Goal: Task Accomplishment & Management: Manage account settings

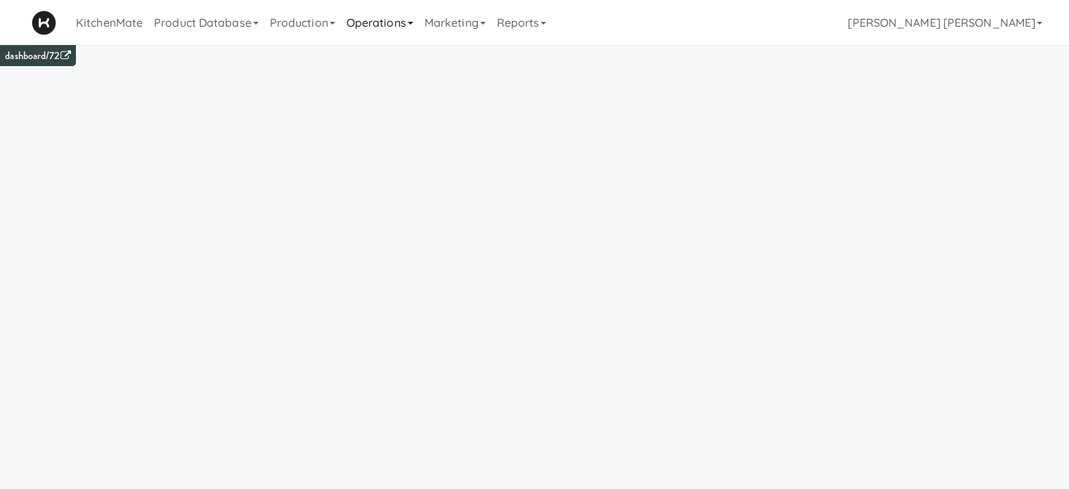
click at [391, 28] on link "Operations" at bounding box center [380, 22] width 78 height 45
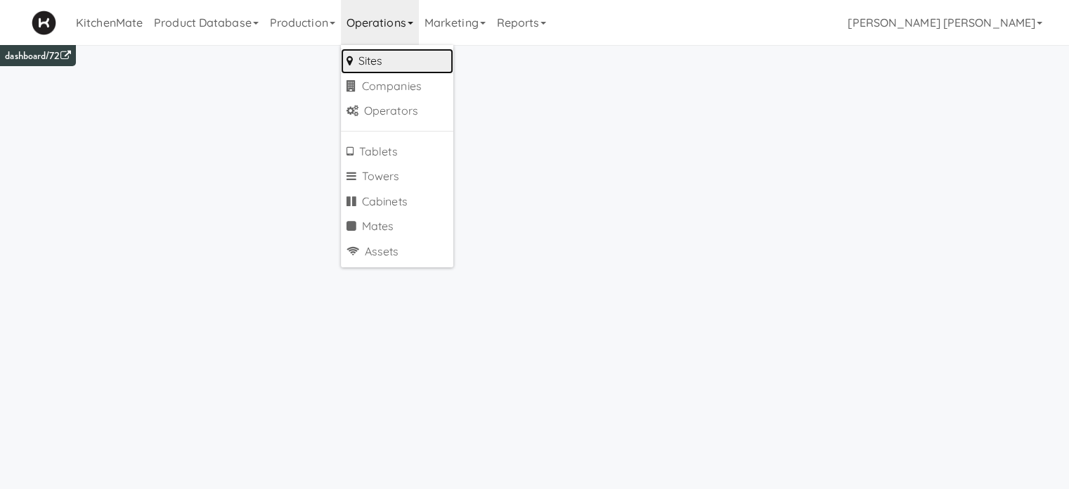
click at [396, 57] on link "Sites" at bounding box center [397, 61] width 112 height 25
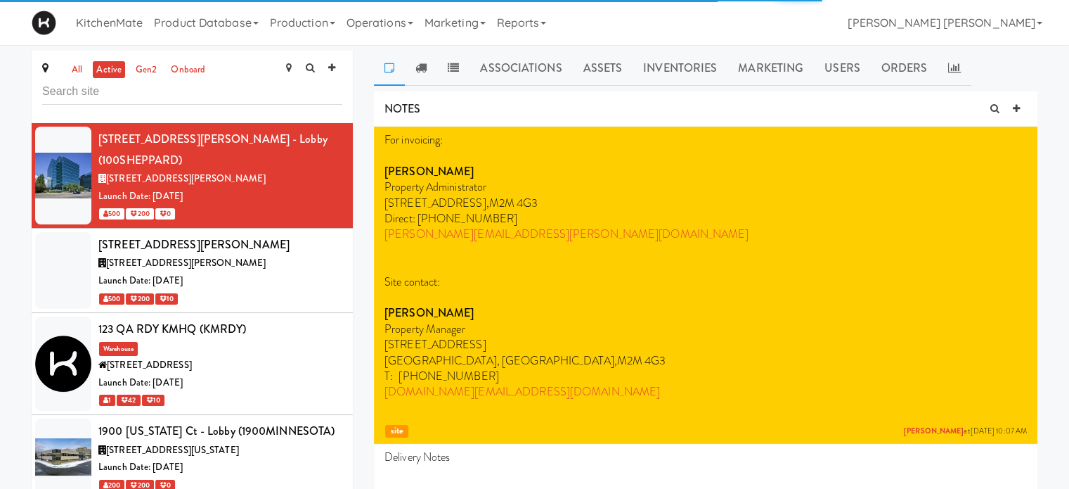
click at [253, 95] on input "text" at bounding box center [192, 92] width 300 height 26
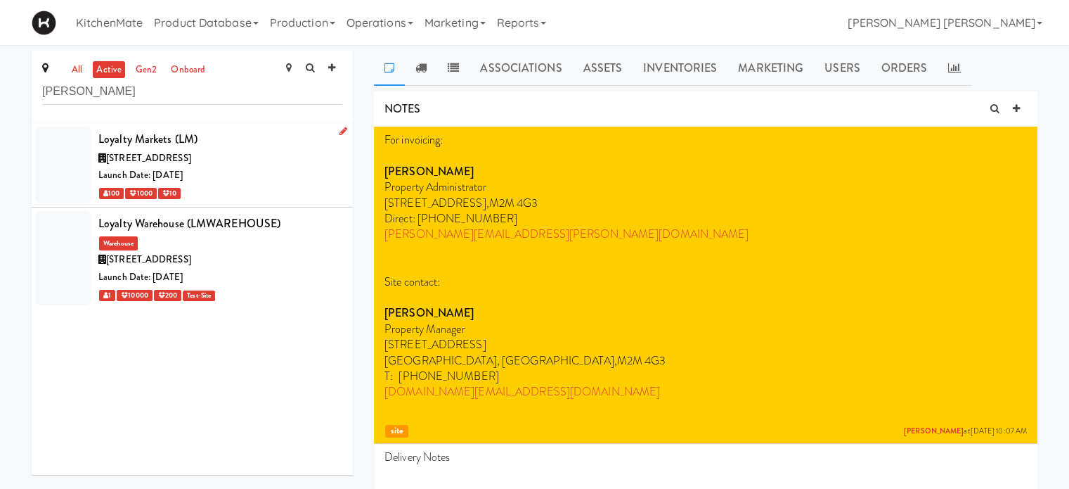
type input "[PERSON_NAME]"
click at [191, 154] on span "[STREET_ADDRESS]" at bounding box center [148, 157] width 85 height 13
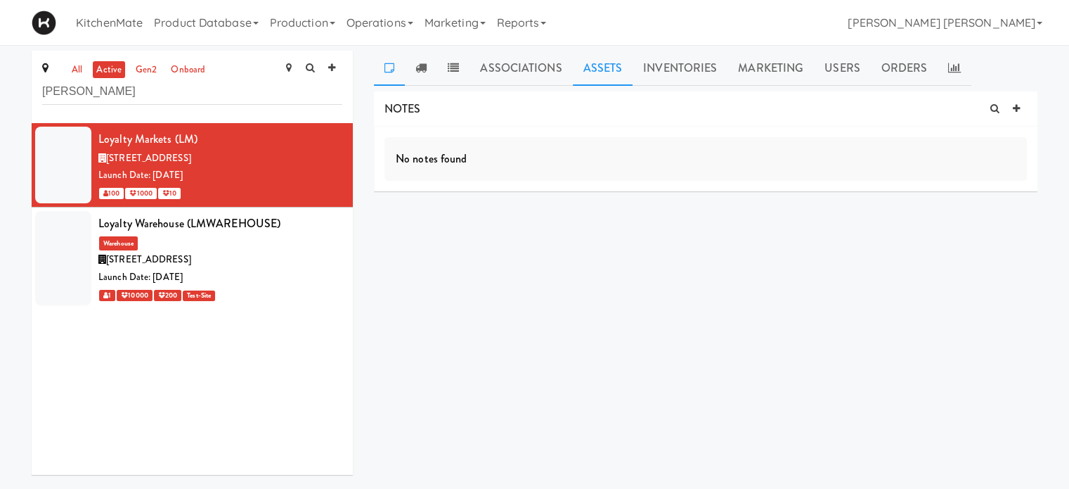
click at [588, 70] on link "Assets" at bounding box center [603, 68] width 60 height 35
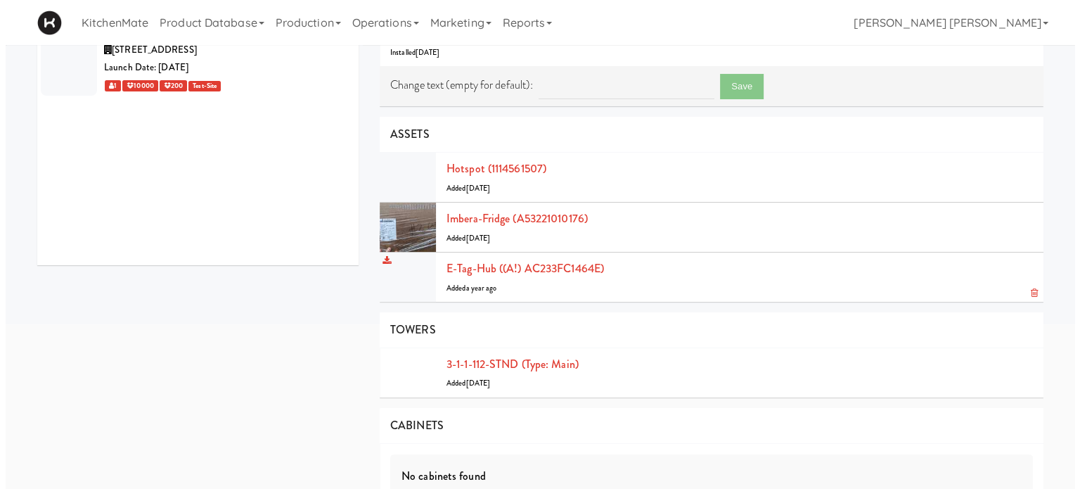
scroll to position [211, 0]
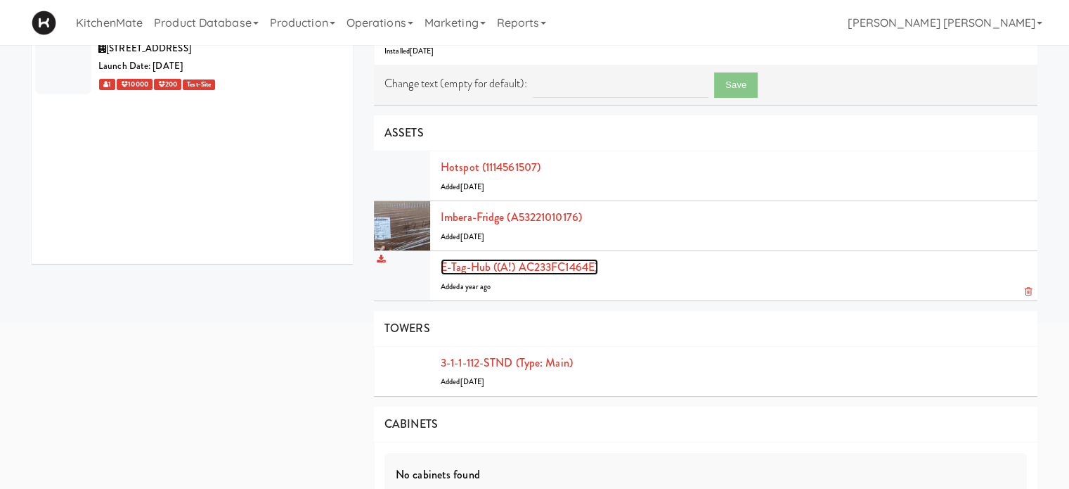
click at [515, 267] on link "E-tag-hub ((A!) AC233FC1464E)" at bounding box center [519, 267] width 157 height 16
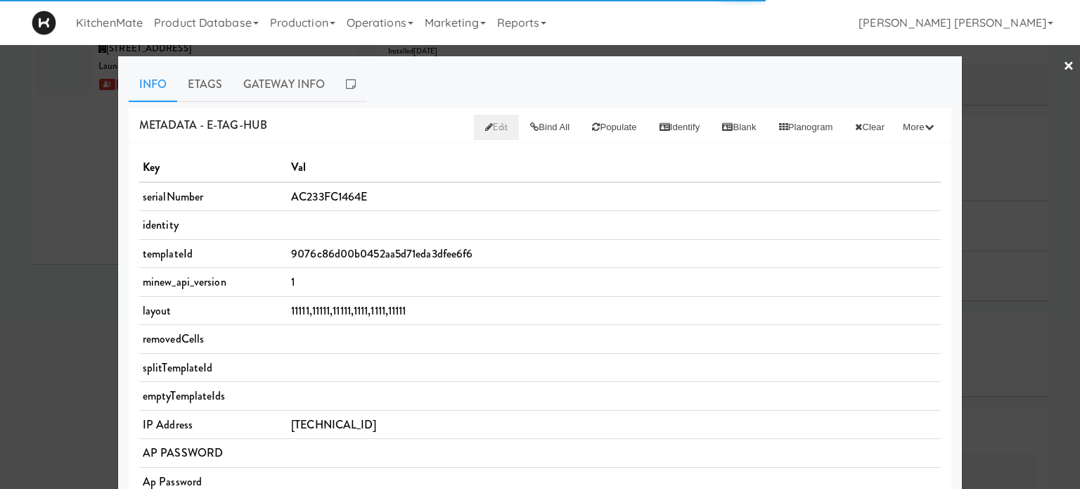
click at [485, 129] on span "Edit" at bounding box center [496, 126] width 23 height 13
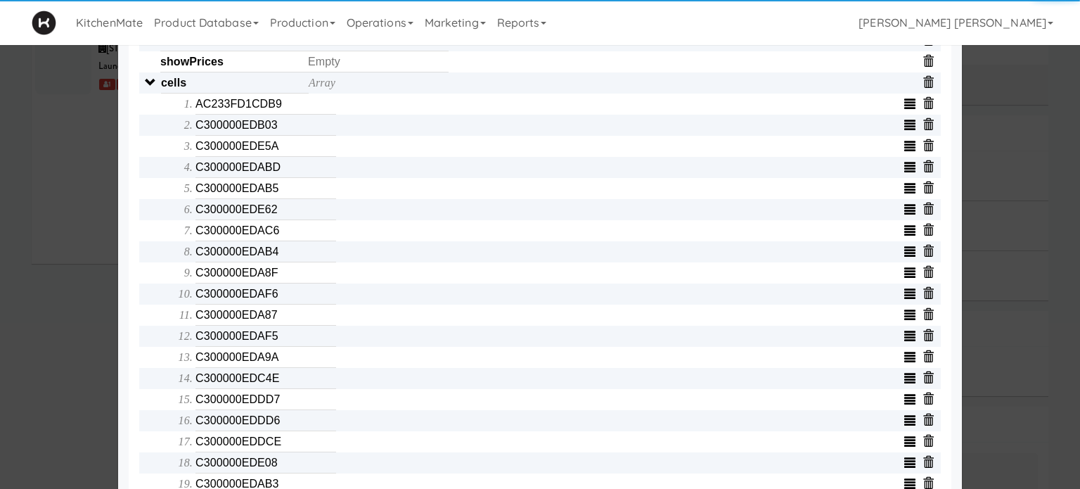
scroll to position [492, 0]
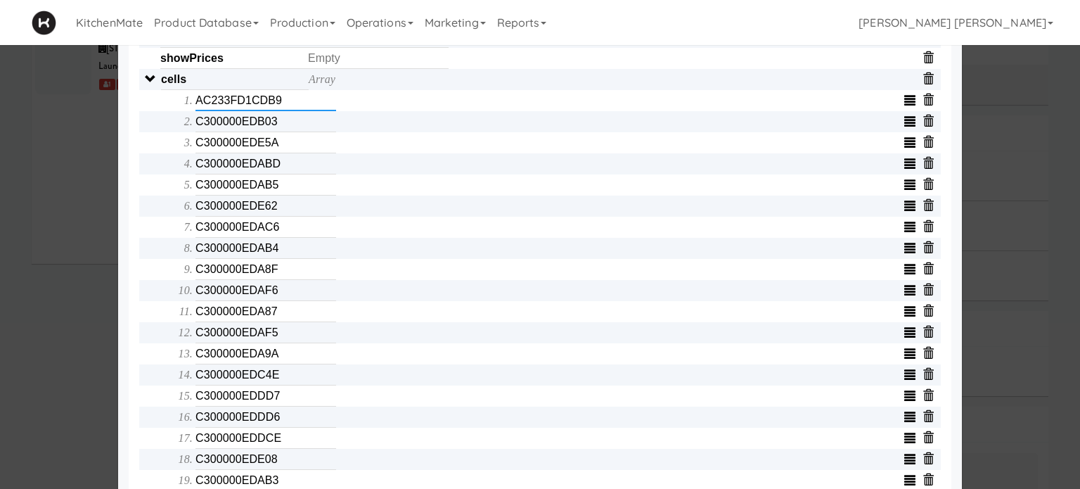
click at [298, 110] on input "AC233FD1CDB9" at bounding box center [265, 100] width 141 height 21
click at [287, 124] on input "C300000EDB03" at bounding box center [265, 121] width 141 height 21
click at [285, 148] on input "C300000EDE5A" at bounding box center [265, 142] width 141 height 21
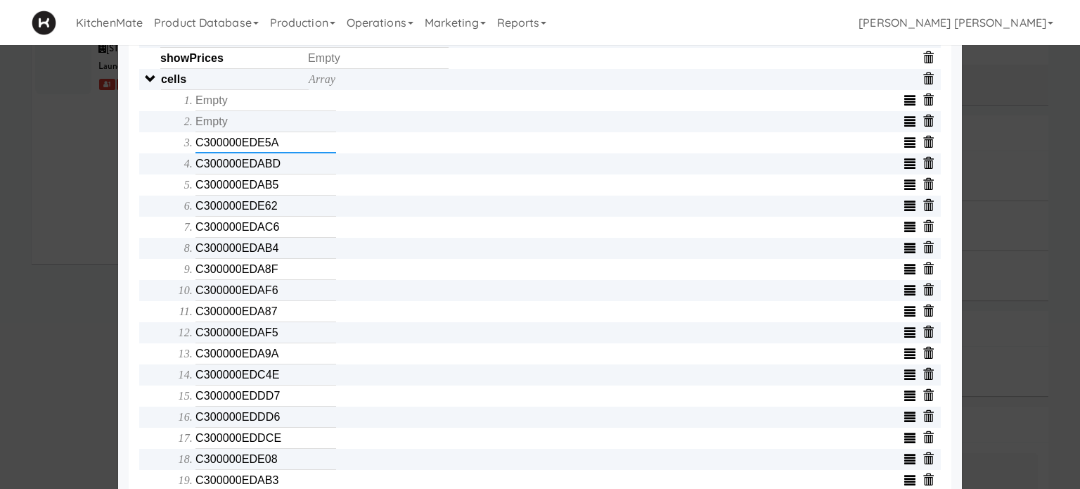
click at [285, 148] on input "C300000EDE5A" at bounding box center [265, 142] width 141 height 21
click at [278, 165] on input "C300000EDABD" at bounding box center [265, 163] width 141 height 21
click at [277, 193] on input "C300000EDAB5" at bounding box center [265, 184] width 141 height 21
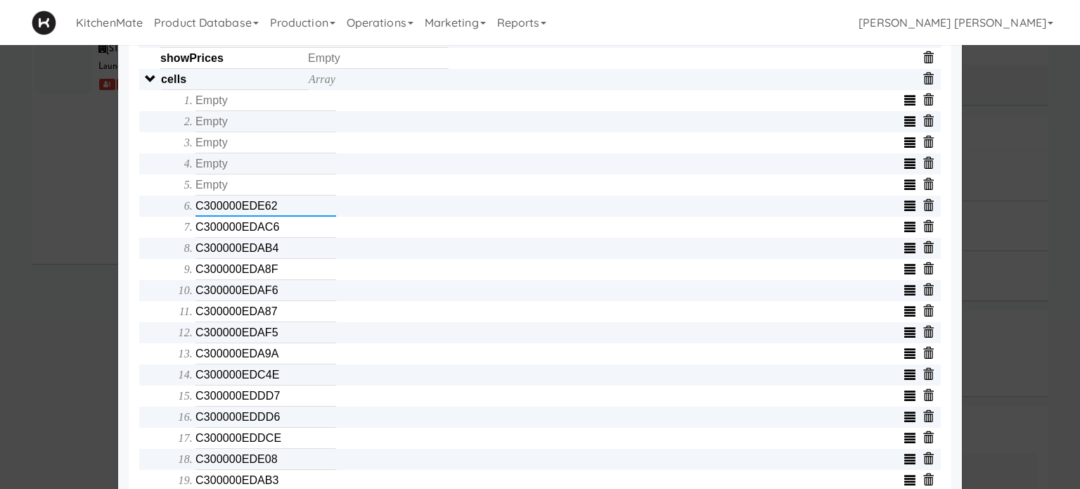
click at [290, 209] on input "C300000EDE62" at bounding box center [265, 205] width 141 height 21
click at [289, 233] on input "C300000EDAC6" at bounding box center [265, 226] width 141 height 21
click at [287, 256] on input "C300000EDAB4" at bounding box center [265, 248] width 141 height 21
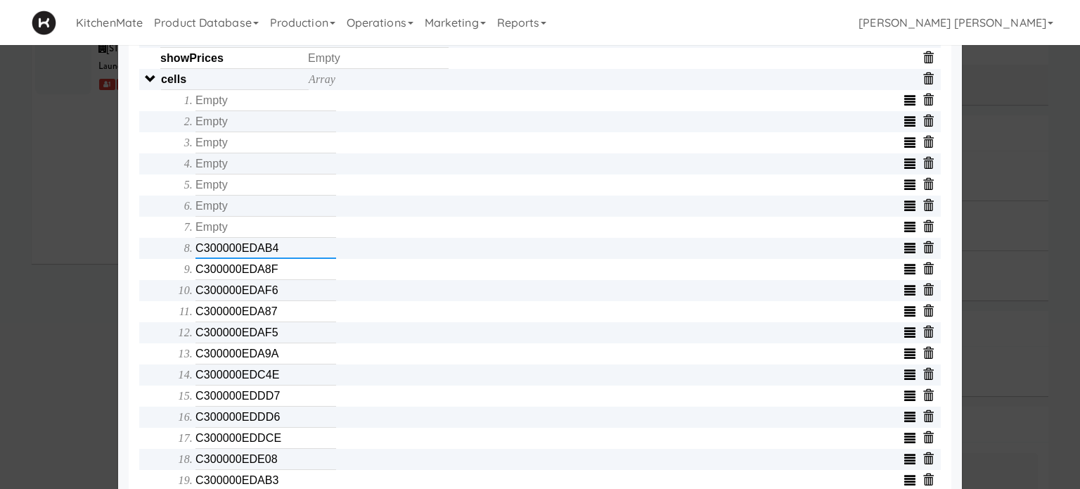
click at [287, 256] on input "C300000EDAB4" at bounding box center [265, 248] width 141 height 21
click at [282, 278] on input "C300000EDA8F" at bounding box center [265, 269] width 141 height 21
click at [282, 292] on input "C300000EDAF6" at bounding box center [265, 290] width 141 height 21
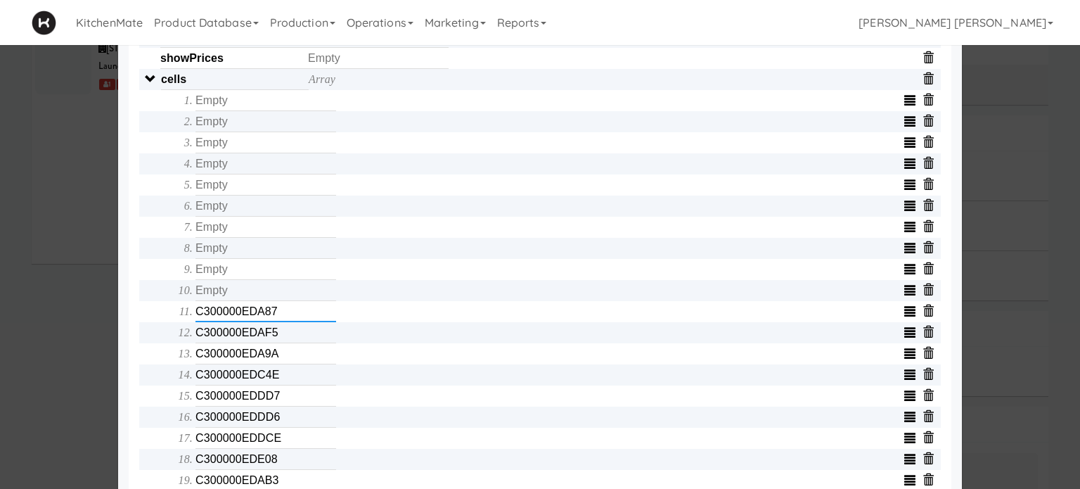
click at [278, 316] on input "C300000EDA87" at bounding box center [265, 311] width 141 height 21
click at [283, 334] on input "C300000EDAF5" at bounding box center [265, 332] width 141 height 21
click at [283, 355] on input "C300000EDA9A" at bounding box center [265, 353] width 141 height 21
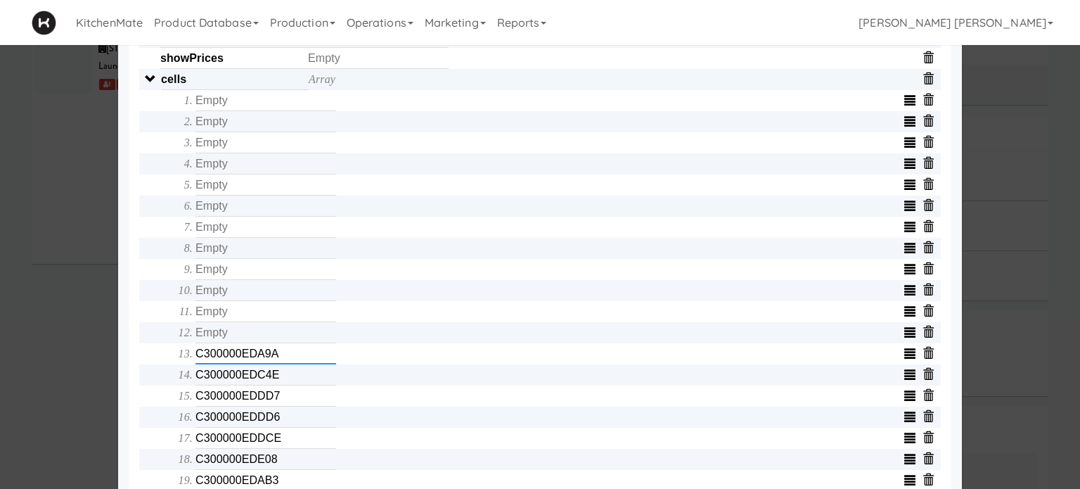
click at [283, 355] on input "C300000EDA9A" at bounding box center [265, 353] width 141 height 21
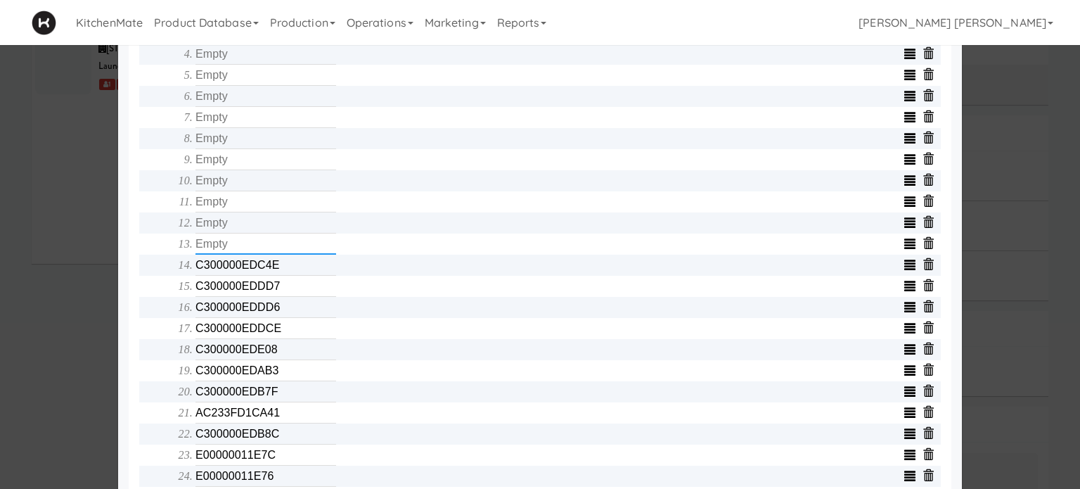
scroll to position [633, 0]
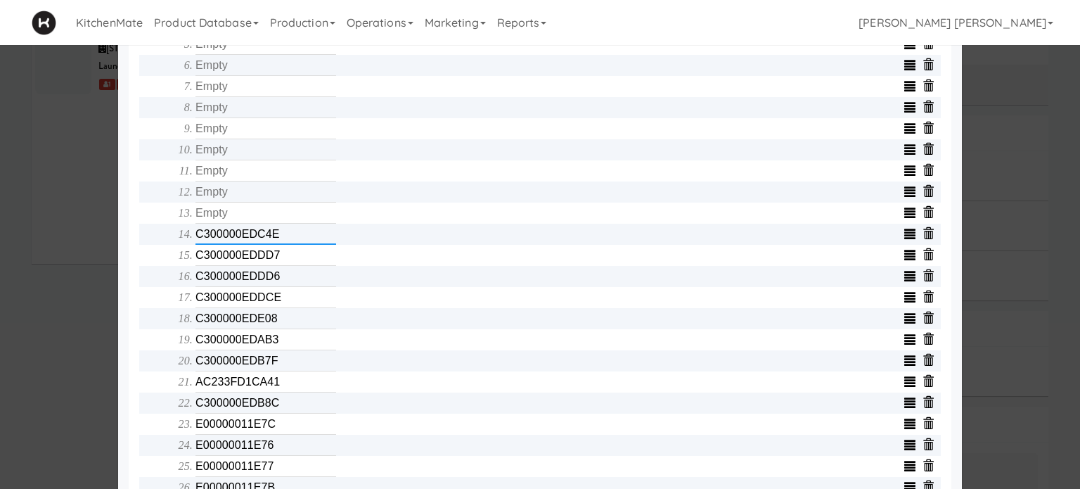
click at [296, 233] on input "C300000EDC4E" at bounding box center [265, 234] width 141 height 21
click at [288, 261] on input "C300000EDDD7" at bounding box center [265, 255] width 141 height 21
click at [284, 280] on input "C300000EDDD6" at bounding box center [265, 276] width 141 height 21
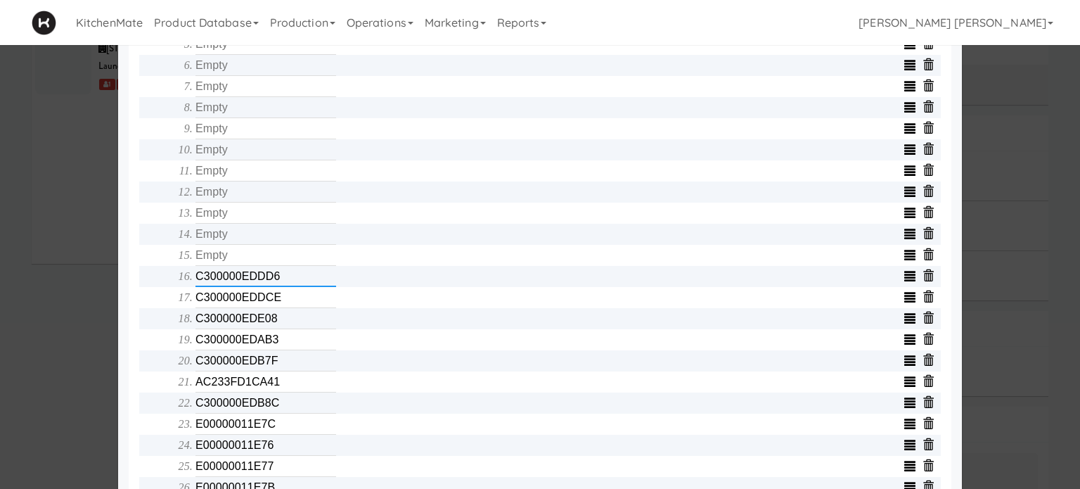
click at [284, 280] on input "C300000EDDD6" at bounding box center [265, 276] width 141 height 21
click at [283, 303] on input "C300000EDDCE" at bounding box center [265, 297] width 141 height 21
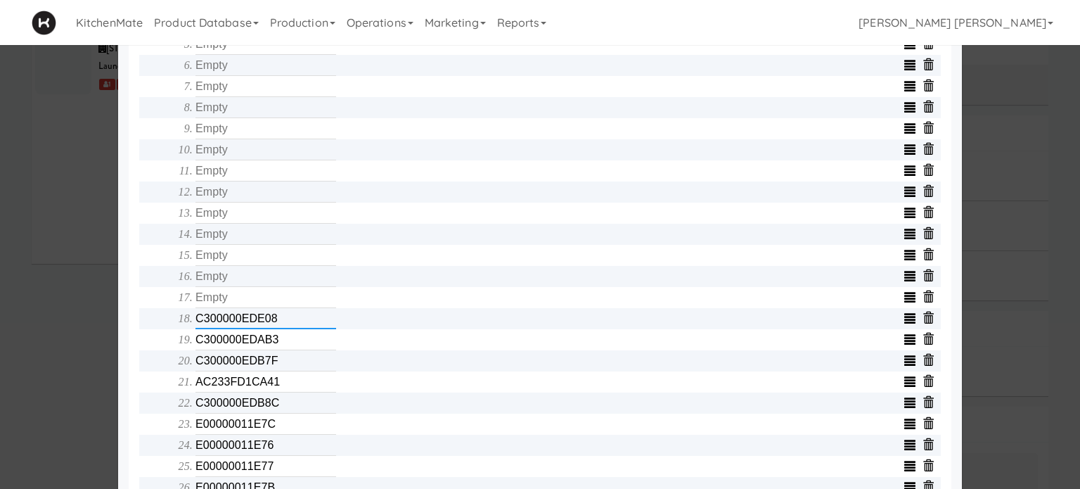
click at [281, 323] on input "C300000EDE08" at bounding box center [265, 318] width 141 height 21
click at [284, 340] on input "C300000EDAB3" at bounding box center [265, 339] width 141 height 21
click at [287, 368] on input "C300000EDB7F" at bounding box center [265, 360] width 141 height 21
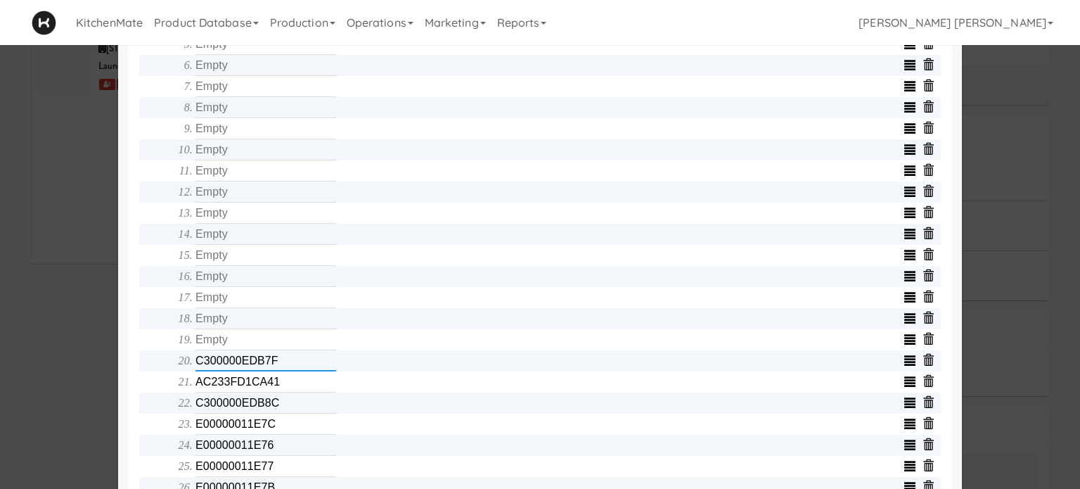
click at [287, 368] on input "C300000EDB7F" at bounding box center [265, 360] width 141 height 21
click at [284, 390] on input "AC233FD1CA41" at bounding box center [265, 381] width 141 height 21
click at [277, 409] on input "C300000EDB8C" at bounding box center [265, 402] width 141 height 21
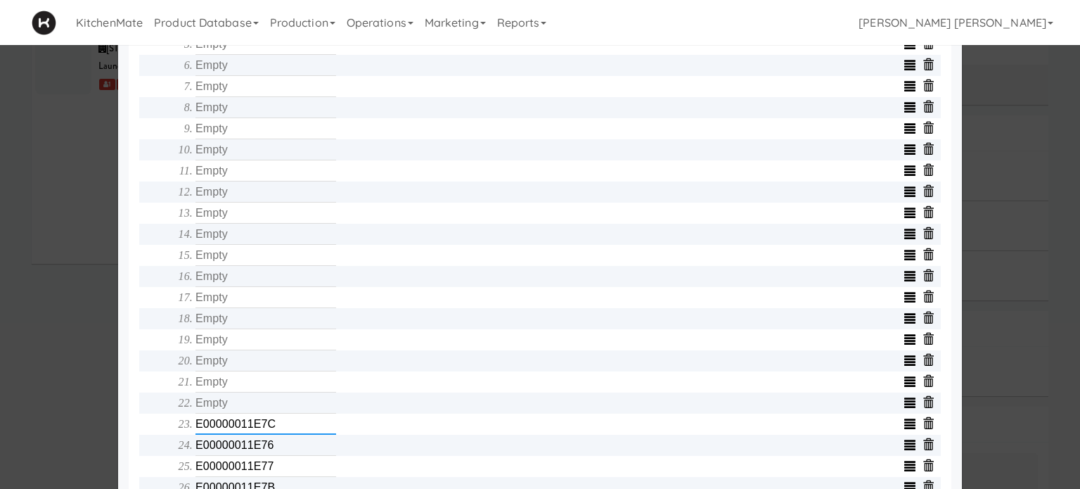
click at [276, 434] on input "E00000011E7C" at bounding box center [265, 423] width 141 height 21
click at [276, 441] on input "E00000011E76" at bounding box center [265, 444] width 141 height 21
click at [274, 472] on input "E00000011E77" at bounding box center [265, 465] width 141 height 21
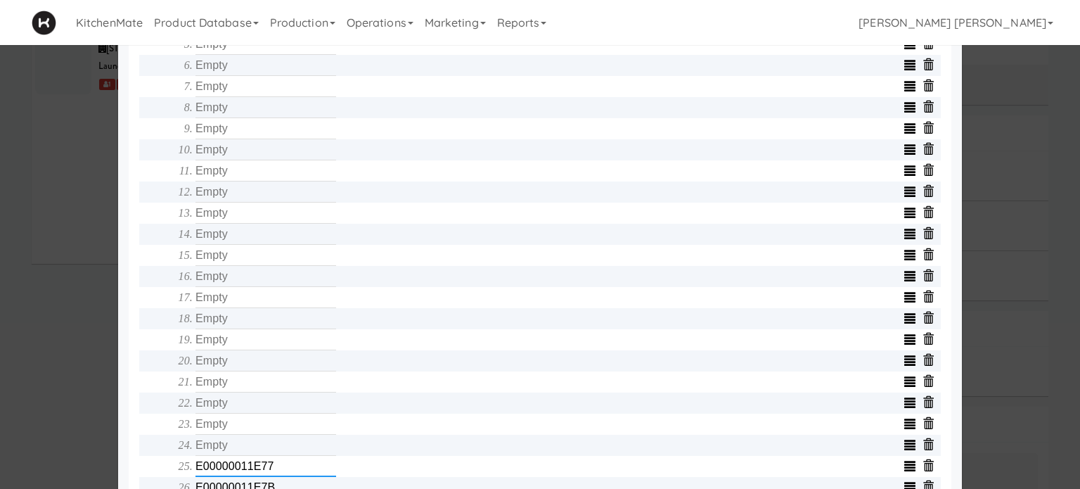
click at [274, 472] on input "E00000011E77" at bounding box center [265, 465] width 141 height 21
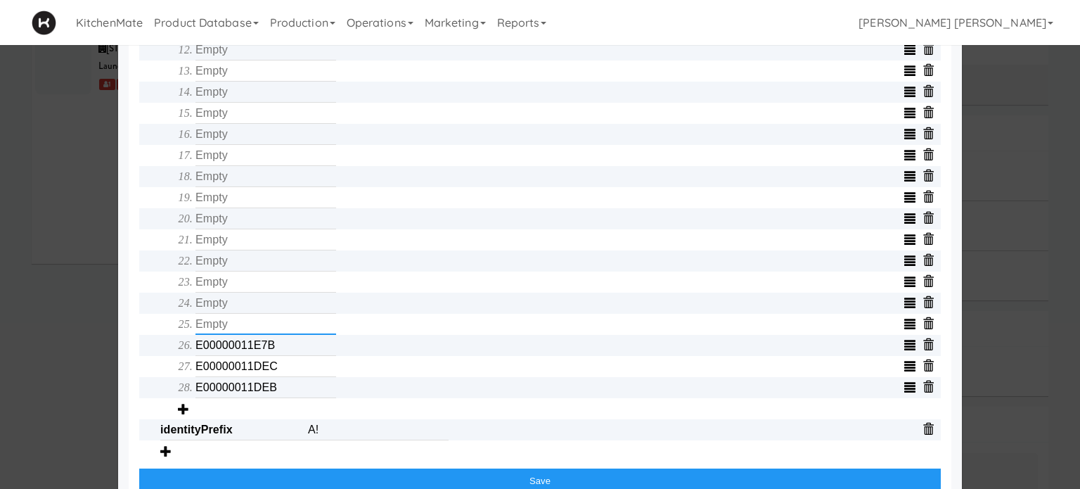
scroll to position [808, 0]
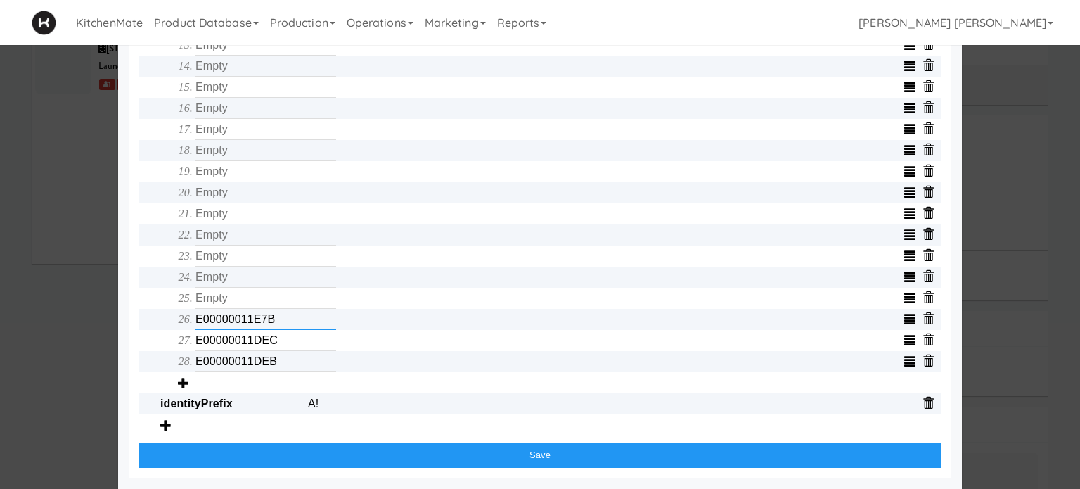
click at [290, 323] on input "E00000011E7B" at bounding box center [265, 319] width 141 height 21
click at [289, 336] on input "E00000011DEC" at bounding box center [265, 340] width 141 height 21
click at [287, 358] on input "E00000011DEB" at bounding box center [265, 361] width 141 height 21
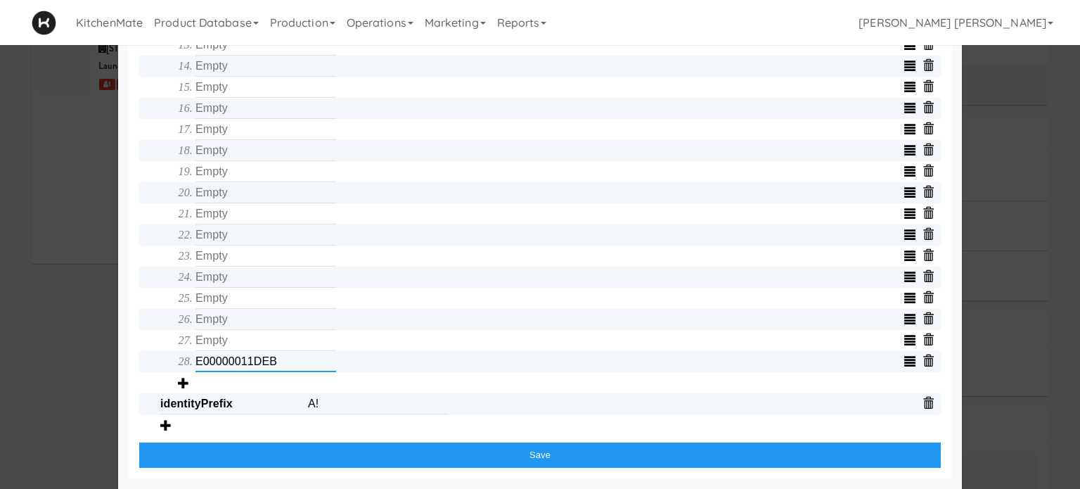
click at [287, 358] on input "E00000011DEB" at bounding box center [265, 361] width 141 height 21
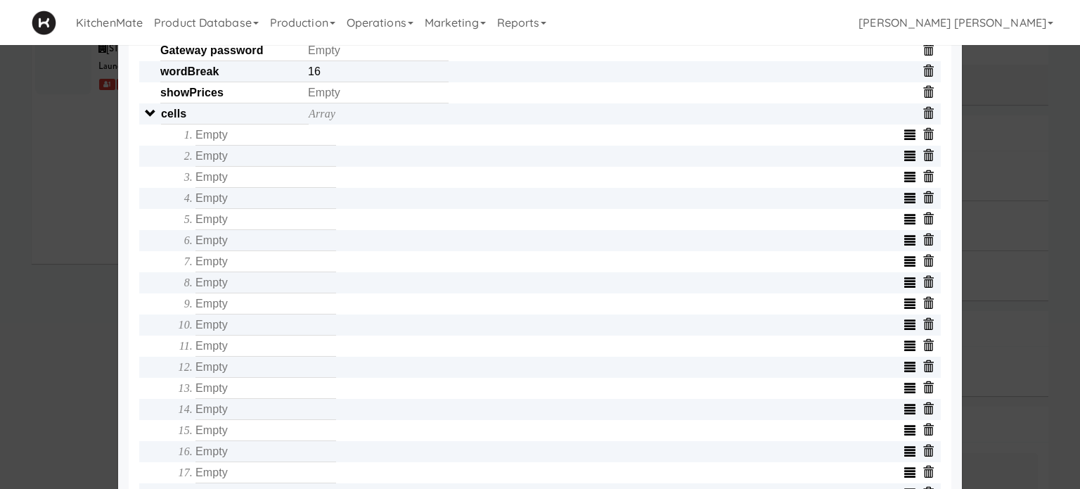
scroll to position [526, 0]
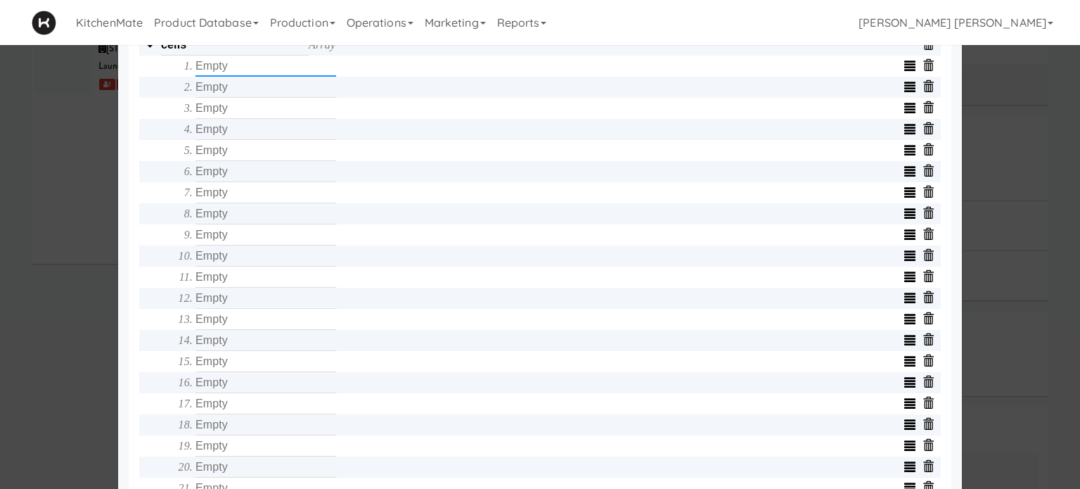
click at [252, 77] on input "text" at bounding box center [265, 66] width 141 height 21
type input "AC233FD1CF0F"
click at [248, 93] on input "text" at bounding box center [265, 87] width 141 height 21
type input "AC233FD1CDE9"
click at [256, 112] on input "text" at bounding box center [265, 108] width 141 height 21
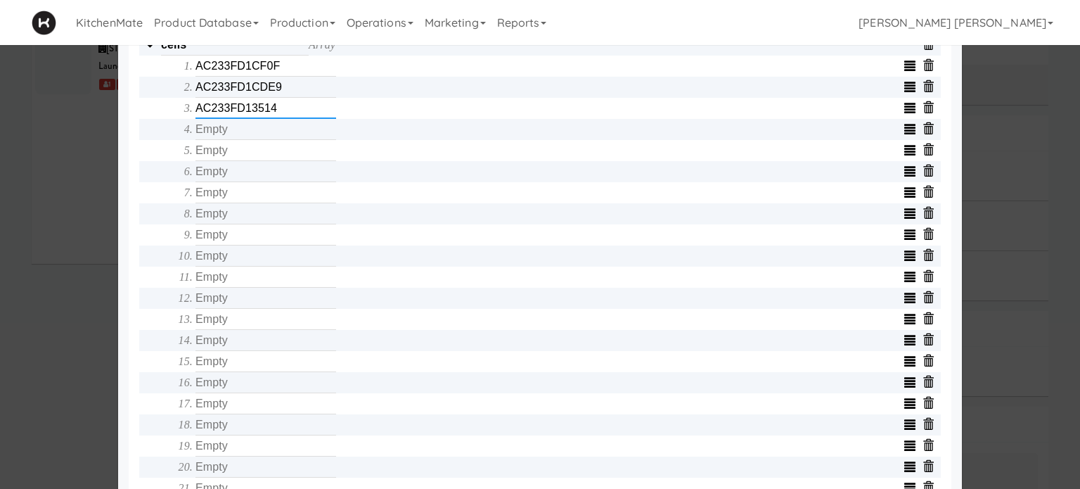
type input "AC233FD13514"
click at [250, 134] on input "text" at bounding box center [265, 129] width 141 height 21
type input "AC233FD134DD"
click at [202, 152] on input "text" at bounding box center [265, 150] width 141 height 21
type input "AC233FD134DE"
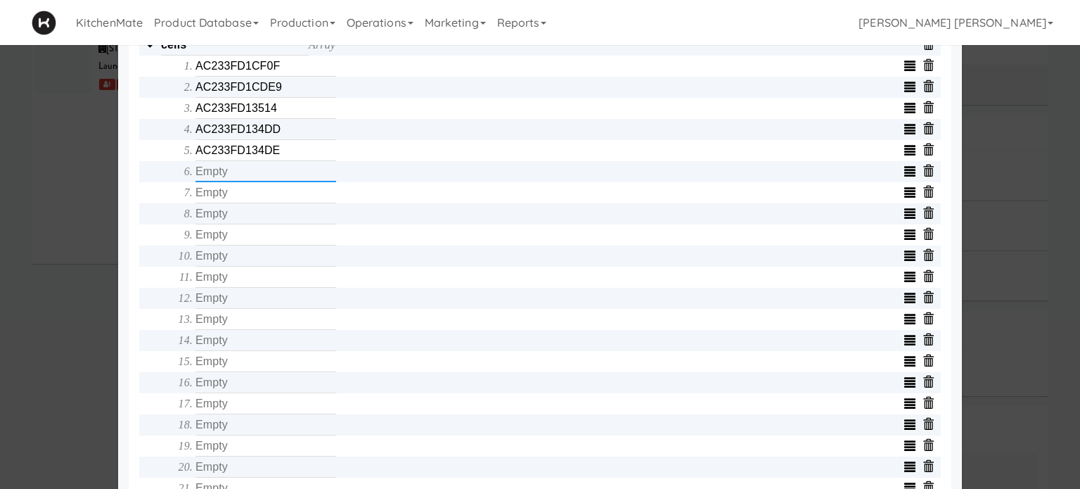
click at [271, 181] on input "text" at bounding box center [265, 171] width 141 height 21
type input "AC233FD13620"
click at [287, 191] on input "text" at bounding box center [265, 192] width 141 height 21
type input "AC233FD1361C"
click at [283, 209] on input "text" at bounding box center [265, 213] width 141 height 21
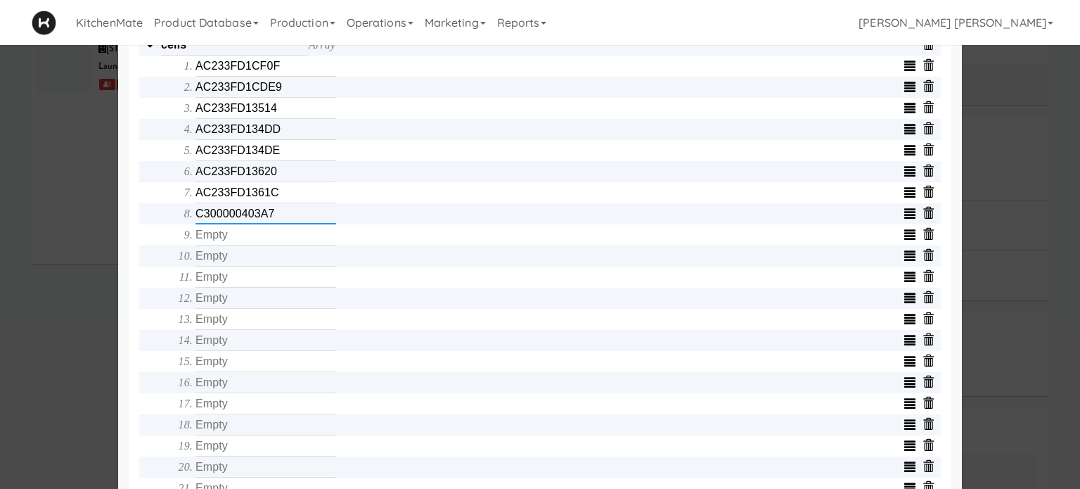
type input "C300000403A7"
click at [292, 242] on input "text" at bounding box center [265, 234] width 141 height 21
type input "AC233FD39959"
click at [304, 266] on input "text" at bounding box center [265, 255] width 141 height 21
type input "AC233FD398D9"
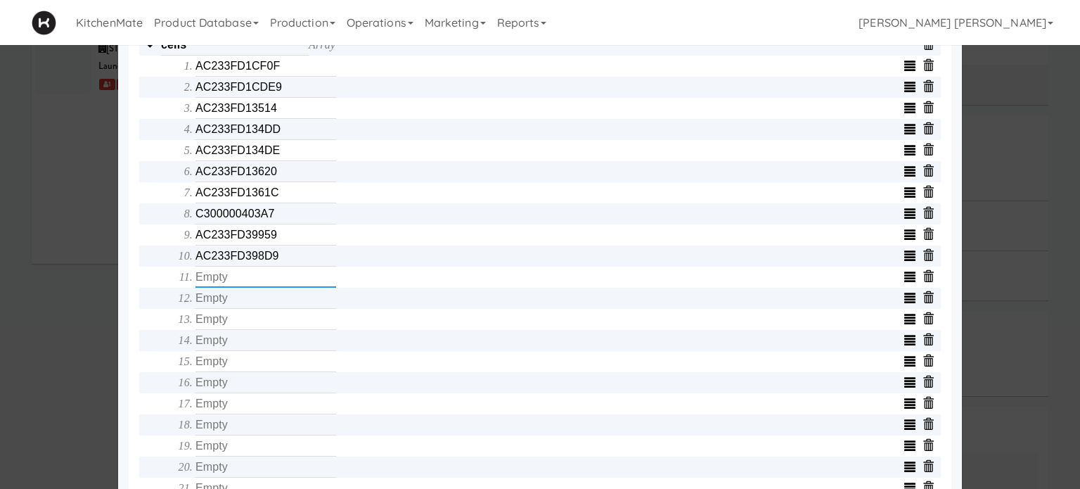
click at [270, 286] on input "text" at bounding box center [265, 276] width 141 height 21
type input "AC233FD39920"
click at [213, 308] on input "text" at bounding box center [265, 297] width 141 height 21
type input "C300000403A6"
click at [216, 319] on input "text" at bounding box center [265, 319] width 141 height 21
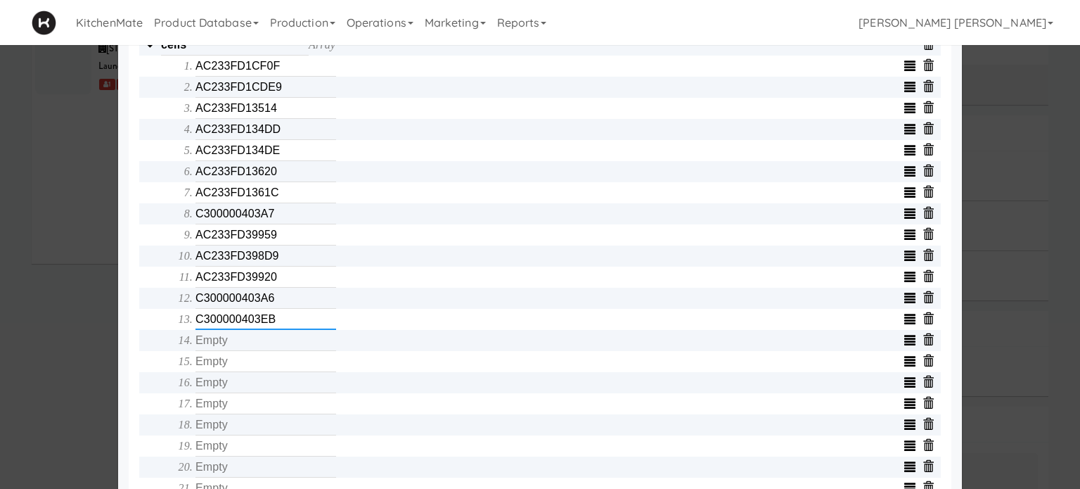
type input "C300000403EB"
click at [215, 351] on input "text" at bounding box center [265, 340] width 141 height 21
type input "C300000403E4"
click at [211, 368] on input "text" at bounding box center [265, 361] width 141 height 21
type input "AC233FD39922"
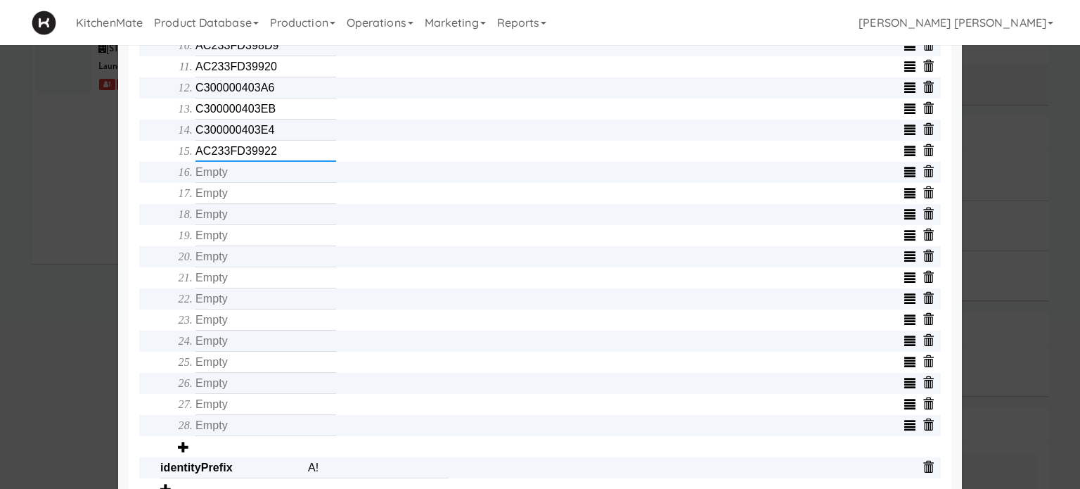
scroll to position [737, 0]
click at [233, 176] on input "text" at bounding box center [265, 171] width 141 height 21
type input "AC233FD398D8"
click at [207, 201] on input "text" at bounding box center [265, 192] width 141 height 21
type input "AC233FD398EA"
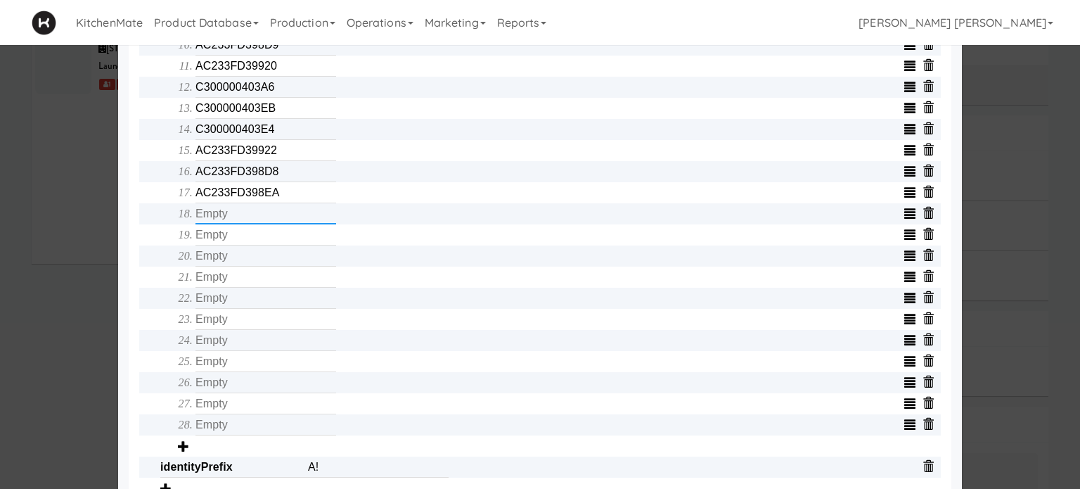
click at [315, 221] on input "text" at bounding box center [265, 213] width 141 height 21
type input "C3000004035B"
click at [292, 245] on input "text" at bounding box center [265, 234] width 141 height 21
type input "AC233FD398ED"
click at [270, 261] on input "text" at bounding box center [265, 255] width 141 height 21
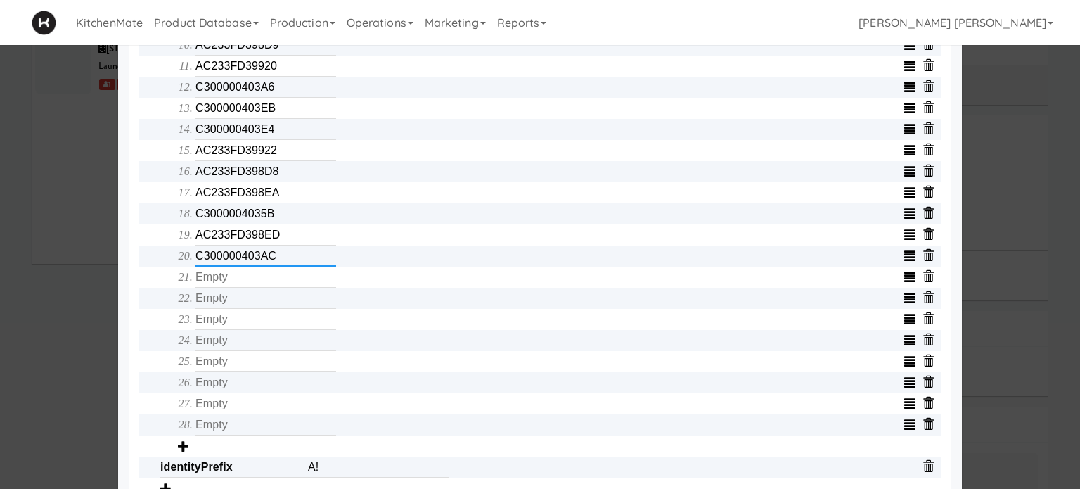
type input "C300000403AC"
click at [240, 282] on input "text" at bounding box center [265, 276] width 141 height 21
type input "C3000004034E"
click at [240, 307] on input "text" at bounding box center [265, 297] width 141 height 21
type input "AC233FD398E2"
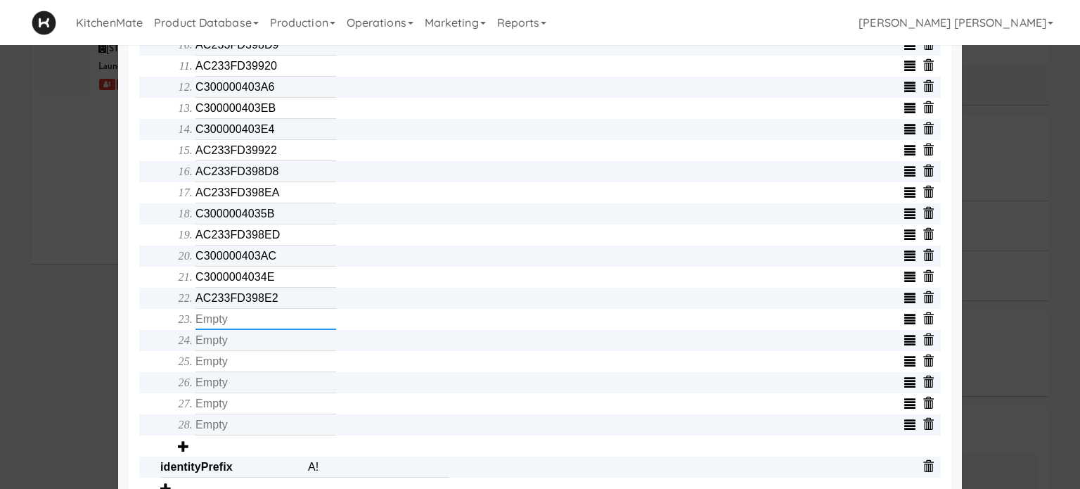
click at [238, 325] on input "text" at bounding box center [265, 319] width 141 height 21
type input "AC233FD398DE"
click at [217, 351] on input "text" at bounding box center [265, 340] width 141 height 21
type input "AC233FD39933"
click at [278, 363] on input "text" at bounding box center [265, 361] width 141 height 21
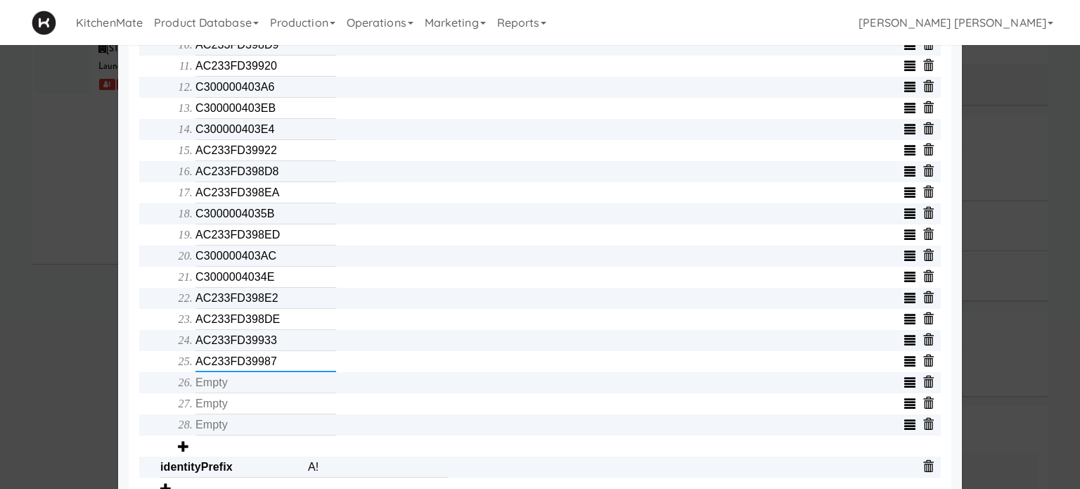
type input "AC233FD39987"
click at [259, 388] on input "text" at bounding box center [265, 382] width 141 height 21
type input "AC233FD398E3"
click at [284, 414] on input "text" at bounding box center [265, 403] width 141 height 21
type input "AC233FD39956"
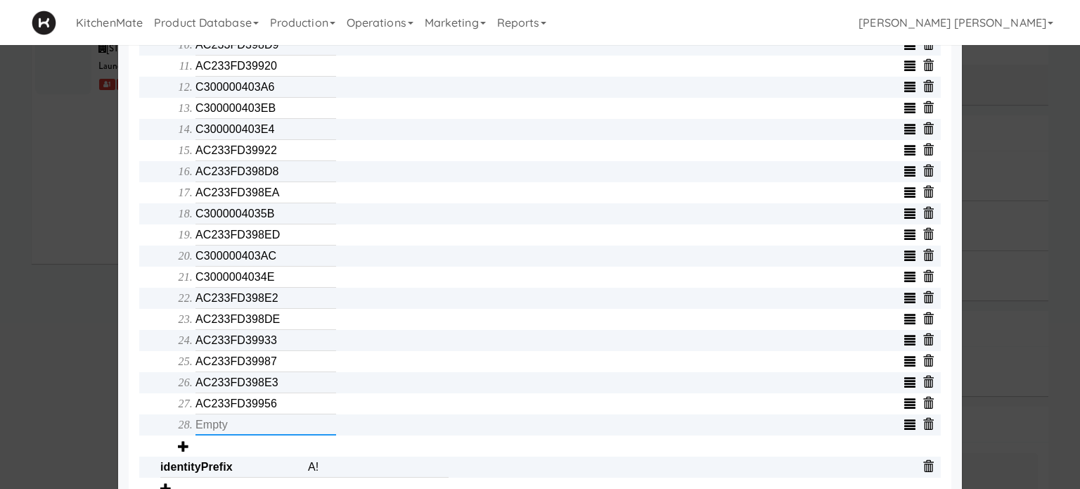
click at [266, 424] on input "text" at bounding box center [265, 424] width 141 height 21
type input "C300000EDD42"
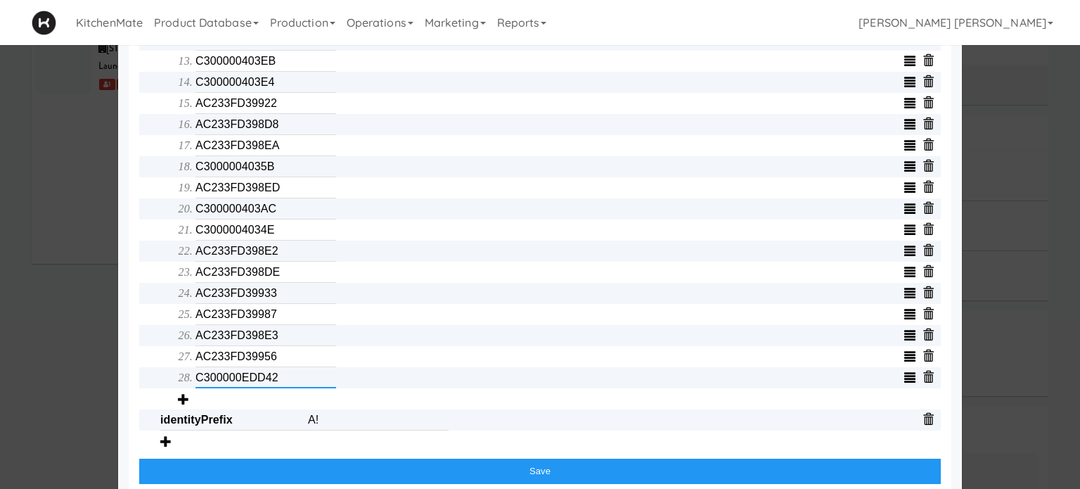
scroll to position [808, 0]
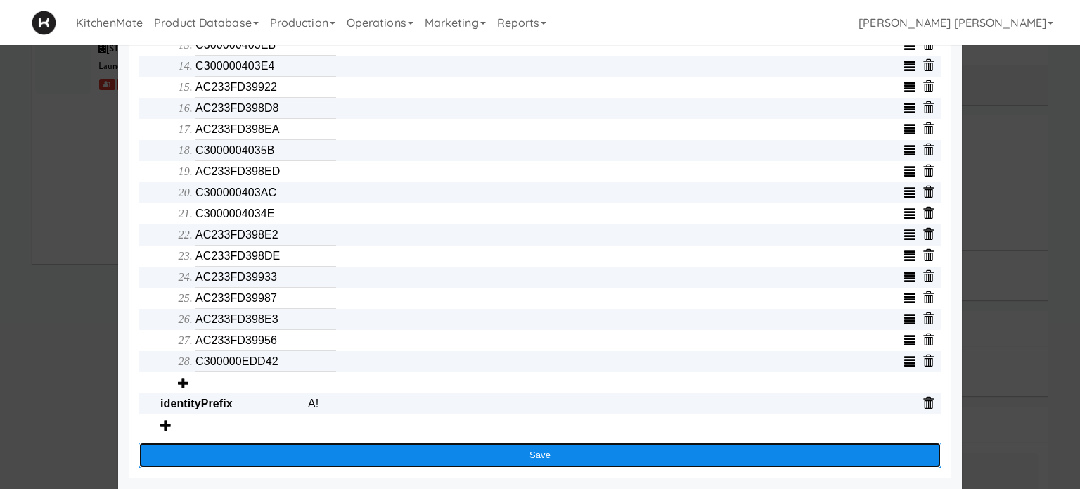
click at [507, 449] on button "Save" at bounding box center [539, 454] width 801 height 25
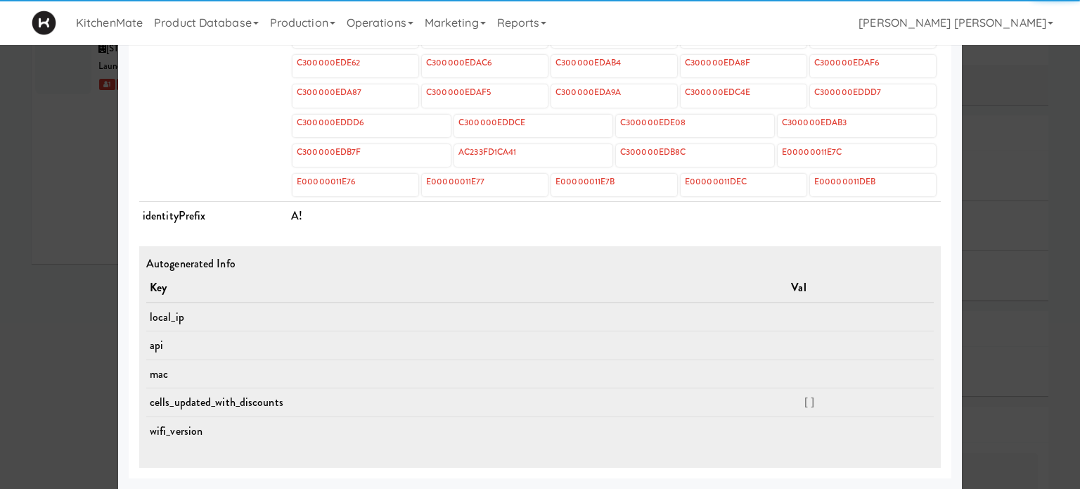
scroll to position [671, 0]
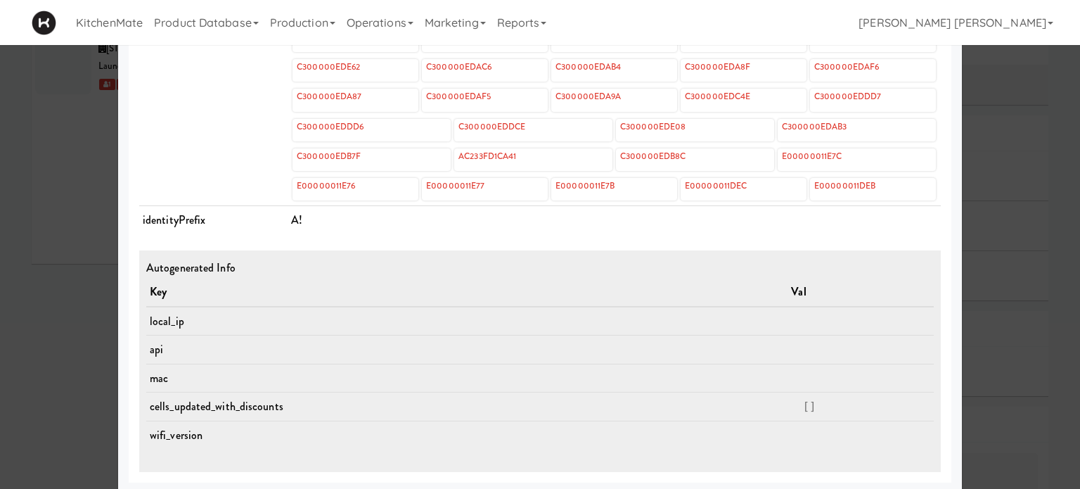
click at [6, 285] on div at bounding box center [540, 244] width 1080 height 489
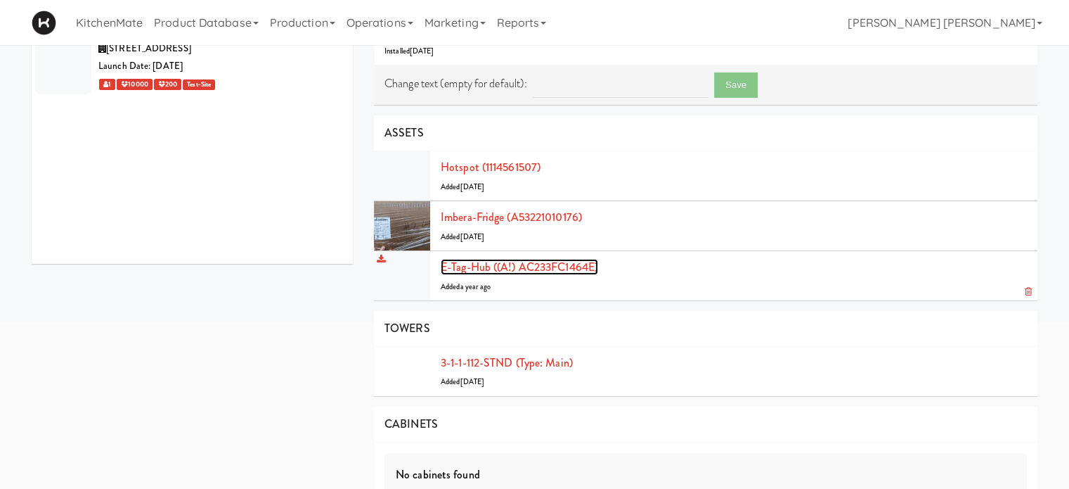
click at [547, 269] on link "E-tag-hub ((A!) AC233FC1464E)" at bounding box center [519, 267] width 157 height 16
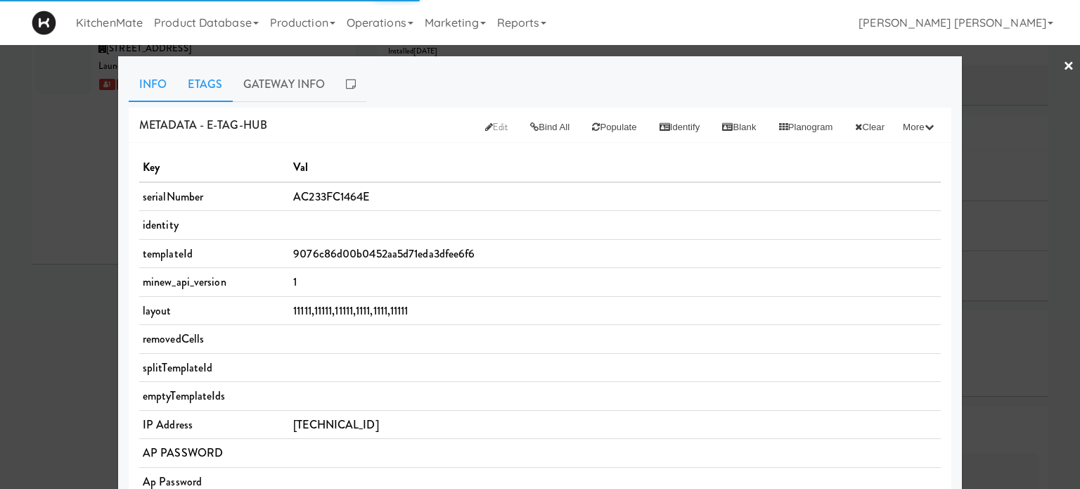
click at [202, 78] on link "Etags" at bounding box center [205, 84] width 56 height 35
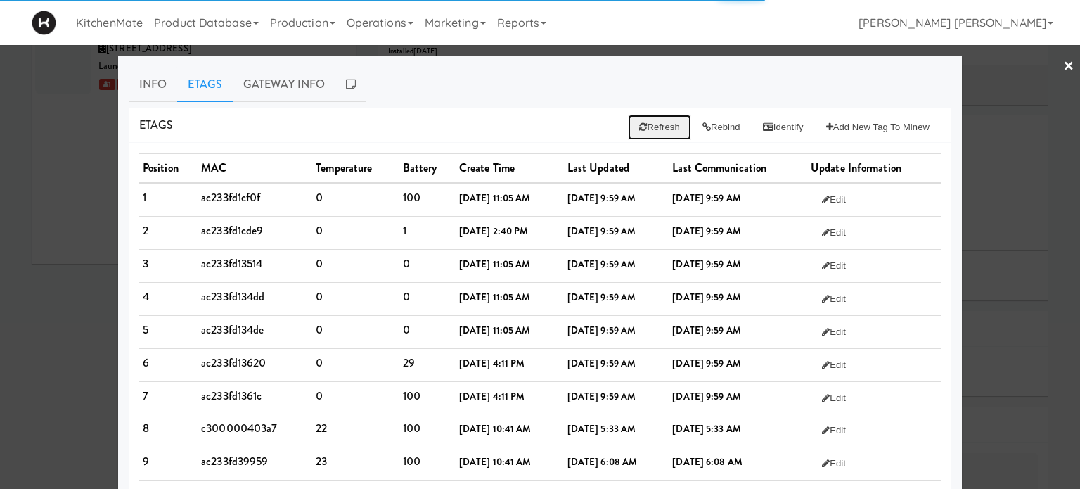
click at [644, 127] on button "Refresh" at bounding box center [659, 127] width 63 height 25
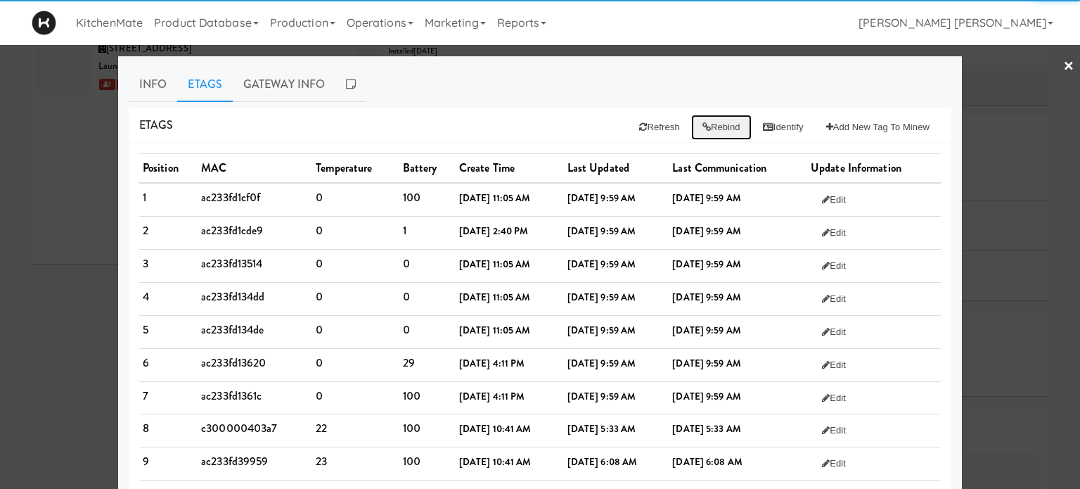
click at [702, 129] on icon at bounding box center [706, 126] width 8 height 9
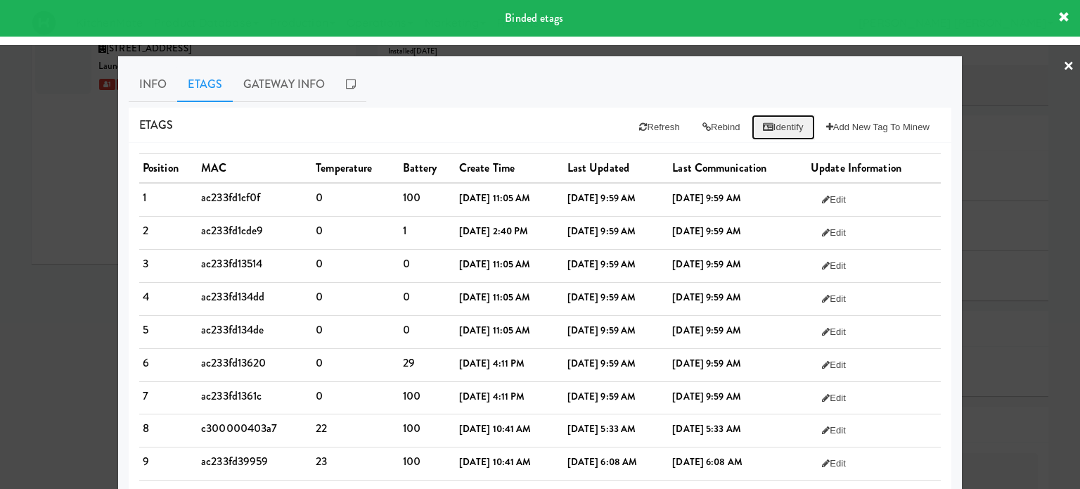
click at [763, 126] on icon at bounding box center [768, 126] width 11 height 9
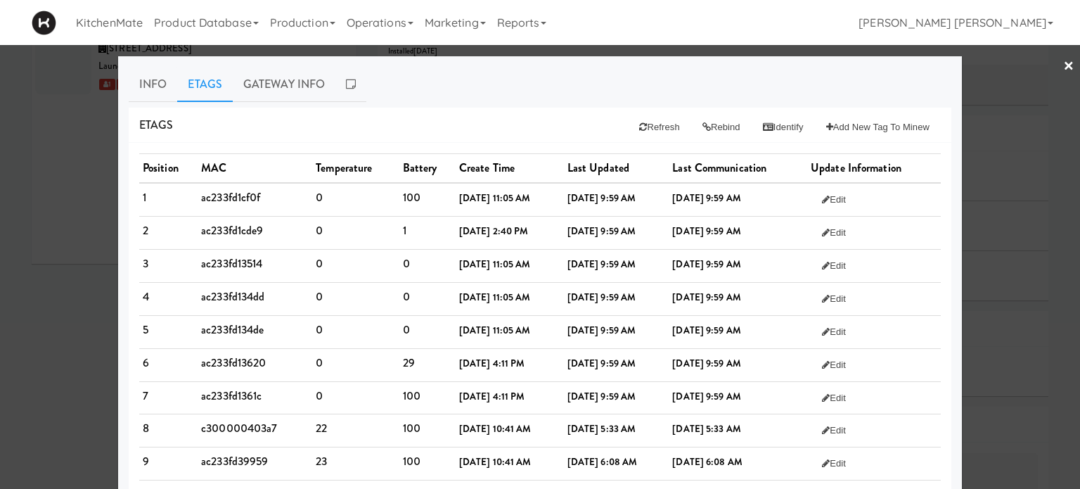
click at [0, 224] on div at bounding box center [540, 244] width 1080 height 489
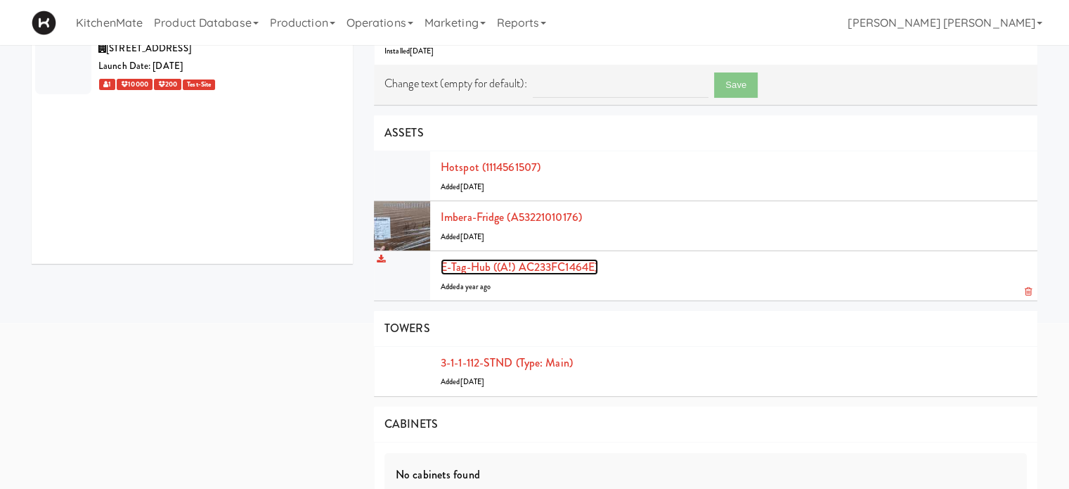
click at [520, 264] on link "E-tag-hub ((A!) AC233FC1464E)" at bounding box center [519, 267] width 157 height 16
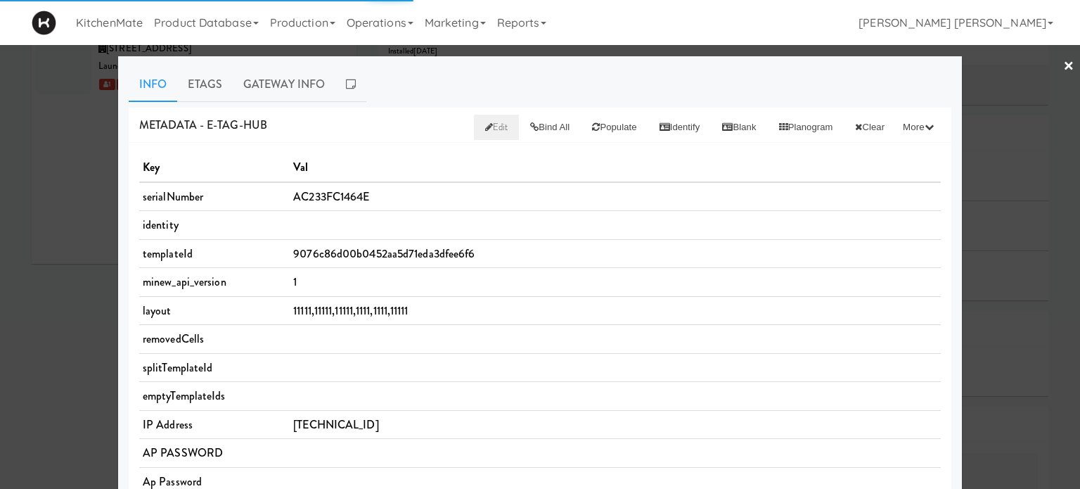
click at [485, 126] on span "Edit" at bounding box center [496, 126] width 23 height 13
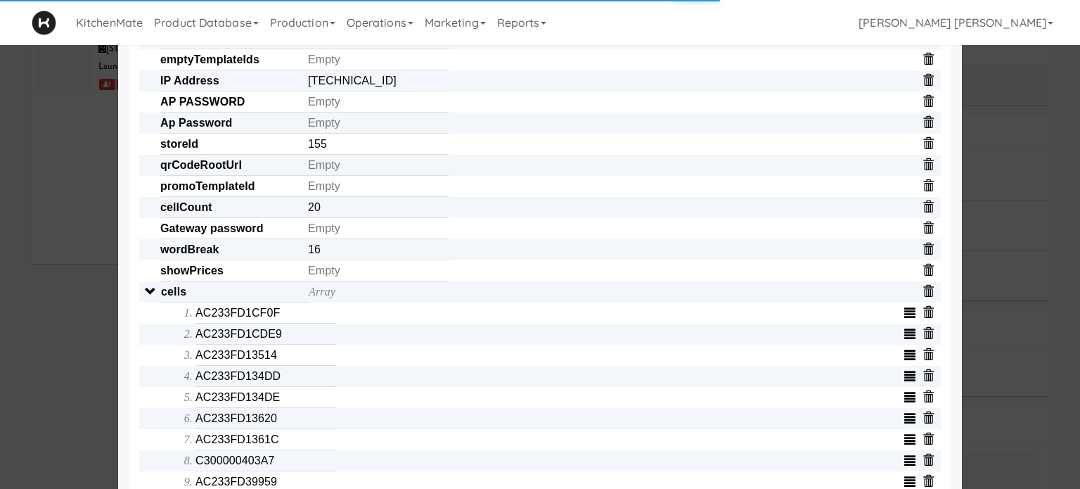
scroll to position [281, 0]
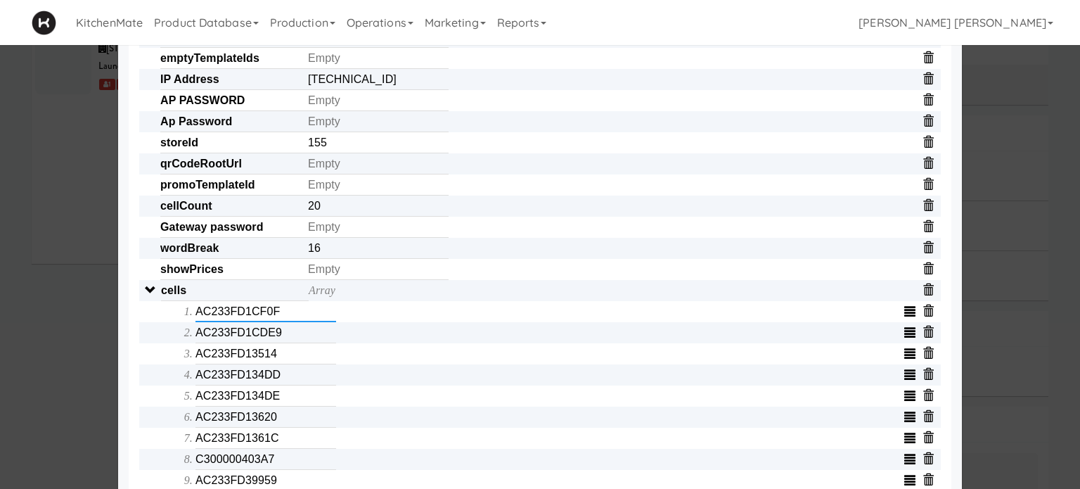
click at [263, 317] on input "AC233FD1CF0F" at bounding box center [265, 311] width 141 height 21
click at [287, 340] on input "AC233FD1CDE9" at bounding box center [265, 332] width 141 height 21
click at [286, 340] on input "AC233FD1CDE9" at bounding box center [265, 332] width 141 height 21
click at [221, 360] on input "AC233FD13514" at bounding box center [265, 353] width 141 height 21
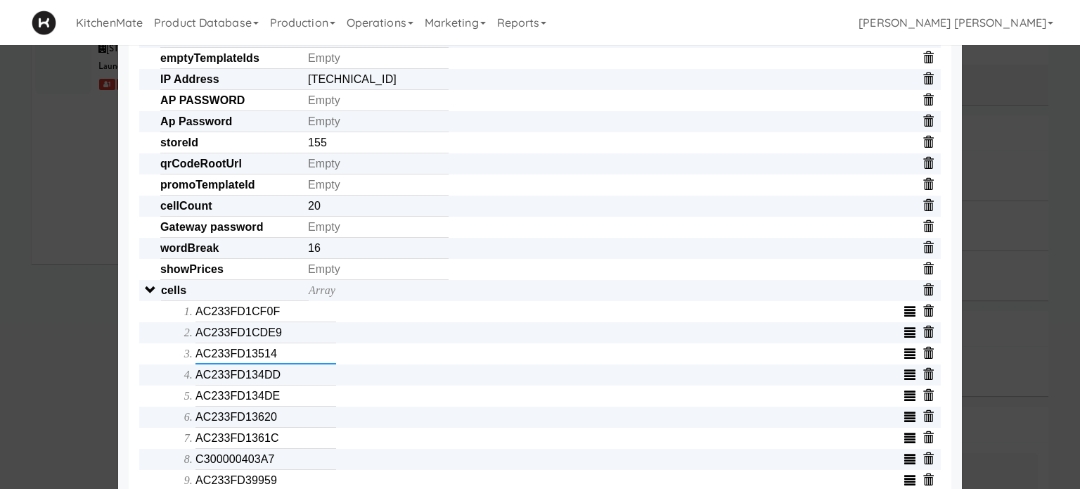
click at [221, 360] on input "AC233FD13514" at bounding box center [265, 353] width 141 height 21
click at [220, 385] on input "AC233FD134DD" at bounding box center [265, 374] width 141 height 21
click at [202, 401] on input "AC233FD134DE" at bounding box center [265, 395] width 141 height 21
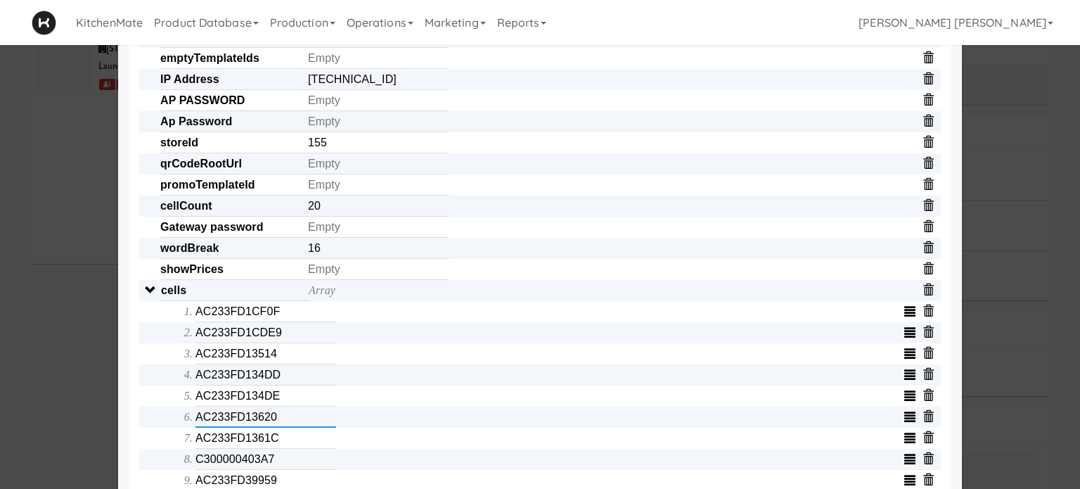
click at [217, 422] on input "AC233FD13620" at bounding box center [265, 416] width 141 height 21
click at [221, 444] on input "AC233FD1361C" at bounding box center [265, 437] width 141 height 21
click at [32, 259] on div at bounding box center [540, 244] width 1080 height 489
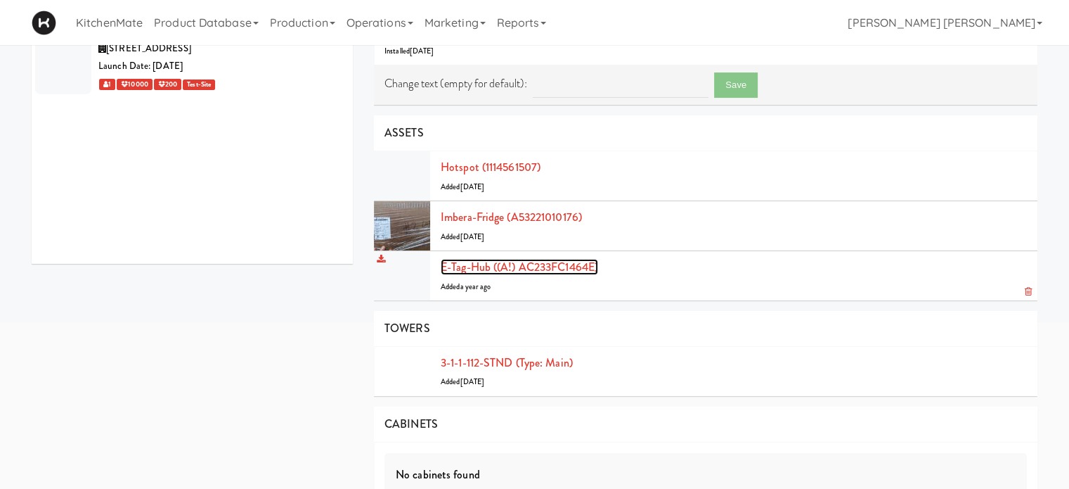
click at [472, 265] on link "E-tag-hub ((A!) AC233FC1464E)" at bounding box center [519, 267] width 157 height 16
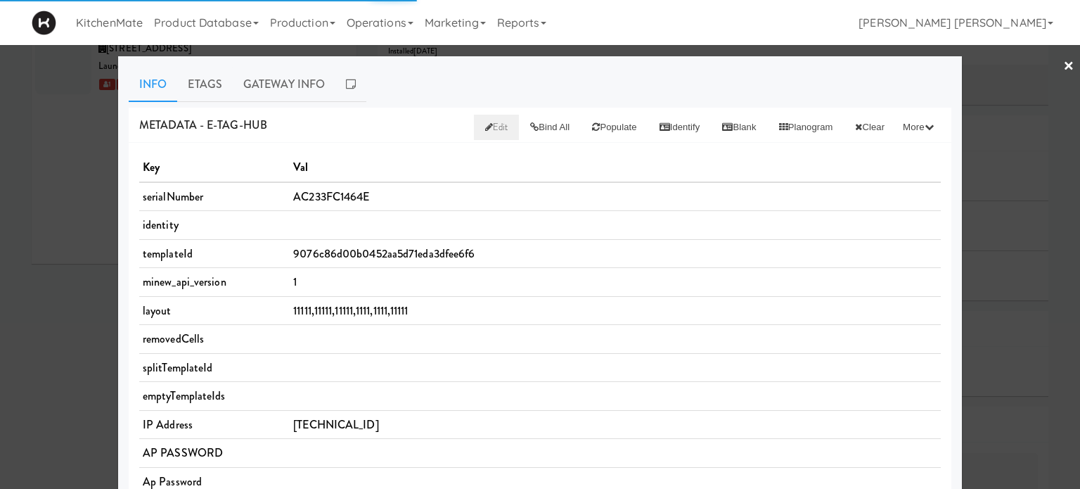
drag, startPoint x: 467, startPoint y: 124, endPoint x: 454, endPoint y: 139, distance: 19.9
click at [485, 126] on span "Edit" at bounding box center [496, 126] width 23 height 13
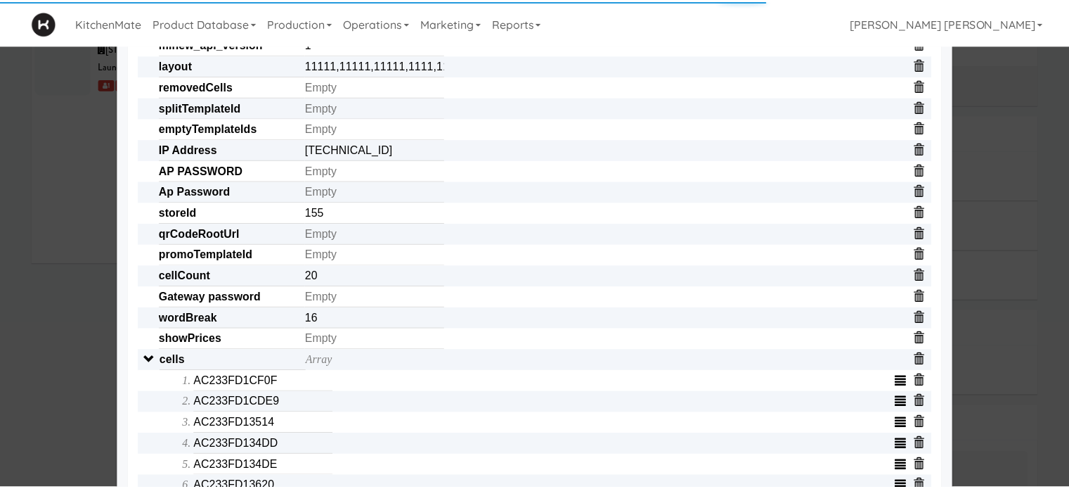
scroll to position [492, 0]
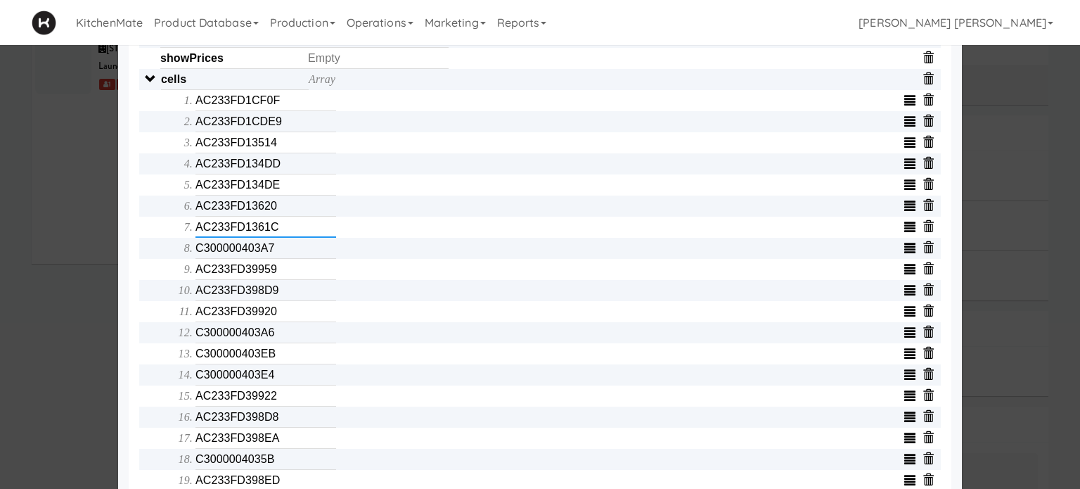
click at [215, 231] on input "AC233FD1361C" at bounding box center [265, 226] width 141 height 21
type input "AC233FD2C488"
click at [288, 235] on input "AC233FD2C488" at bounding box center [265, 226] width 141 height 21
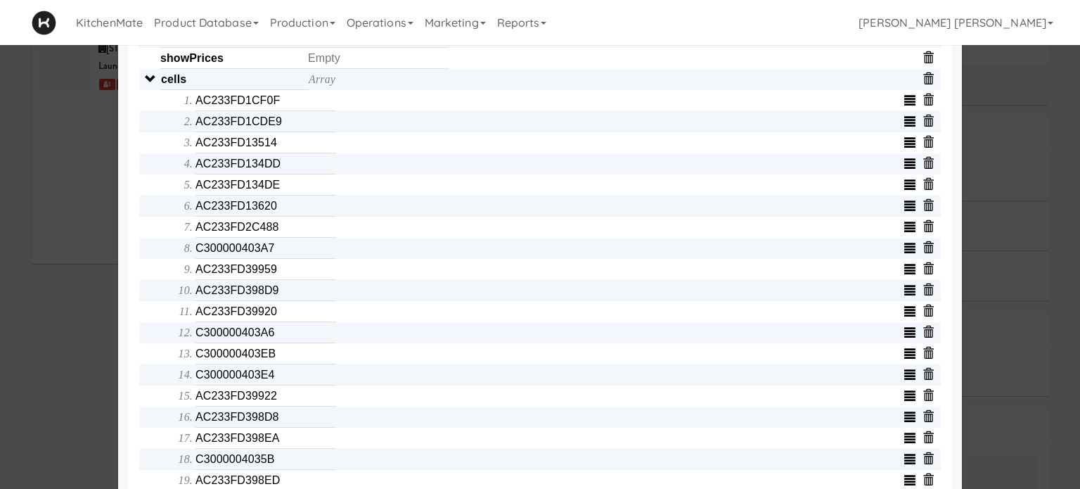
click at [0, 336] on div at bounding box center [540, 244] width 1080 height 489
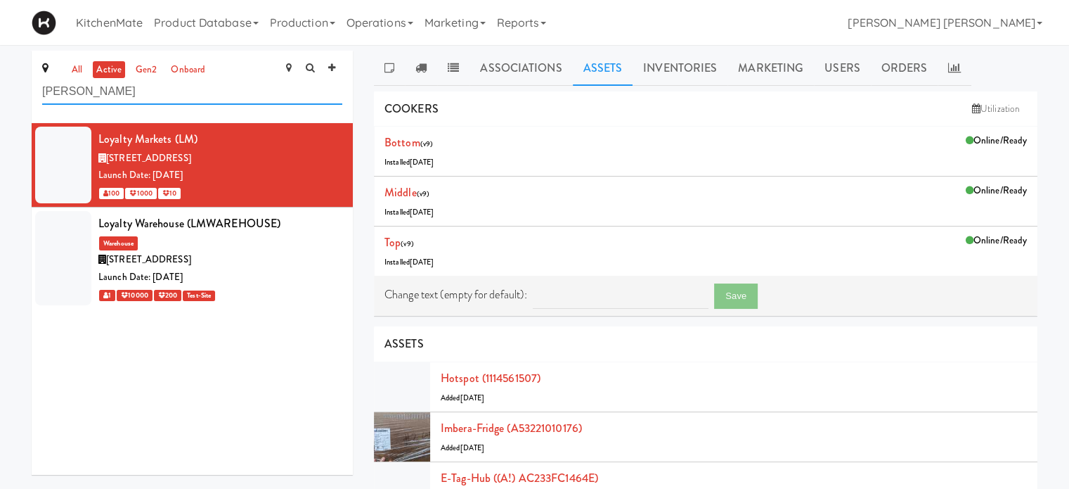
drag, startPoint x: 110, startPoint y: 93, endPoint x: 0, endPoint y: 83, distance: 110.9
click at [0, 83] on div "all active gen2 onboard [PERSON_NAME] Loyalty Markets (LM) [STREET_ADDRESS] Lau…" at bounding box center [534, 444] width 1069 height 787
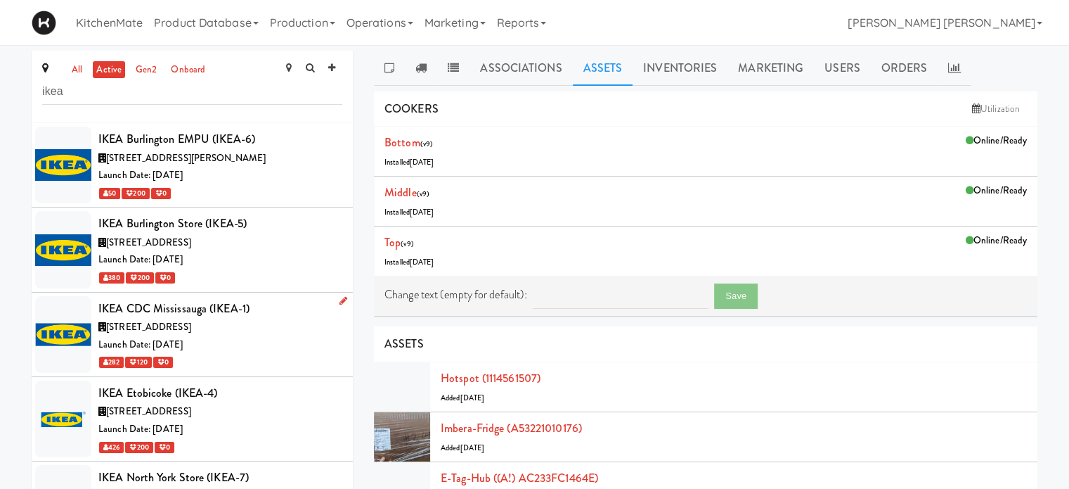
click at [191, 321] on span "[STREET_ADDRESS]" at bounding box center [148, 326] width 85 height 13
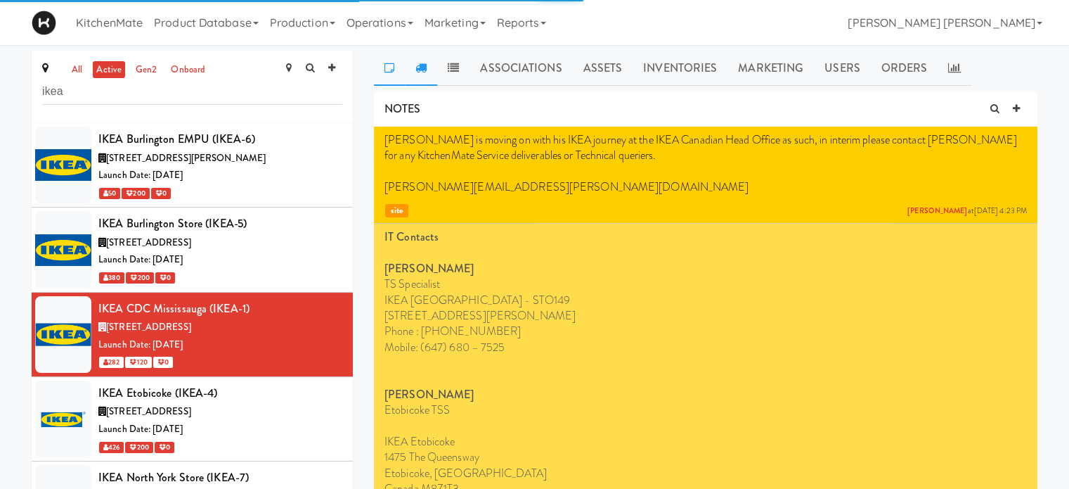
click at [418, 70] on icon at bounding box center [420, 67] width 11 height 11
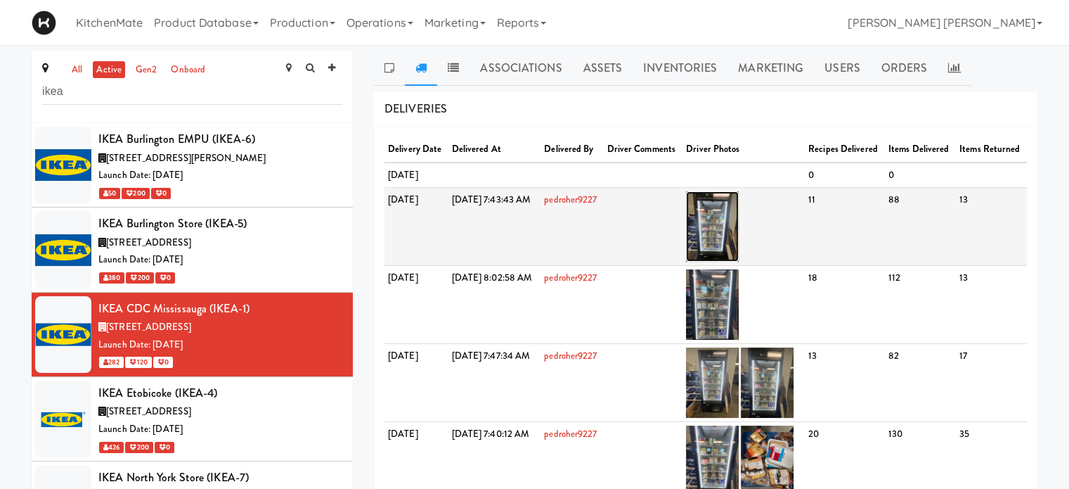
click at [739, 256] on img at bounding box center [712, 226] width 53 height 70
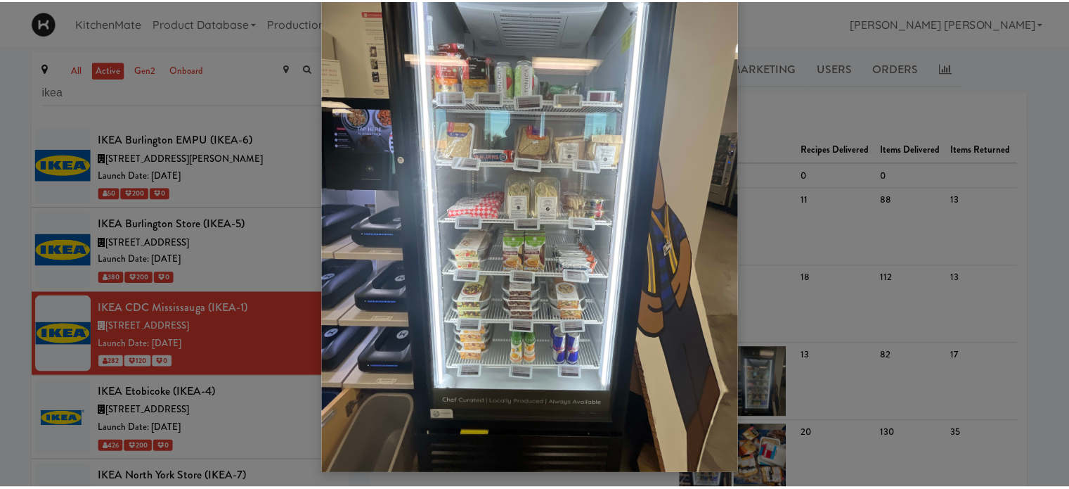
scroll to position [115, 0]
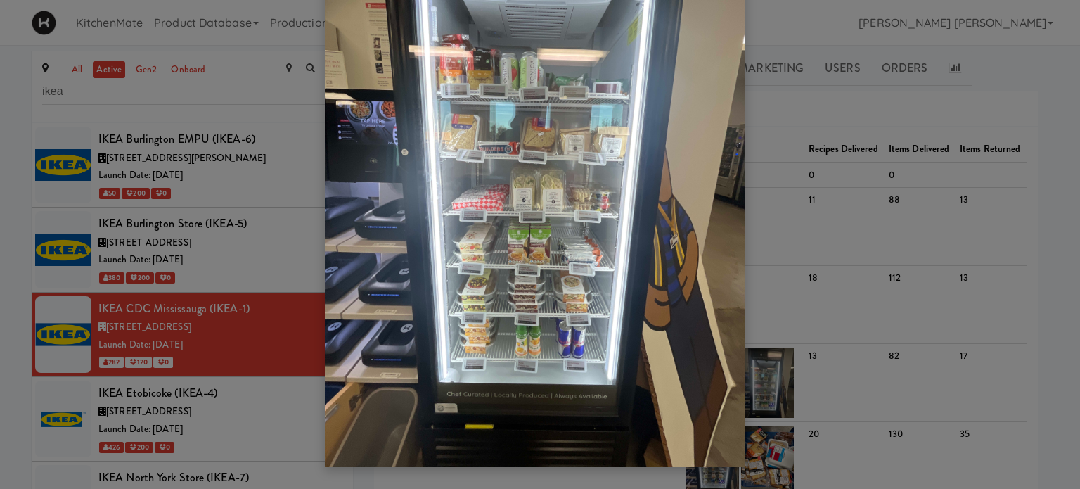
click at [807, 167] on div at bounding box center [540, 244] width 1080 height 489
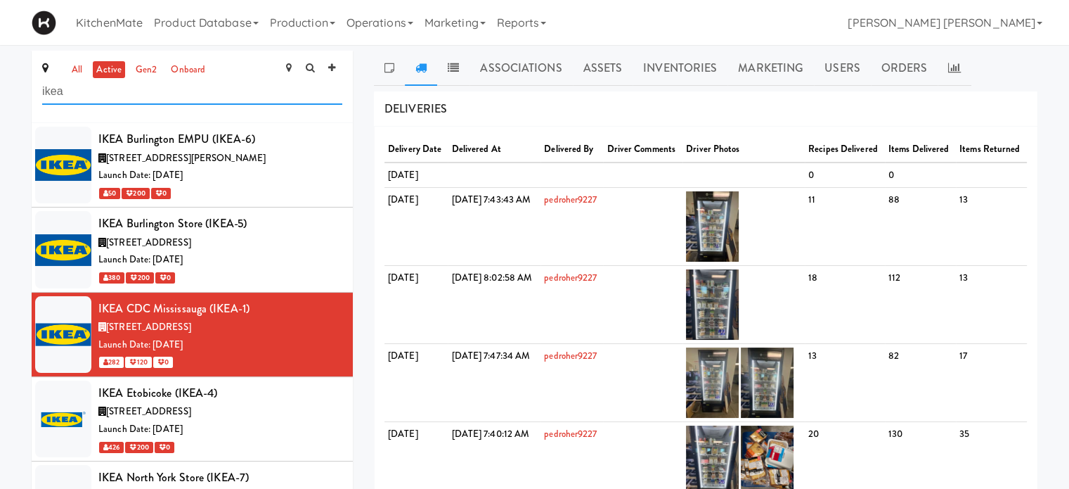
drag, startPoint x: 76, startPoint y: 93, endPoint x: 0, endPoint y: 125, distance: 82.2
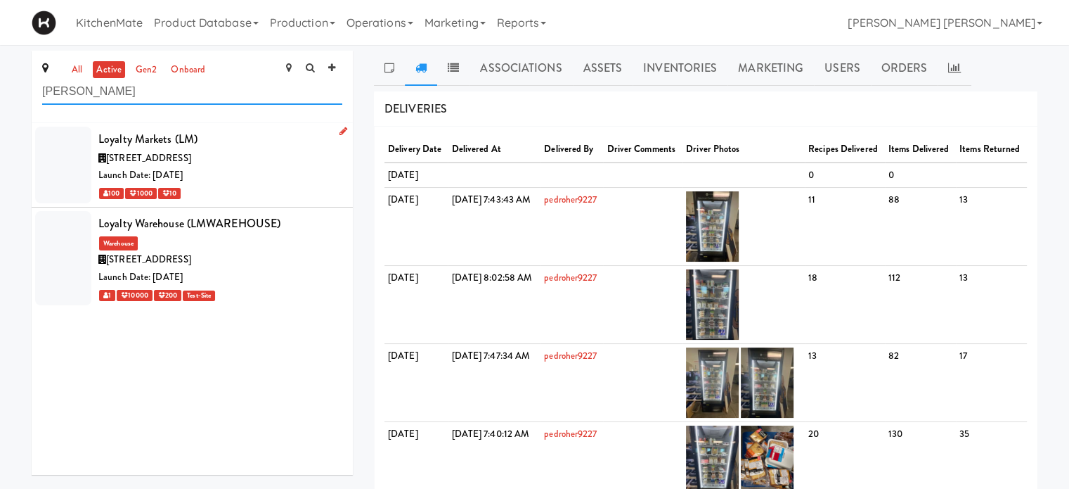
type input "[PERSON_NAME]"
click at [93, 156] on li "Loyalty Markets (LM) [STREET_ADDRESS] Launch Date: [DATE] 100 1000 10" at bounding box center [192, 165] width 321 height 84
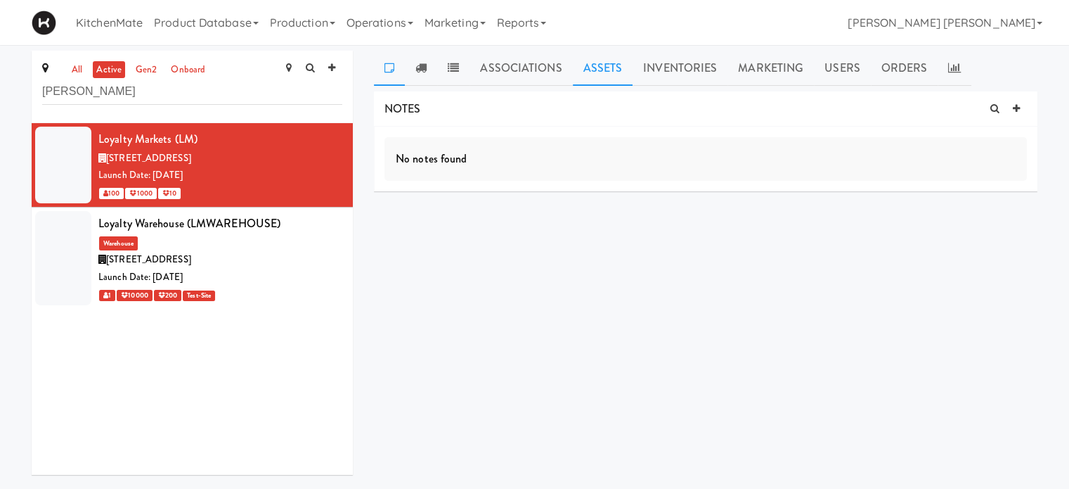
click at [590, 67] on link "Assets" at bounding box center [603, 68] width 60 height 35
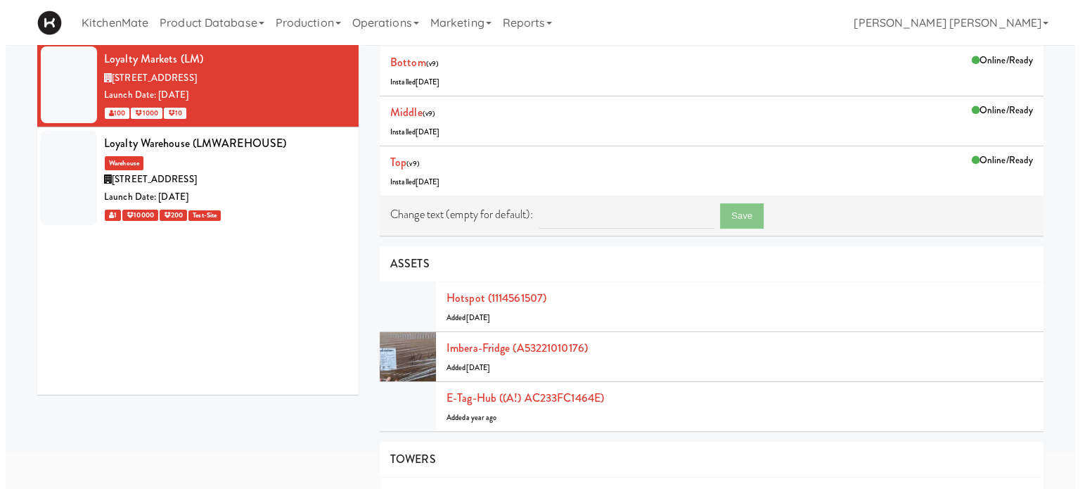
scroll to position [141, 0]
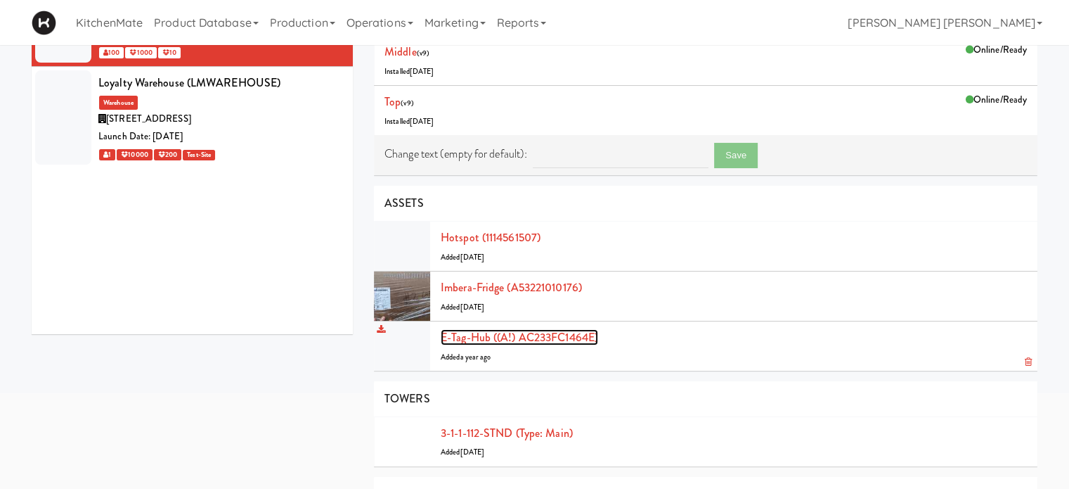
click at [548, 338] on link "E-tag-hub ((A!) AC233FC1464E)" at bounding box center [519, 337] width 157 height 16
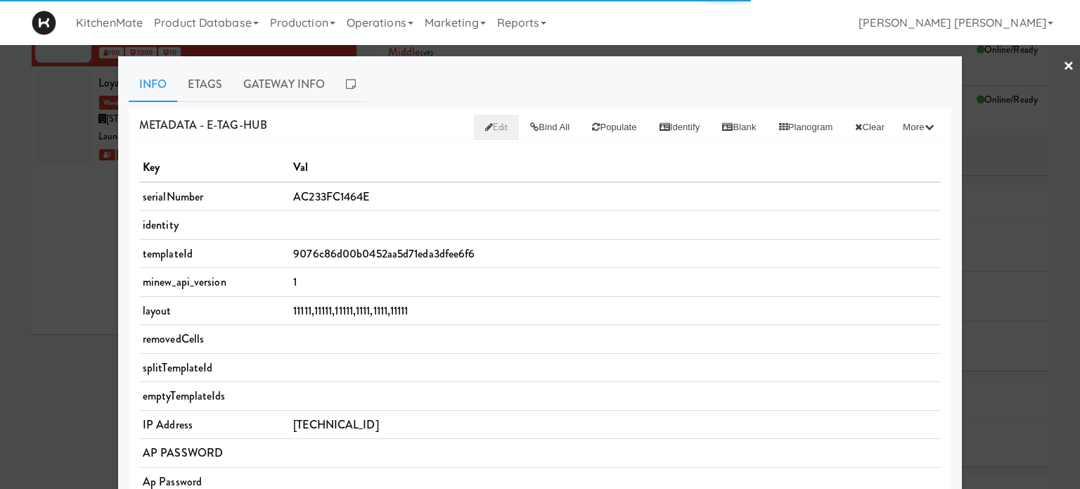
click at [485, 125] on icon at bounding box center [489, 126] width 8 height 9
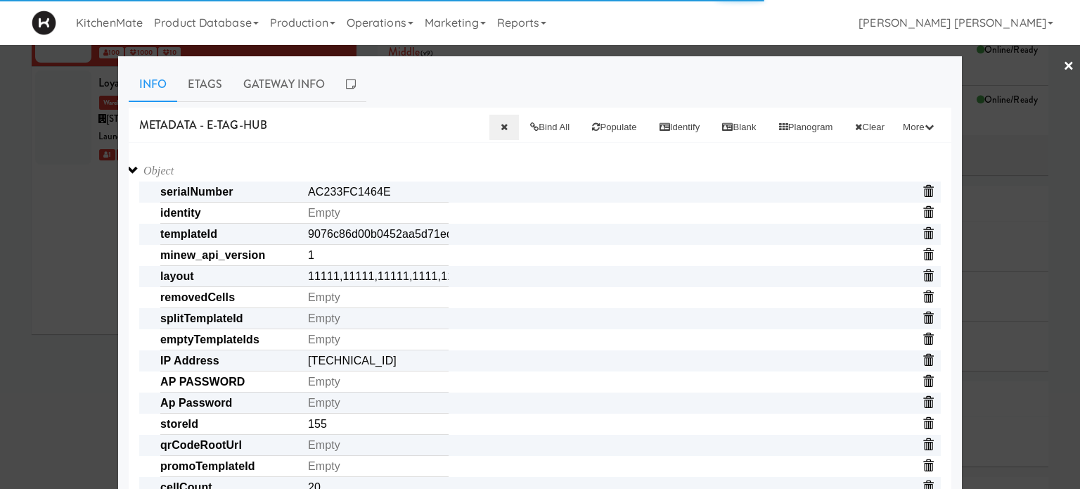
scroll to position [351, 0]
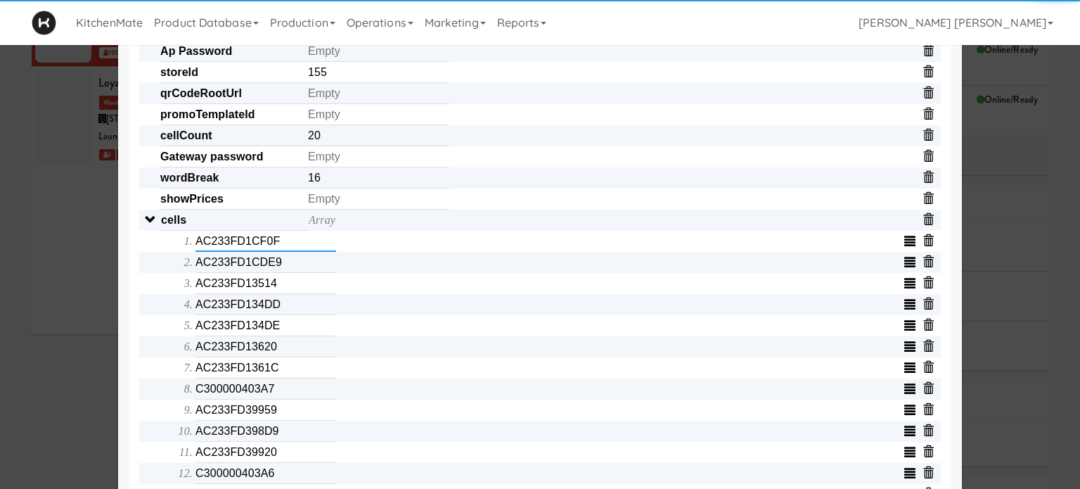
click at [295, 250] on input "AC233FD1CF0F" at bounding box center [265, 241] width 141 height 21
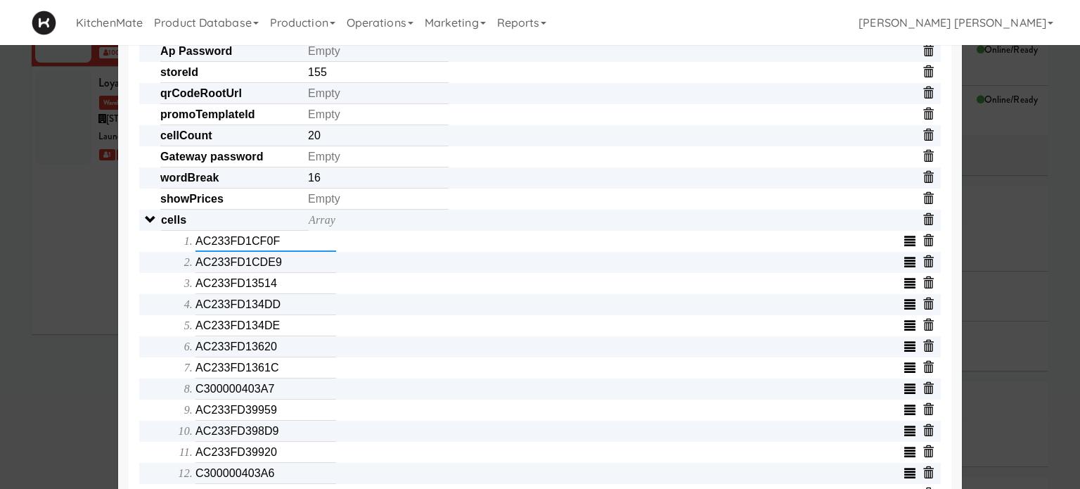
click at [295, 250] on input "AC233FD1CF0F" at bounding box center [265, 241] width 141 height 21
click at [287, 265] on input "AC233FD1CDE9" at bounding box center [265, 262] width 141 height 21
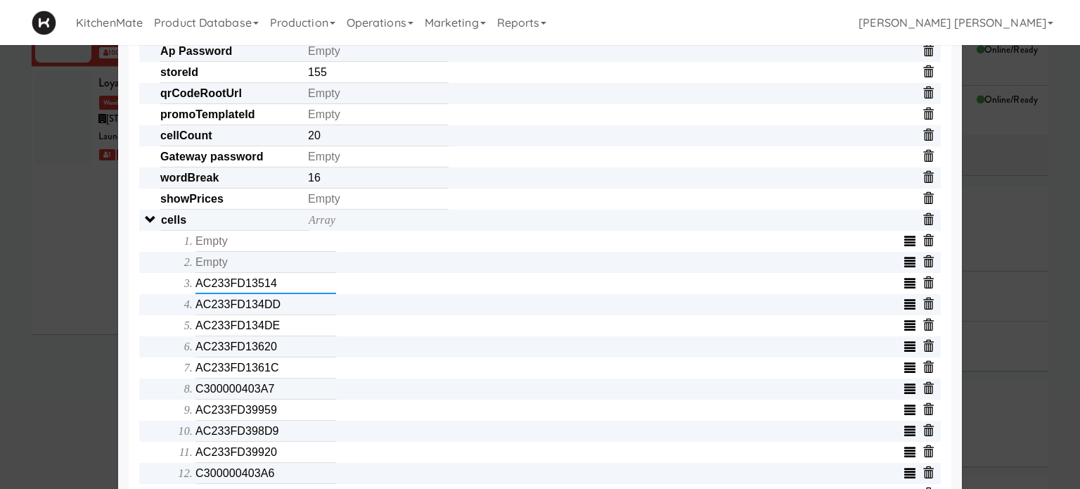
click at [293, 286] on input "AC233FD13514" at bounding box center [265, 283] width 141 height 21
click at [287, 303] on input "AC233FD134DD" at bounding box center [265, 304] width 141 height 21
click at [287, 325] on input "AC233FD134DE" at bounding box center [265, 325] width 141 height 21
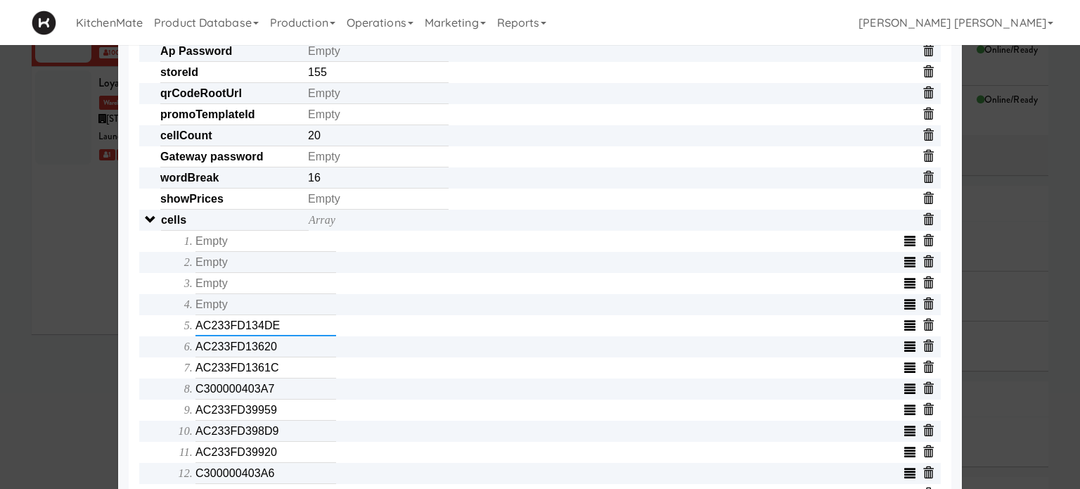
click at [287, 325] on input "AC233FD134DE" at bounding box center [265, 325] width 141 height 21
click at [287, 353] on input "AC233FD13620" at bounding box center [265, 346] width 141 height 21
click at [284, 370] on input "AC233FD1361C" at bounding box center [265, 367] width 141 height 21
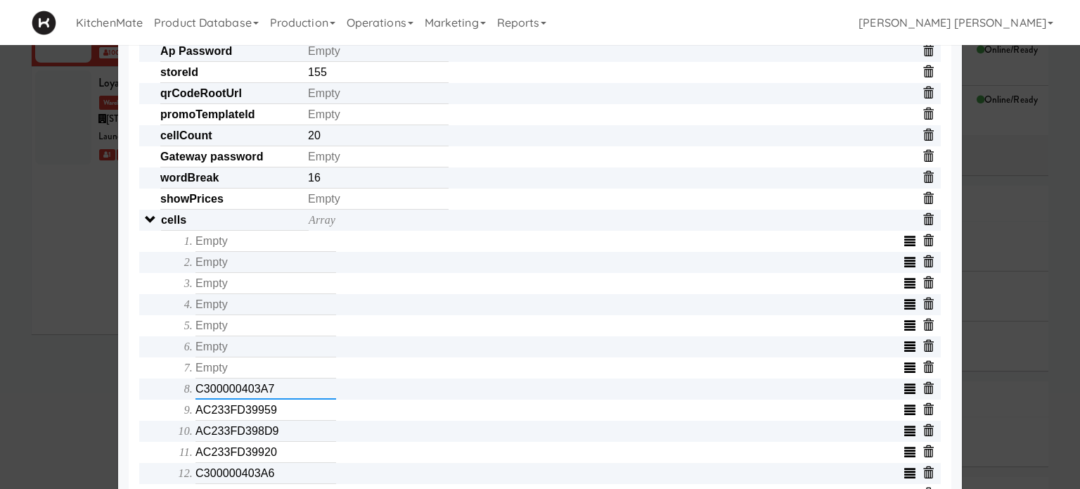
click at [284, 392] on input "C300000403A7" at bounding box center [265, 388] width 141 height 21
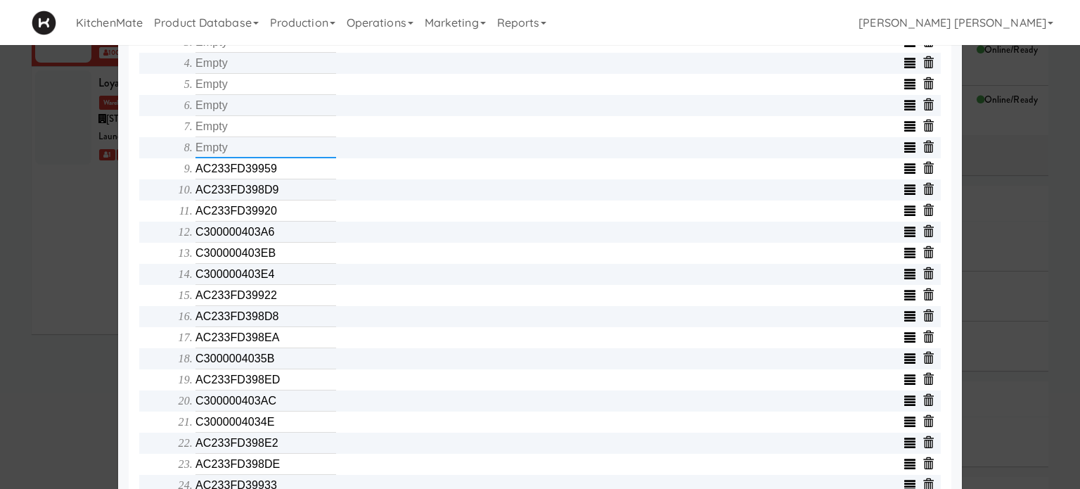
scroll to position [633, 0]
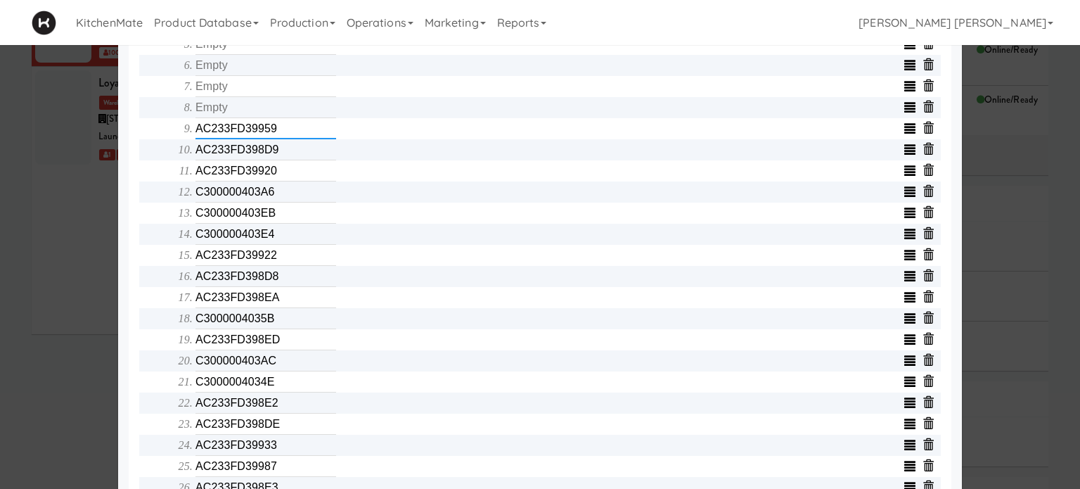
click at [283, 131] on input "AC233FD39959" at bounding box center [265, 128] width 141 height 21
click at [285, 150] on input "AC233FD398D9" at bounding box center [265, 149] width 141 height 21
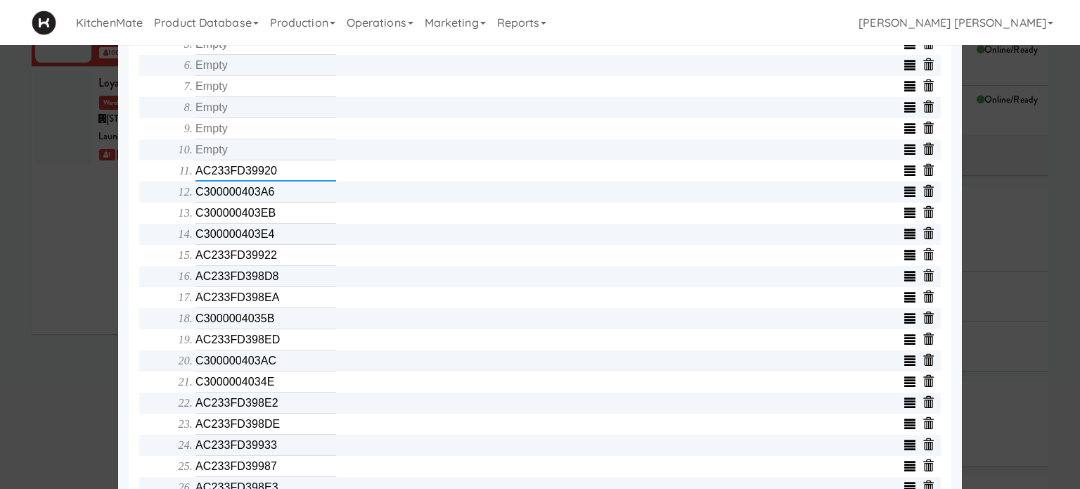
click at [278, 178] on input "AC233FD39920" at bounding box center [265, 170] width 141 height 21
click at [278, 202] on input "C300000403A6" at bounding box center [265, 191] width 141 height 21
click at [278, 216] on input "C300000403EB" at bounding box center [265, 212] width 141 height 21
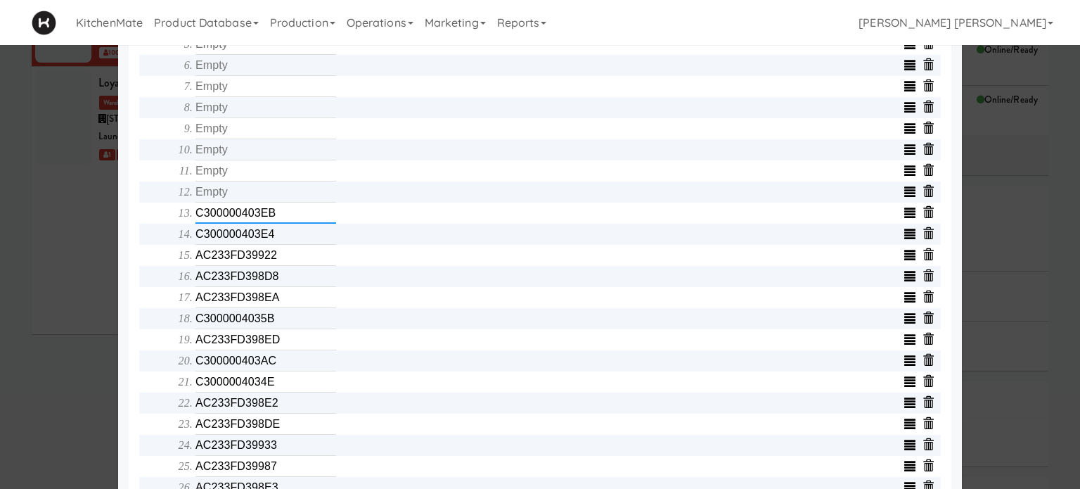
click at [278, 216] on input "C300000403EB" at bounding box center [265, 212] width 141 height 21
click at [277, 235] on input "C300000403E4" at bounding box center [265, 234] width 141 height 21
click at [276, 262] on input "AC233FD39922" at bounding box center [265, 255] width 141 height 21
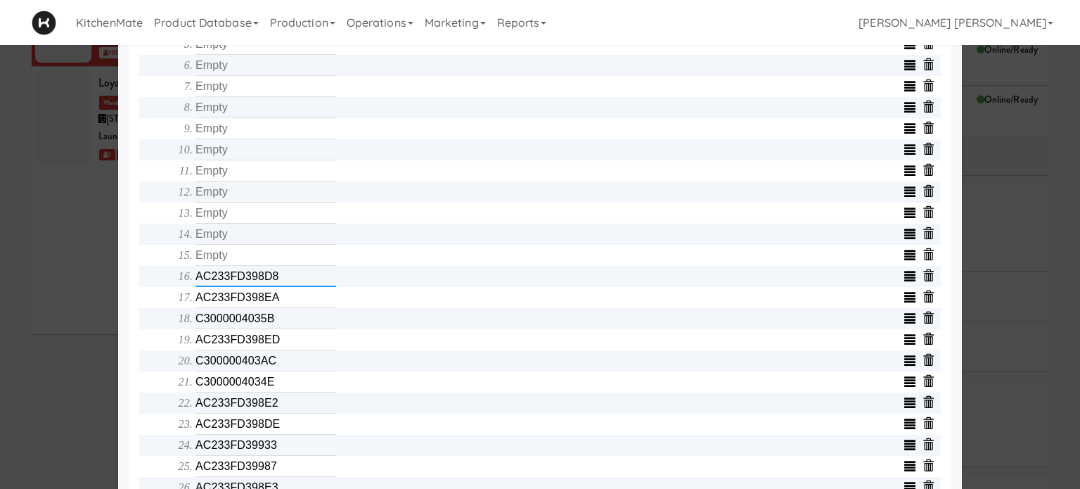
click at [276, 280] on input "AC233FD398D8" at bounding box center [265, 276] width 141 height 21
click at [277, 299] on input "AC233FD398EA" at bounding box center [265, 297] width 141 height 21
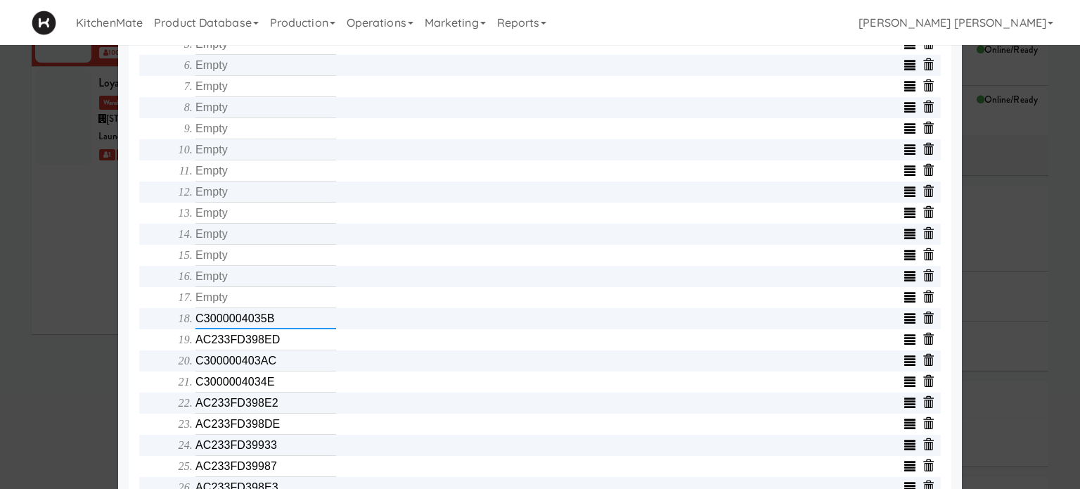
click at [288, 323] on input "C3000004035B" at bounding box center [265, 318] width 141 height 21
click at [286, 340] on input "AC233FD398ED" at bounding box center [265, 339] width 141 height 21
click at [287, 359] on input "C300000403AC" at bounding box center [265, 360] width 141 height 21
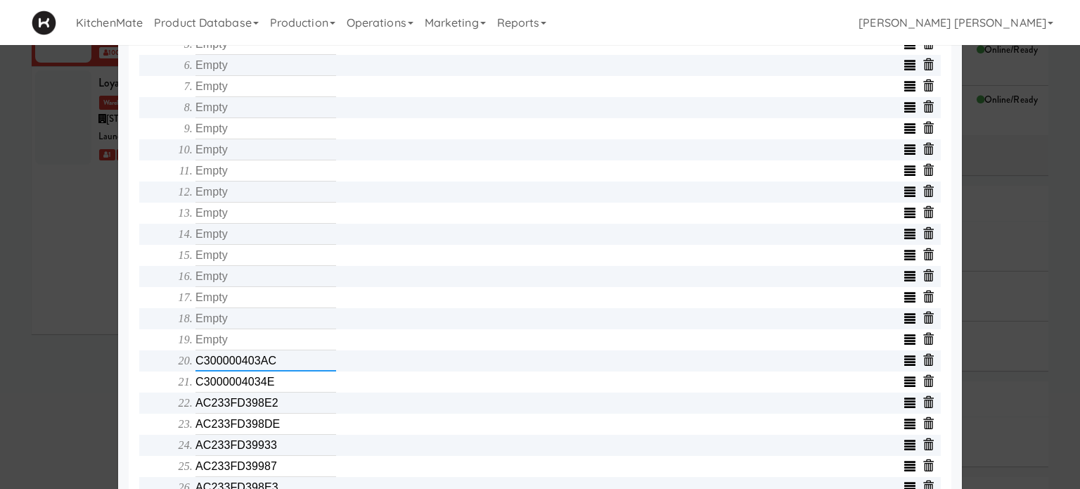
click at [287, 359] on input "C300000403AC" at bounding box center [265, 360] width 141 height 21
click at [285, 384] on input "C3000004034E" at bounding box center [265, 381] width 141 height 21
click at [286, 401] on input "AC233FD398E2" at bounding box center [265, 402] width 141 height 21
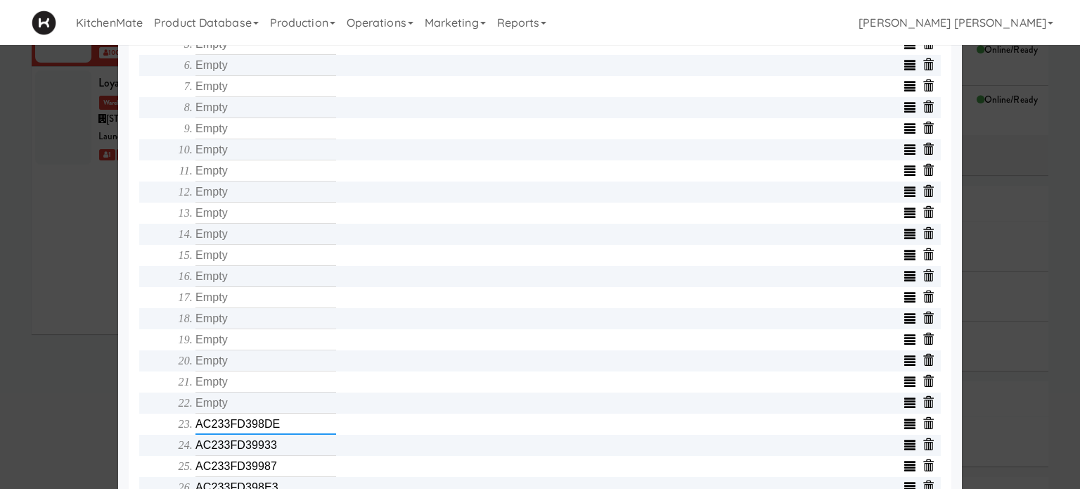
click at [282, 427] on input "AC233FD398DE" at bounding box center [265, 423] width 141 height 21
click at [284, 448] on input "AC233FD39933" at bounding box center [265, 444] width 141 height 21
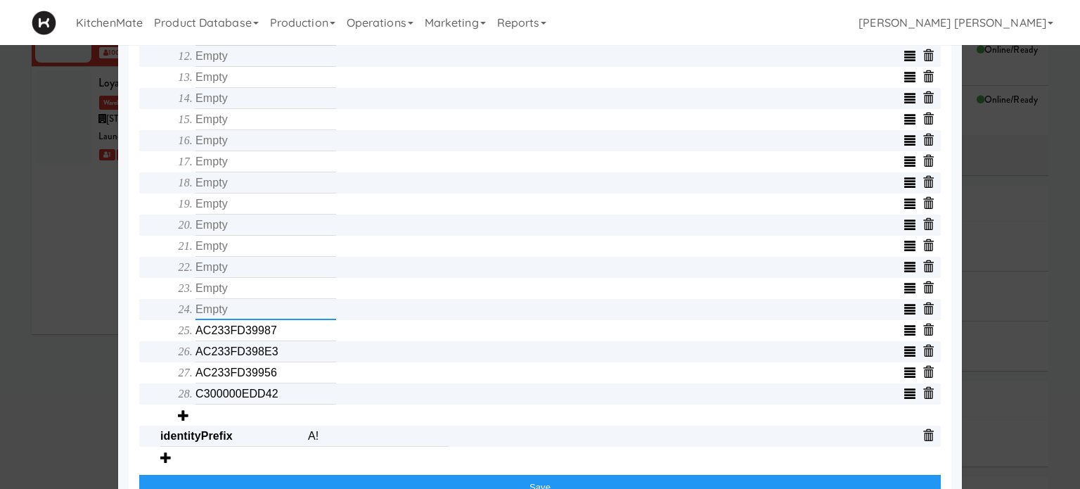
scroll to position [808, 0]
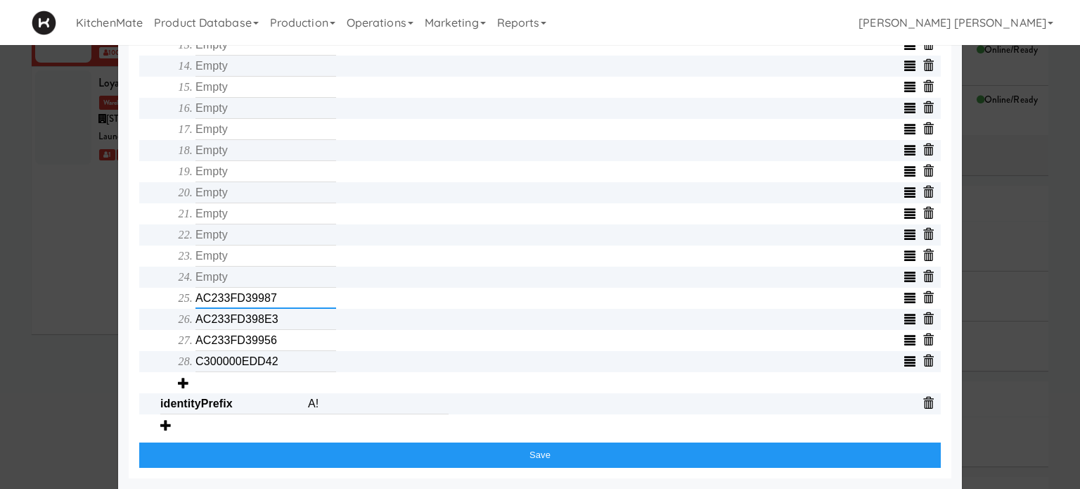
click at [281, 297] on input "AC233FD39987" at bounding box center [265, 297] width 141 height 21
click at [279, 316] on input "AC233FD398E3" at bounding box center [265, 319] width 141 height 21
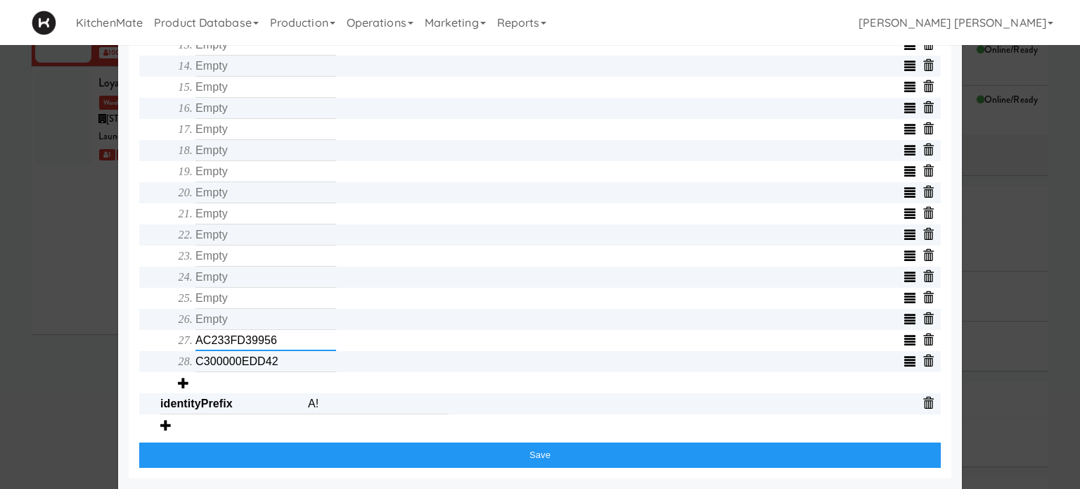
click at [277, 337] on input "AC233FD39956" at bounding box center [265, 340] width 141 height 21
click at [276, 356] on input "C300000EDD42" at bounding box center [265, 361] width 141 height 21
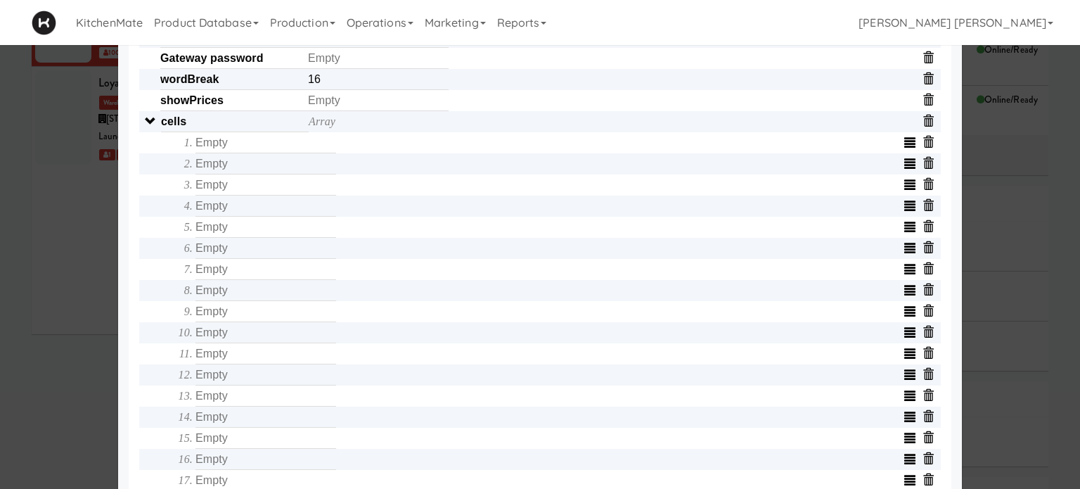
scroll to position [526, 0]
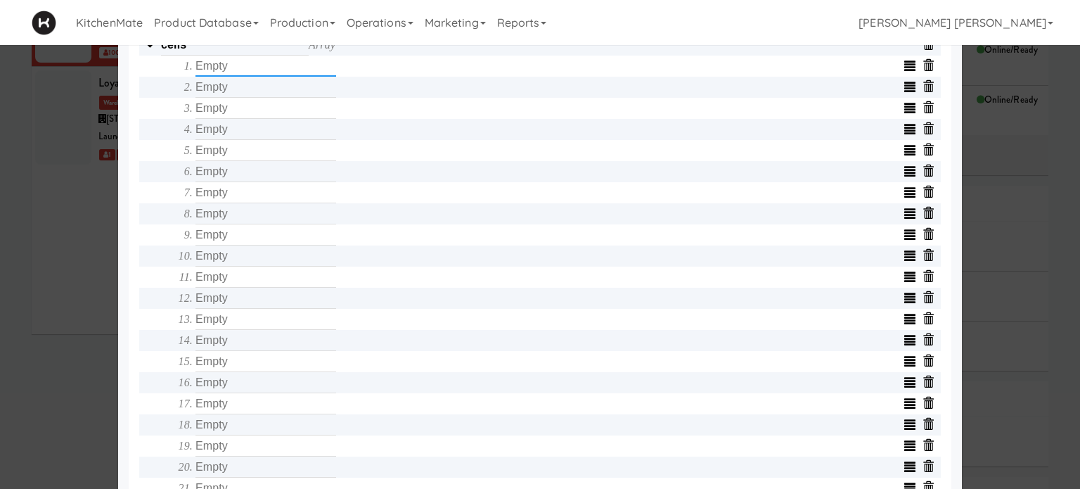
click at [247, 74] on input "text" at bounding box center [265, 66] width 141 height 21
type input "C300000403E6"
click at [213, 92] on input "text" at bounding box center [265, 87] width 141 height 21
type input "AC233FD39A75"
click at [209, 109] on input "text" at bounding box center [265, 108] width 141 height 21
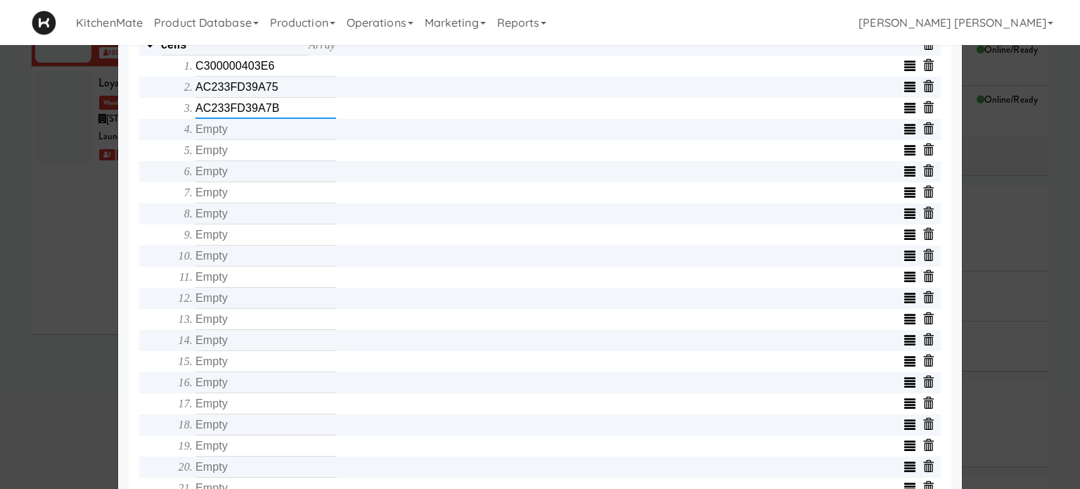
type input "AC233FD39A7B"
click at [236, 137] on input "text" at bounding box center [265, 129] width 141 height 21
type input "AC233FD39A40"
click at [235, 149] on input "text" at bounding box center [265, 150] width 141 height 21
type input "C300000EDD65"
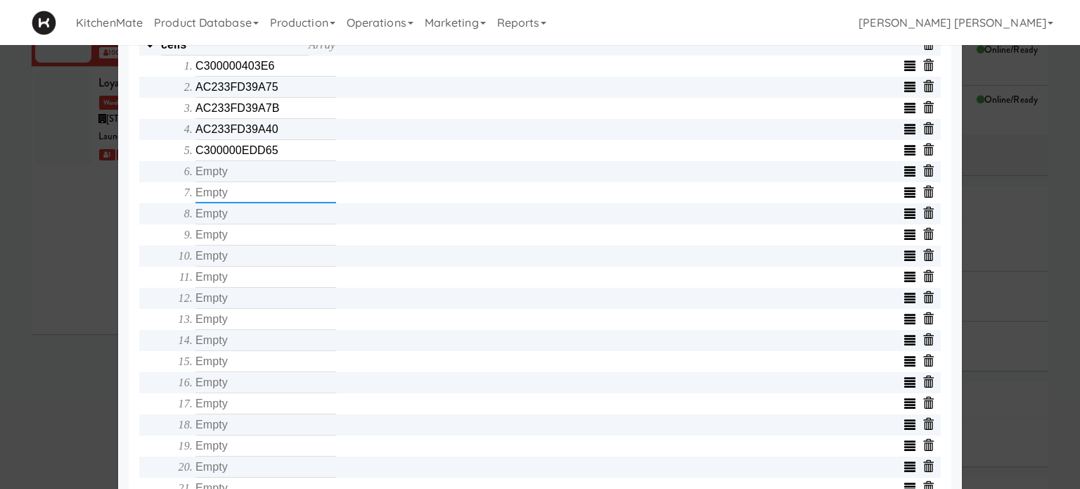
click at [242, 188] on input "text" at bounding box center [265, 192] width 141 height 21
click at [252, 161] on input "C300000EDD65" at bounding box center [265, 150] width 141 height 21
click at [253, 174] on input "text" at bounding box center [265, 171] width 141 height 21
type input "C300000EDB0B"
click at [257, 190] on input "text" at bounding box center [265, 192] width 141 height 21
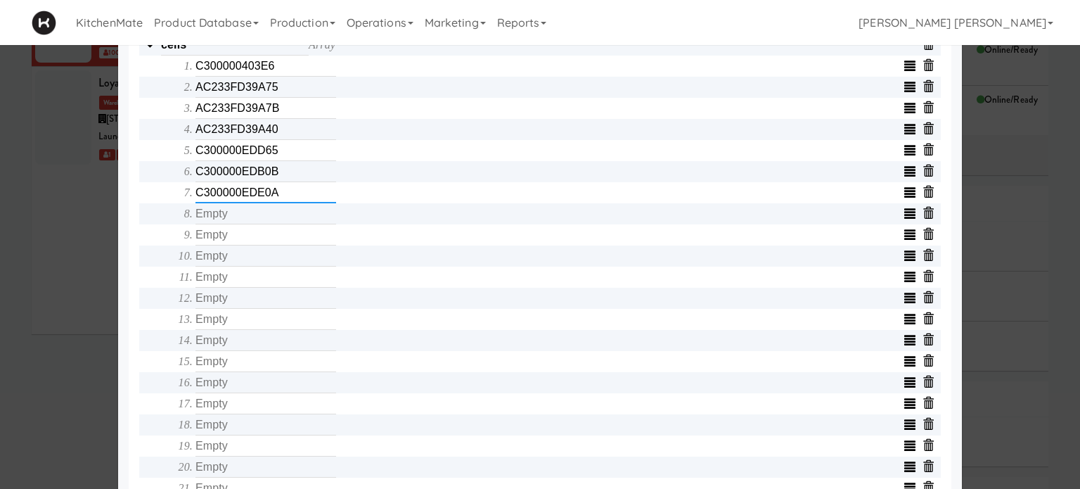
type input "C300000EDE0A"
click at [258, 220] on input "text" at bounding box center [265, 213] width 141 height 21
type input "C3000004037C"
click at [229, 243] on input "text" at bounding box center [265, 234] width 141 height 21
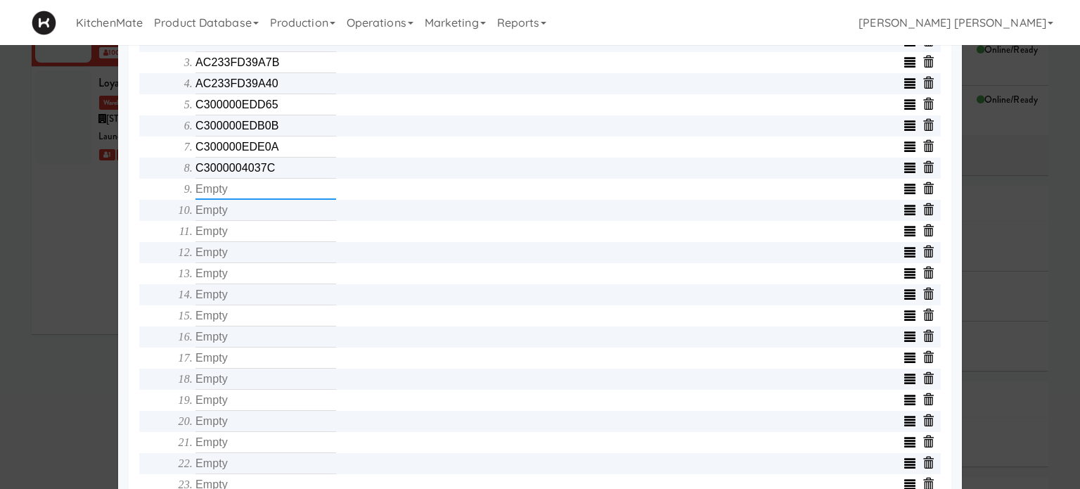
scroll to position [597, 0]
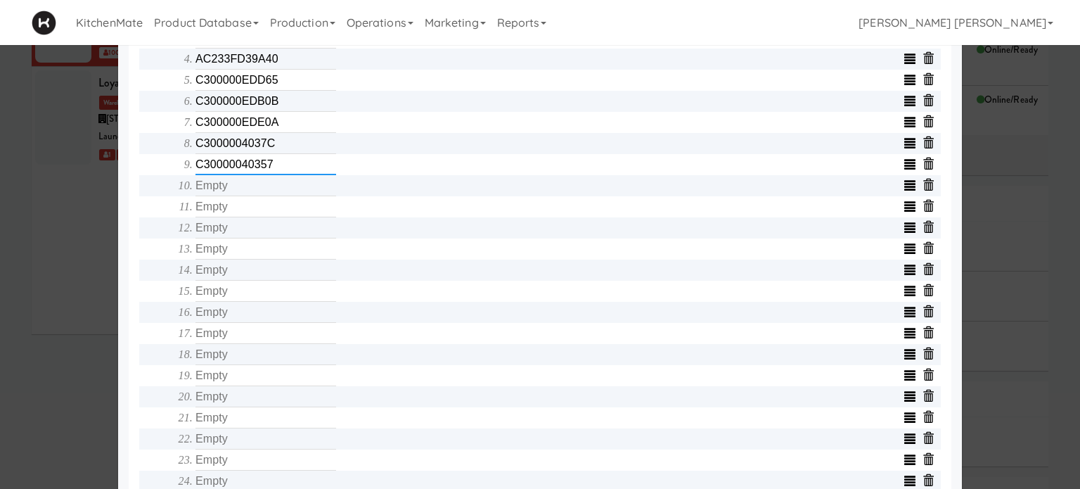
type input "C30000040357"
click at [238, 188] on input "text" at bounding box center [265, 185] width 141 height 21
type input "C3000004035D"
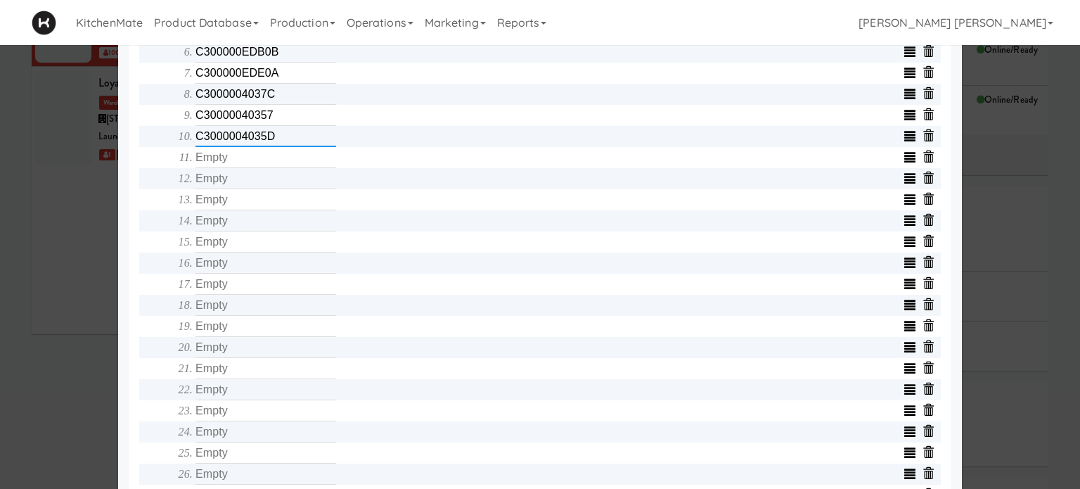
scroll to position [667, 0]
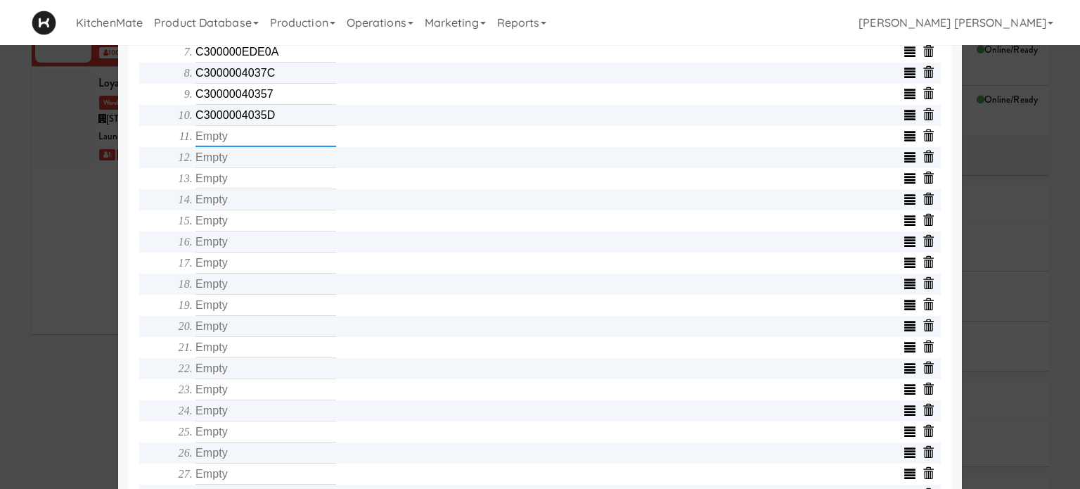
drag, startPoint x: 250, startPoint y: 145, endPoint x: 245, endPoint y: 137, distance: 9.2
click at [247, 143] on input "text" at bounding box center [265, 136] width 141 height 21
type input "C300000403A3"
click at [234, 162] on input "text" at bounding box center [265, 157] width 141 height 21
type input "AC233FD39964"
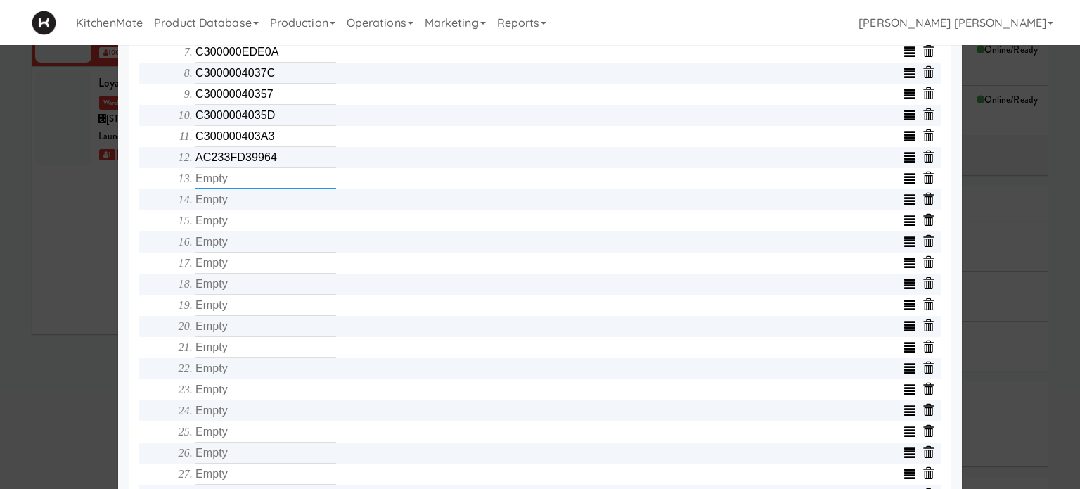
click at [239, 185] on input "text" at bounding box center [265, 178] width 141 height 21
type input "AC233FD39846"
click at [240, 202] on input "text" at bounding box center [265, 199] width 141 height 21
type input "C300000403DB"
click at [245, 225] on input "text" at bounding box center [265, 220] width 141 height 21
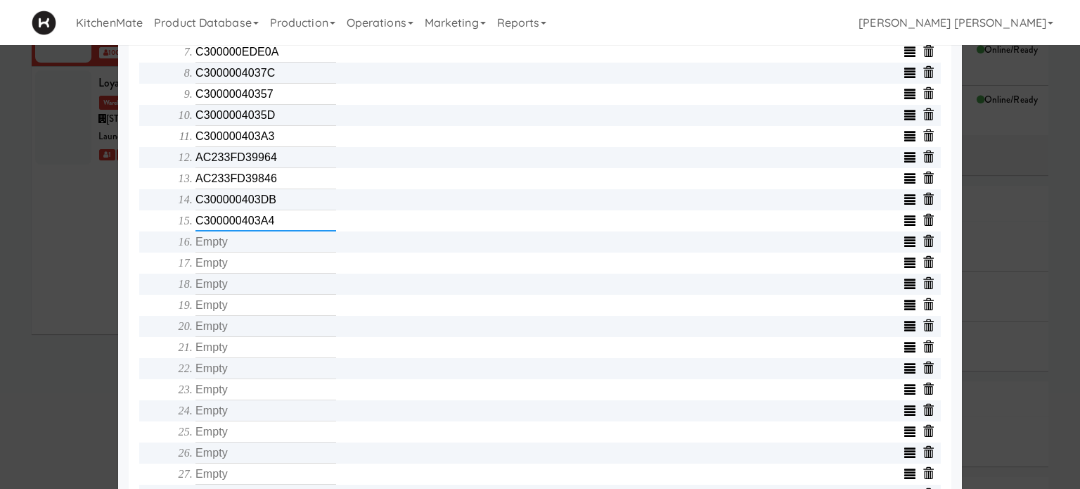
type input "C300000403A4"
click at [237, 242] on input "text" at bounding box center [265, 241] width 141 height 21
type input "C300000EDA9F"
click at [223, 269] on input "text" at bounding box center [265, 262] width 141 height 21
type input "C30000040371"
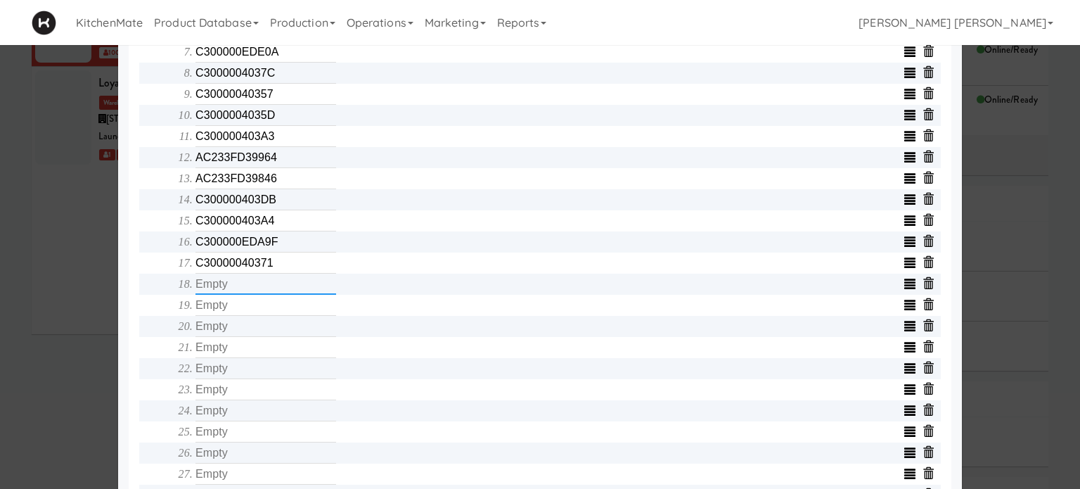
click at [213, 290] on input "text" at bounding box center [265, 283] width 141 height 21
type input "C30000040403"
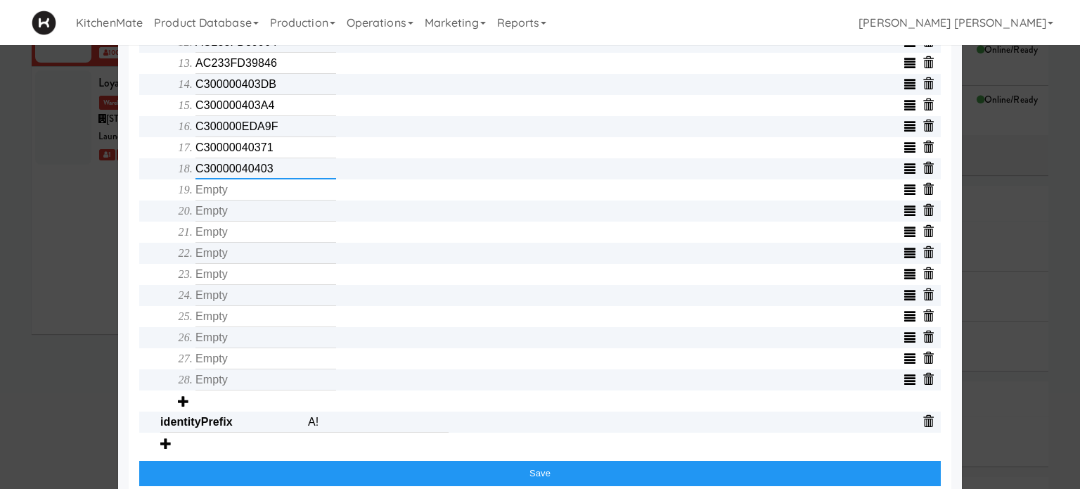
scroll to position [808, 0]
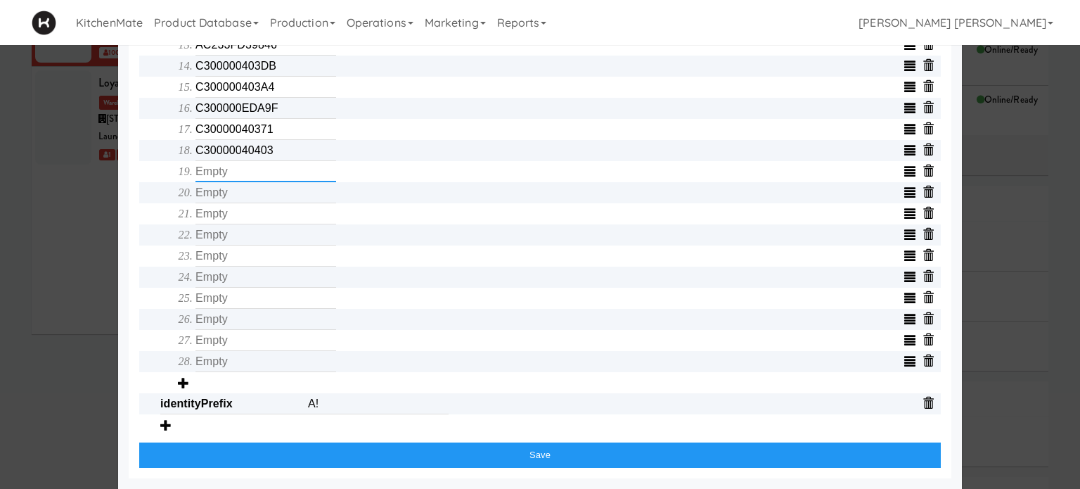
click at [257, 164] on input "text" at bounding box center [265, 171] width 141 height 21
type input "C3000004039E"
click at [245, 193] on input "text" at bounding box center [265, 192] width 141 height 21
type input "C300000EDD3F"
click at [246, 216] on input "text" at bounding box center [265, 213] width 141 height 21
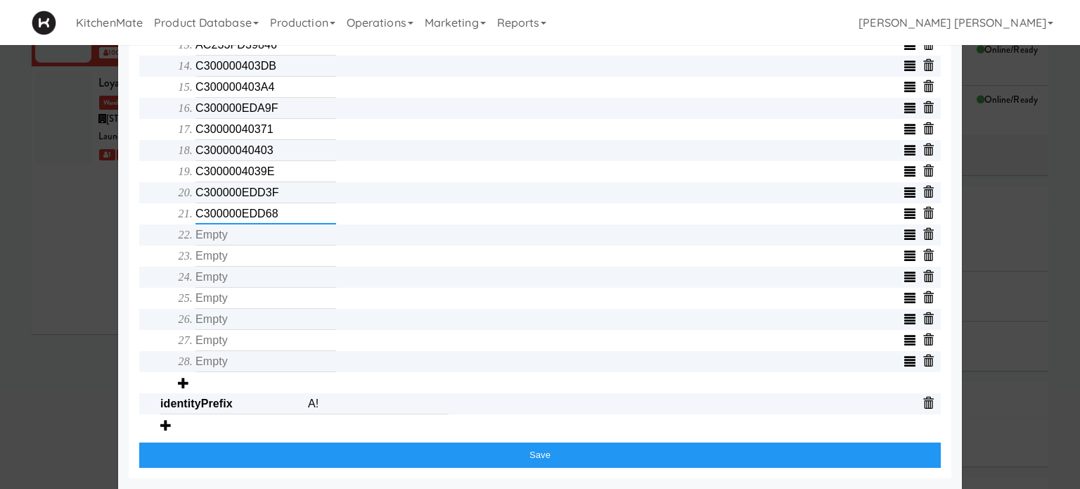
type input "C300000EDD68"
click at [246, 235] on input "text" at bounding box center [265, 234] width 141 height 21
type input "C300000EDD49"
click at [252, 252] on input "text" at bounding box center [265, 255] width 141 height 21
type input "C300000EDB0C"
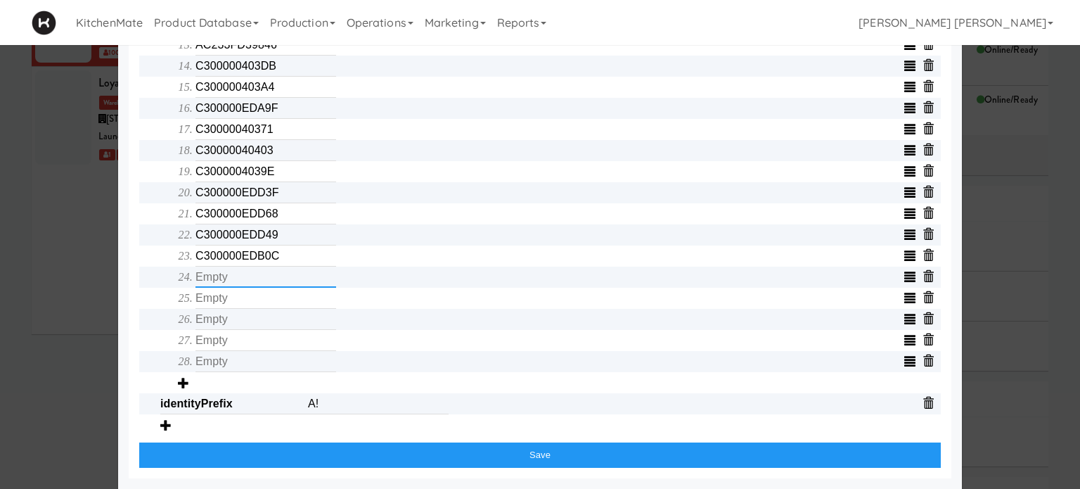
click at [251, 275] on input "text" at bounding box center [265, 276] width 141 height 21
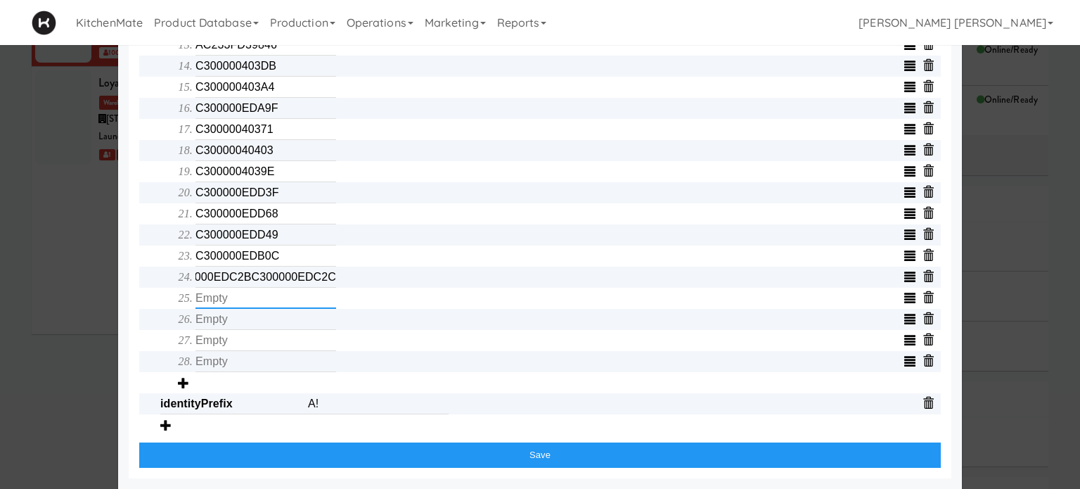
scroll to position [0, 0]
click at [259, 299] on input "text" at bounding box center [265, 297] width 141 height 21
click at [269, 280] on input "C300000EDC2BC300000EDC2C" at bounding box center [265, 276] width 141 height 21
type input "C300000EDC2C"
click at [245, 291] on input "text" at bounding box center [265, 297] width 141 height 21
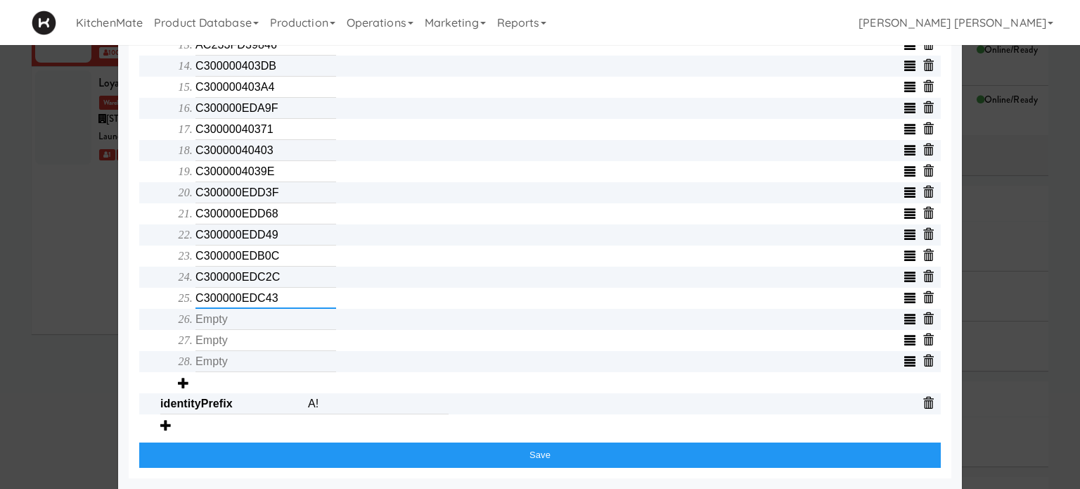
type input "C300000EDC43"
click at [231, 322] on input "text" at bounding box center [265, 319] width 141 height 21
type input "C300000EDD46"
click at [222, 348] on input "text" at bounding box center [265, 340] width 141 height 21
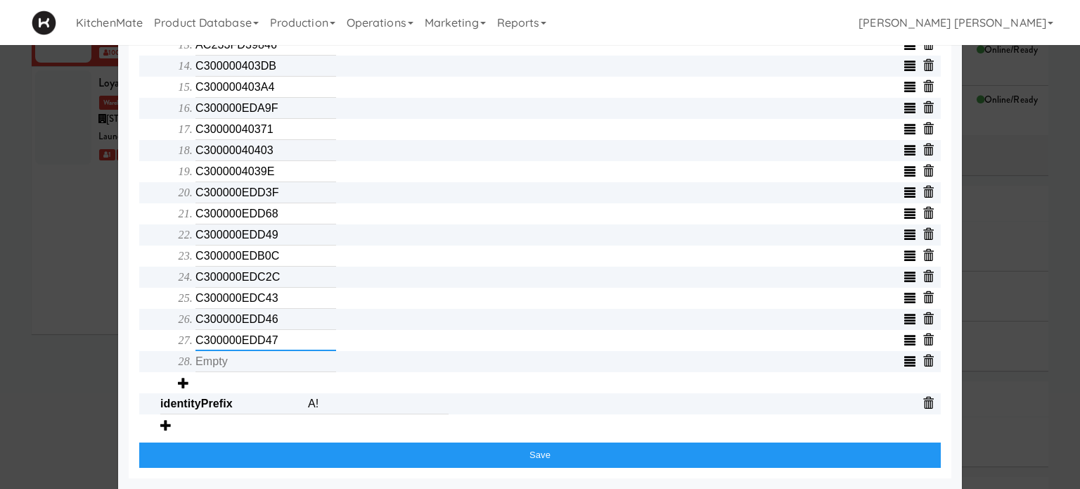
type input "C300000EDD47"
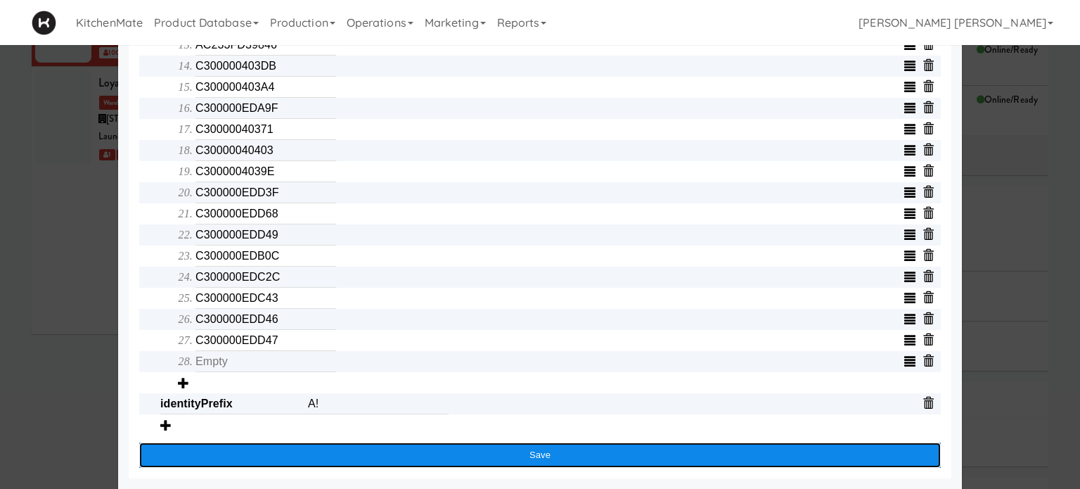
click at [382, 453] on button "Save" at bounding box center [539, 454] width 801 height 25
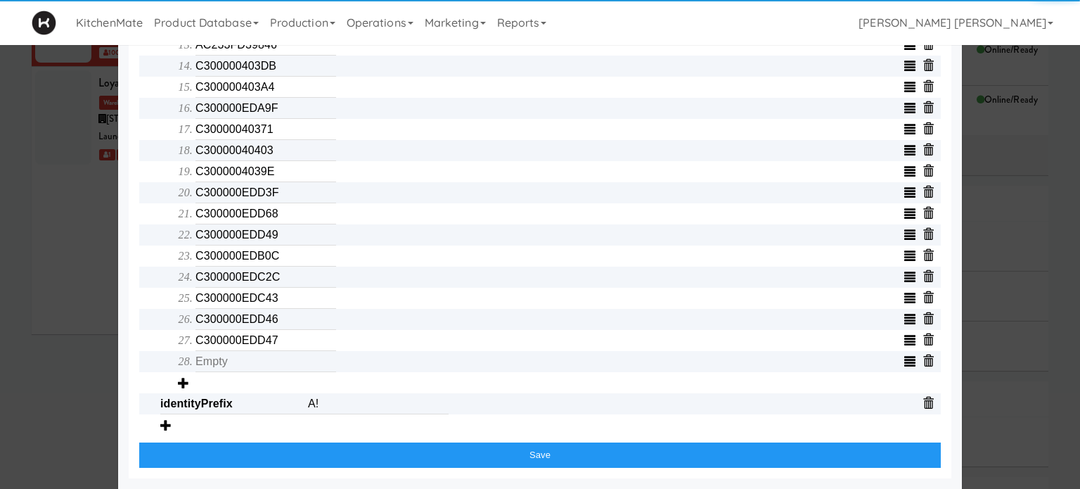
scroll to position [671, 0]
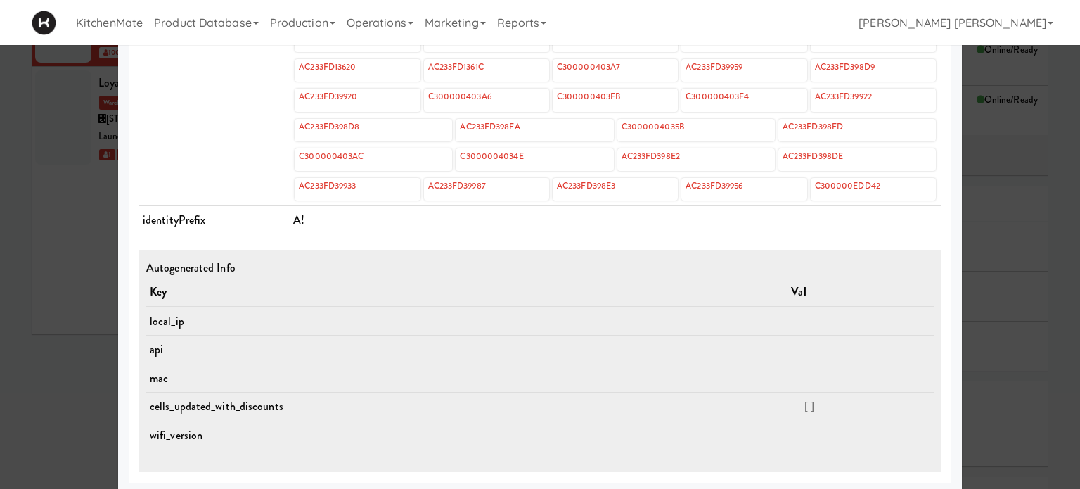
click at [47, 267] on div at bounding box center [540, 244] width 1080 height 489
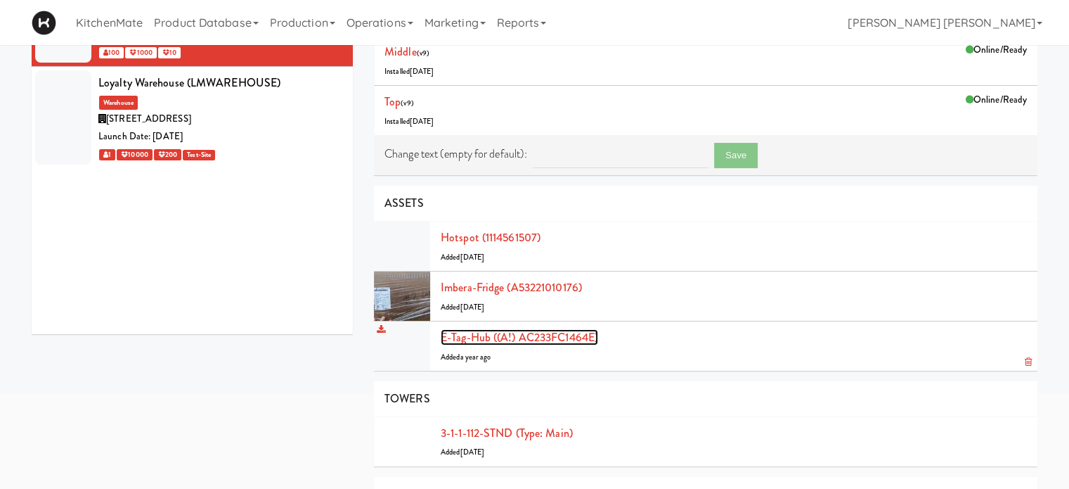
click at [522, 337] on link "E-tag-hub ((A!) AC233FC1464E)" at bounding box center [519, 337] width 157 height 16
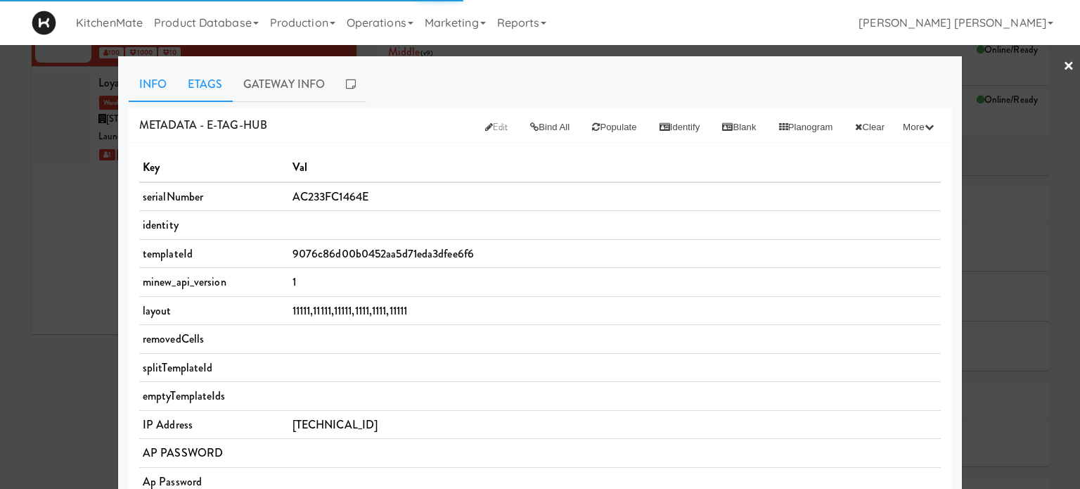
click at [209, 91] on link "Etags" at bounding box center [205, 84] width 56 height 35
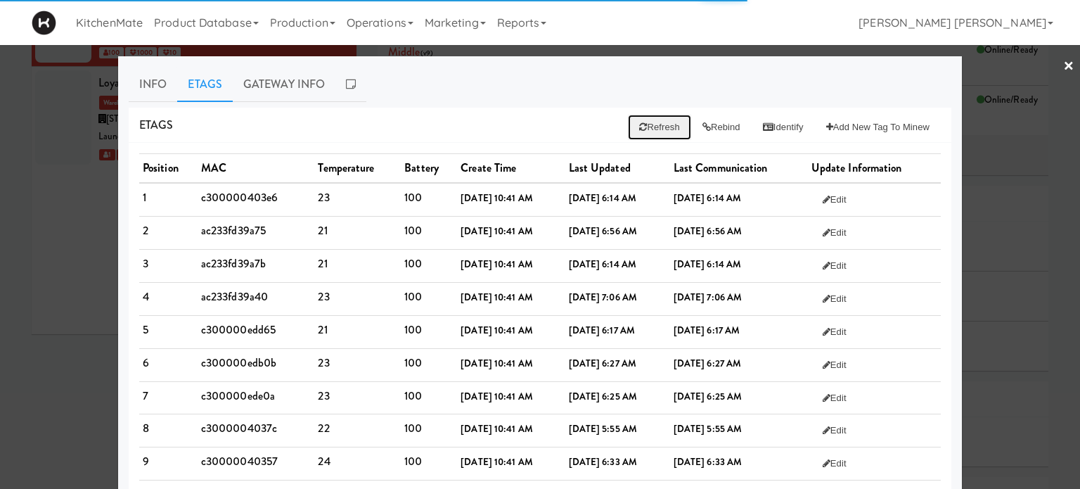
click at [642, 128] on button "Refresh" at bounding box center [659, 127] width 63 height 25
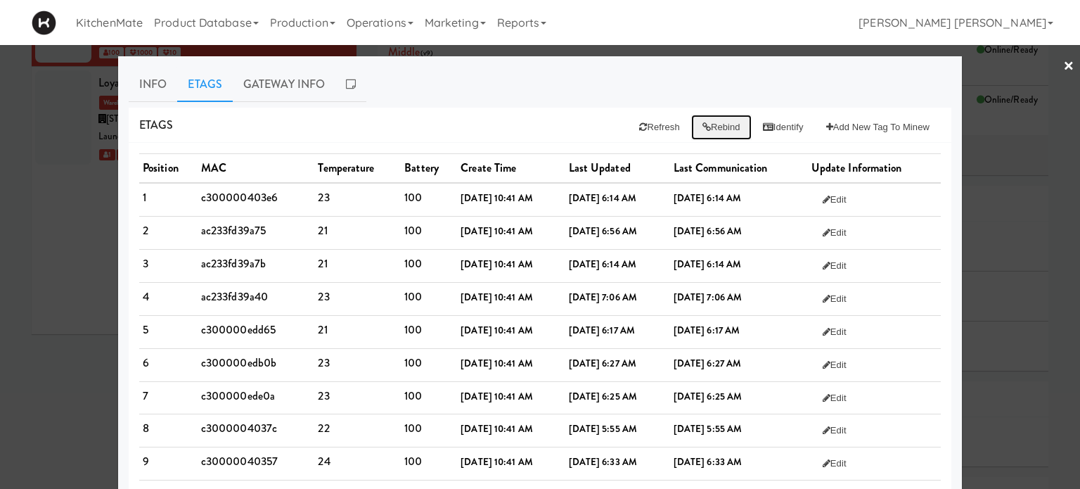
click at [707, 126] on button "Rebind" at bounding box center [721, 127] width 60 height 25
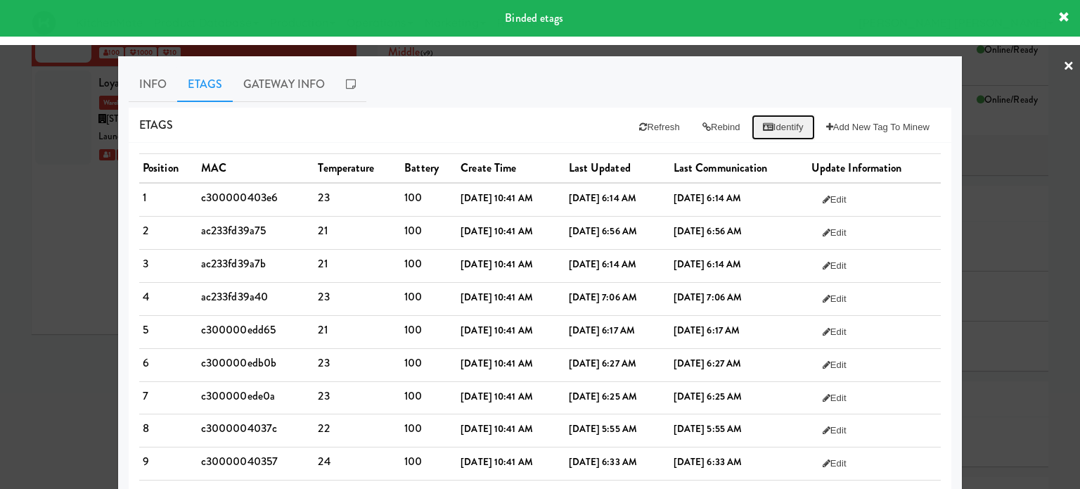
click at [772, 129] on button "Identify" at bounding box center [782, 127] width 63 height 25
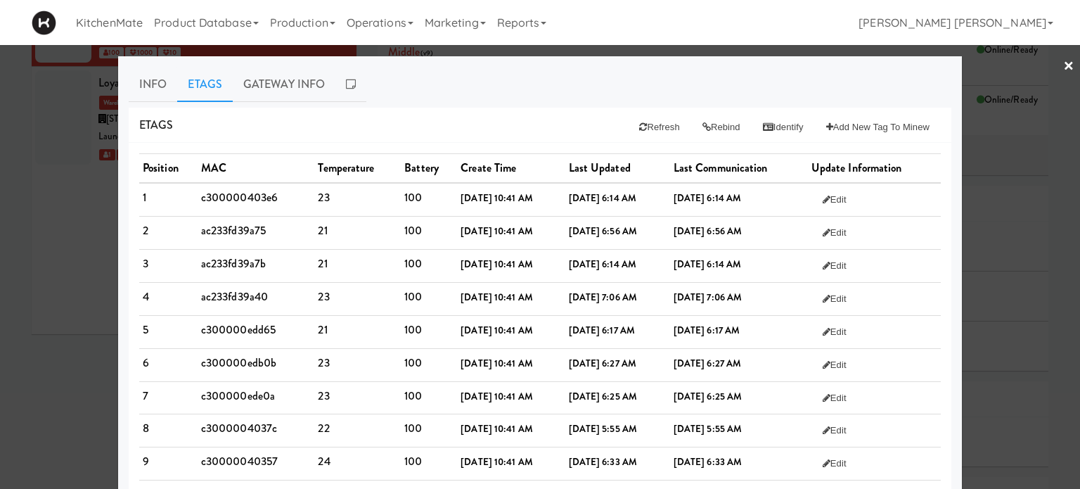
click at [8, 274] on div at bounding box center [540, 244] width 1080 height 489
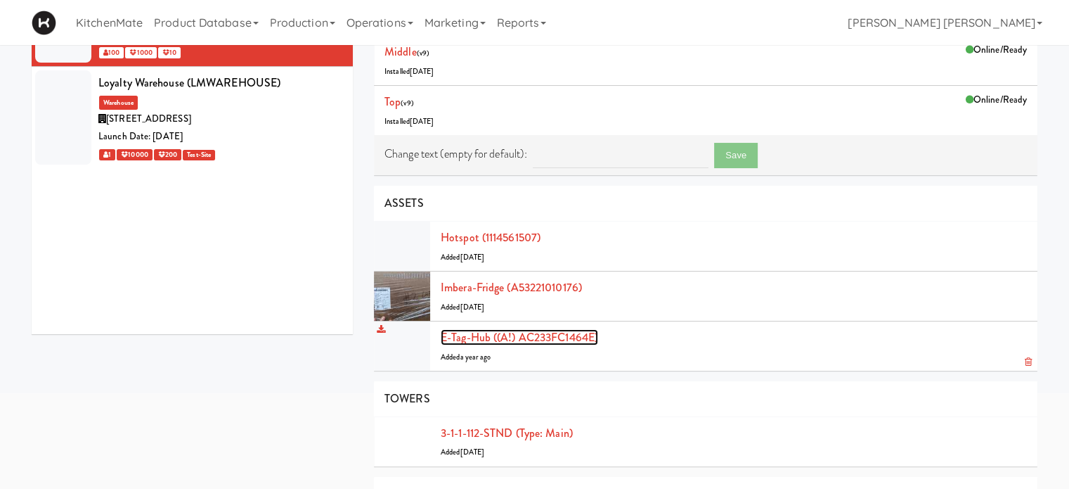
click at [506, 338] on link "E-tag-hub ((A!) AC233FC1464E)" at bounding box center [519, 337] width 157 height 16
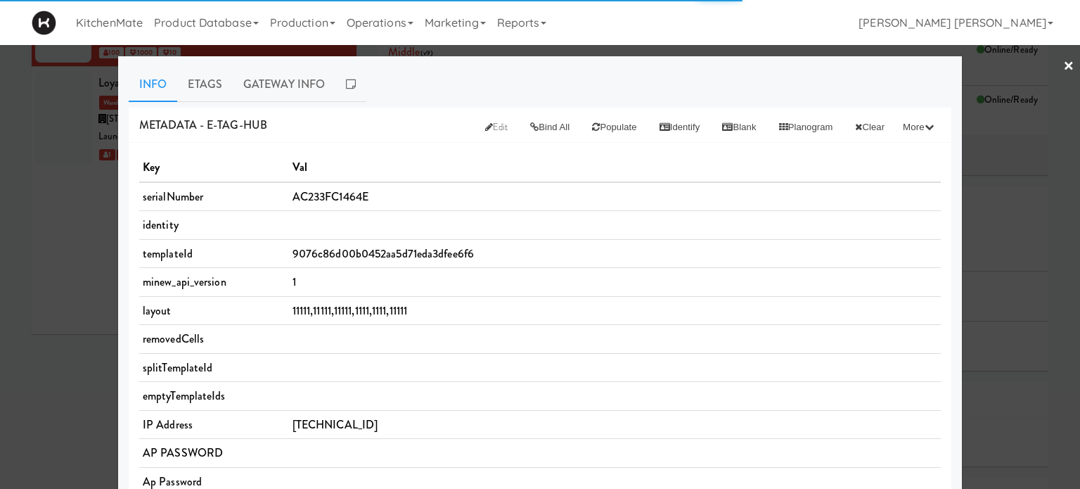
click at [485, 124] on icon at bounding box center [489, 126] width 8 height 9
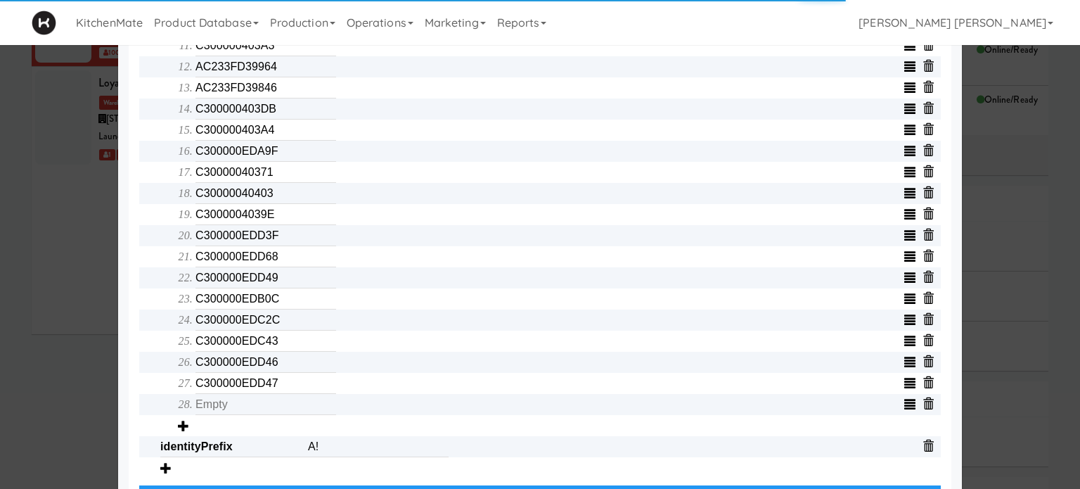
scroll to position [808, 0]
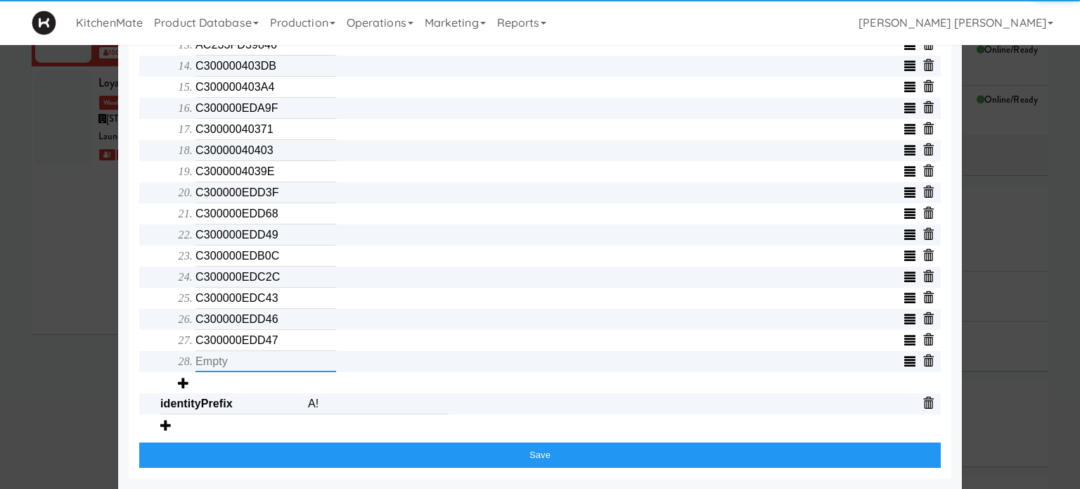
click at [273, 364] on input "text" at bounding box center [265, 361] width 141 height 21
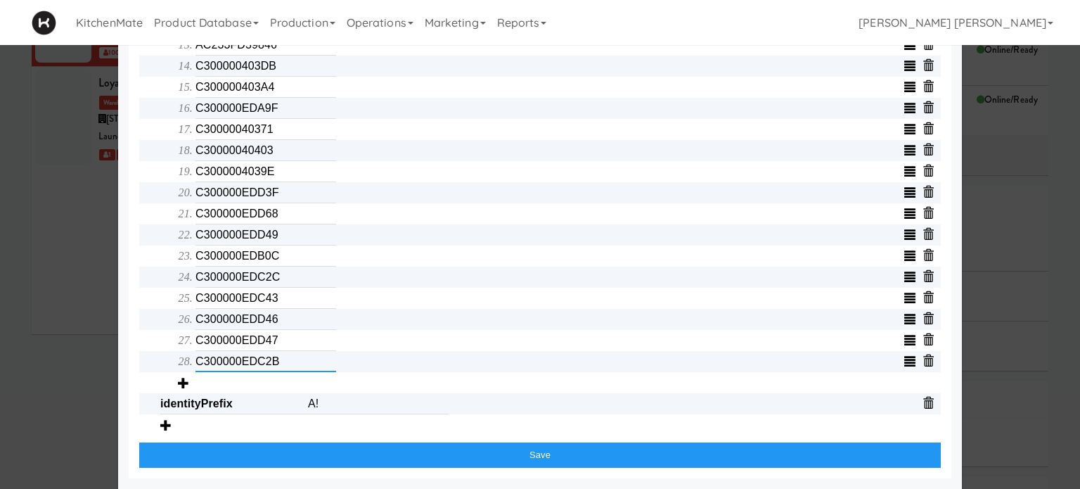
type input "C300000EDC2B"
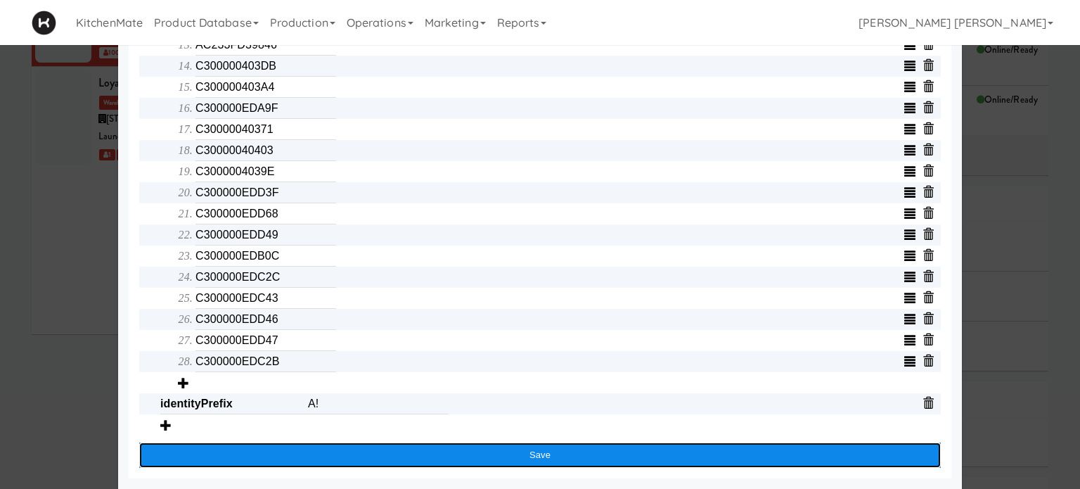
click at [358, 448] on button "Save" at bounding box center [539, 454] width 801 height 25
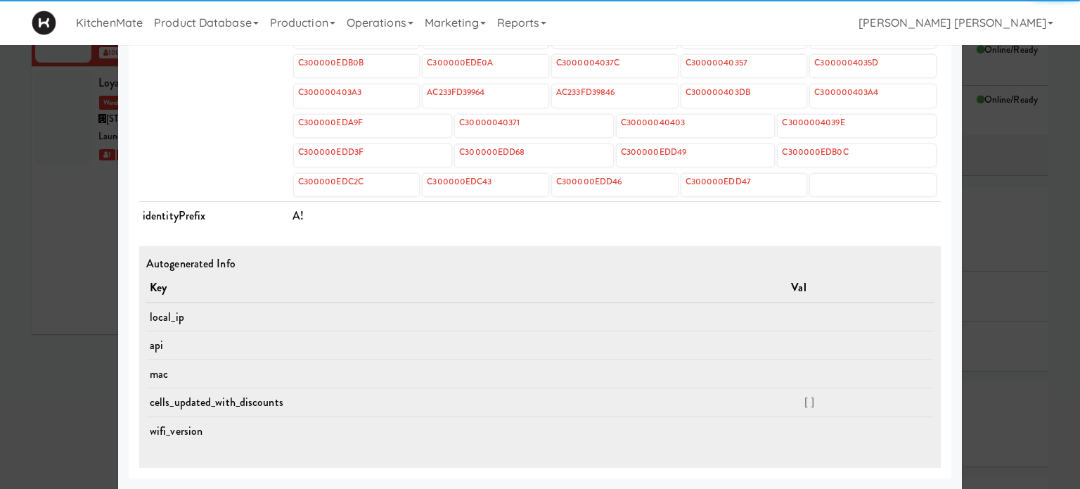
scroll to position [671, 0]
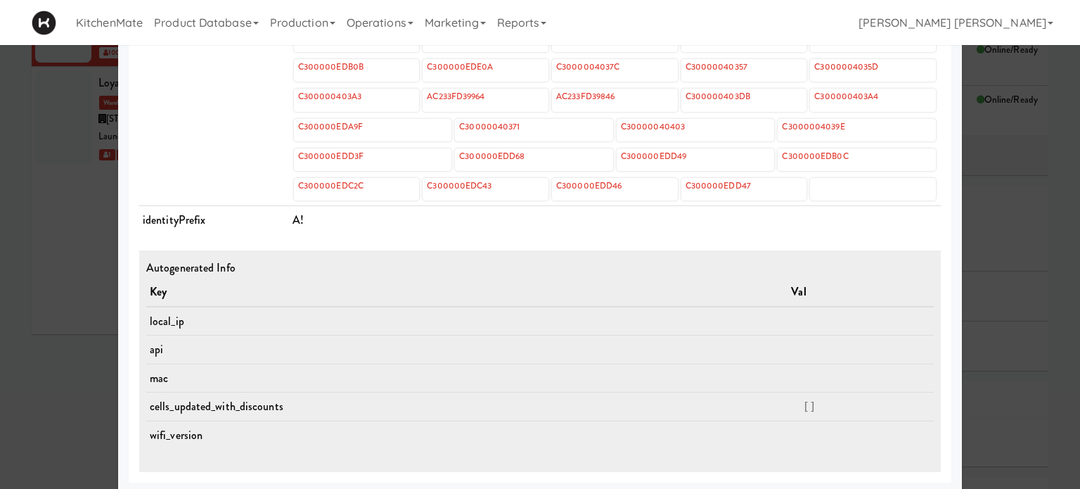
click at [11, 332] on div at bounding box center [540, 244] width 1080 height 489
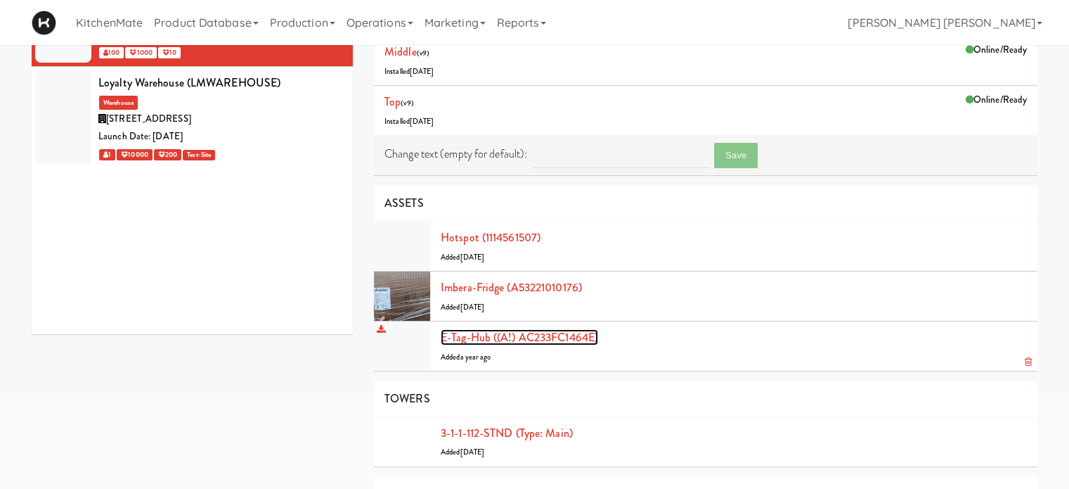
click at [450, 333] on link "E-tag-hub ((A!) AC233FC1464E)" at bounding box center [519, 337] width 157 height 16
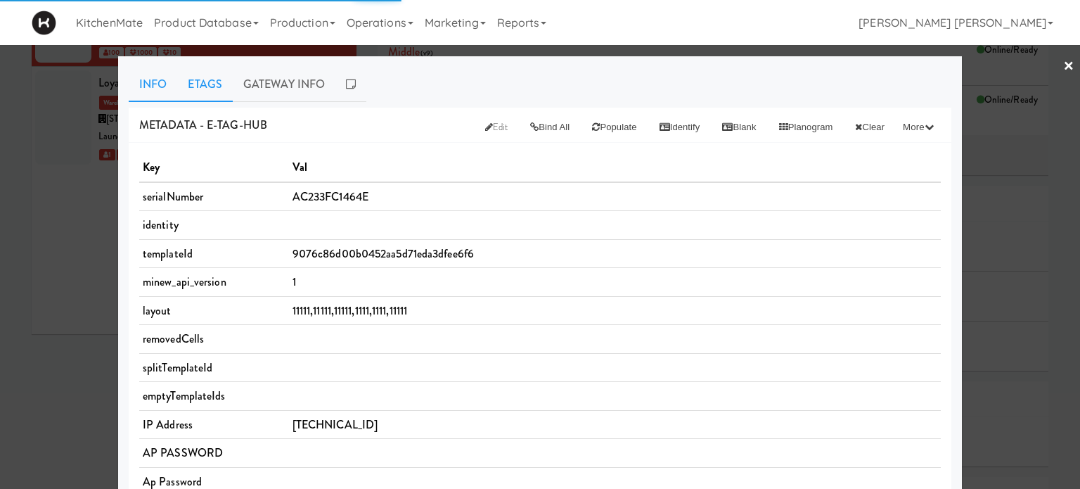
click at [208, 81] on link "Etags" at bounding box center [205, 84] width 56 height 35
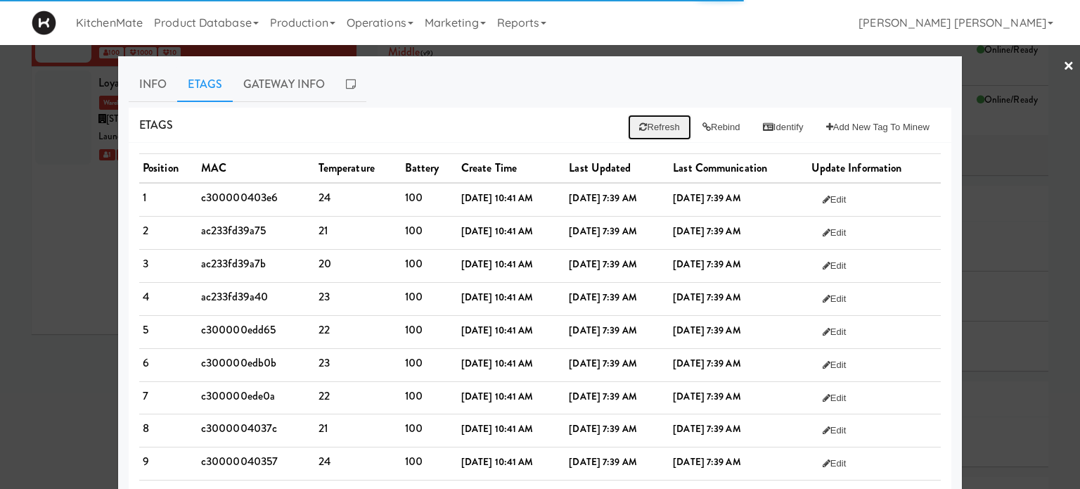
click at [652, 128] on button "Refresh" at bounding box center [659, 127] width 63 height 25
click at [706, 130] on button "Rebind" at bounding box center [721, 127] width 60 height 25
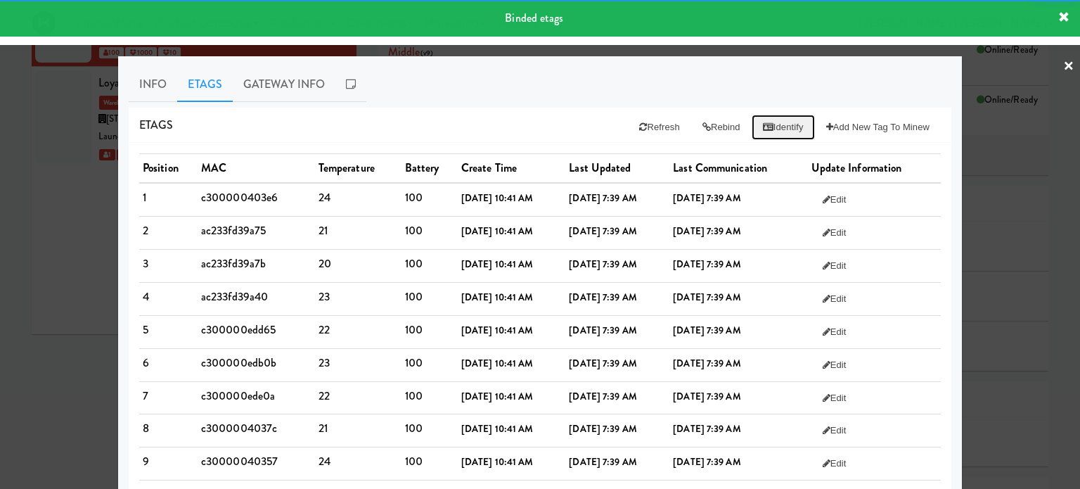
click at [769, 131] on button "Identify" at bounding box center [782, 127] width 63 height 25
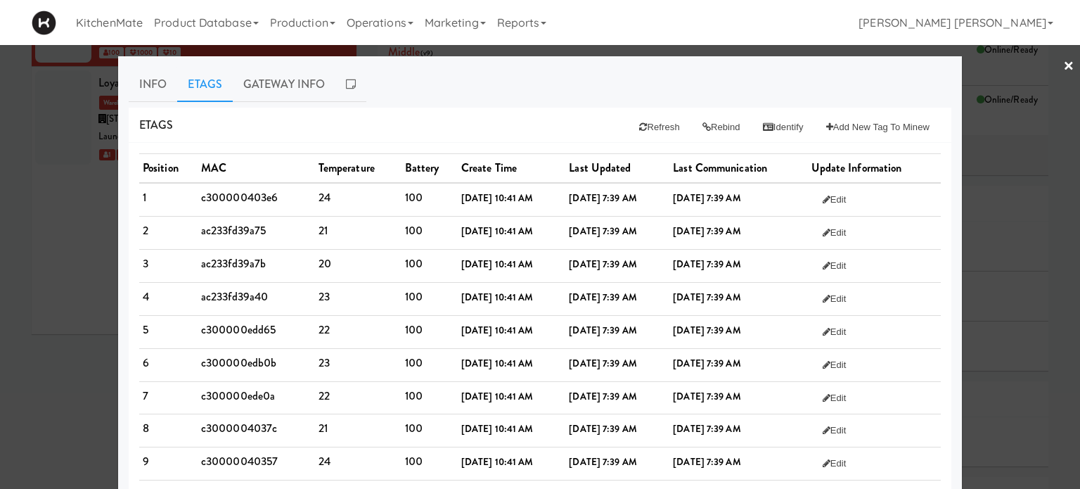
drag, startPoint x: 1057, startPoint y: 60, endPoint x: 784, endPoint y: 186, distance: 301.0
click at [1063, 61] on link "×" at bounding box center [1068, 67] width 11 height 44
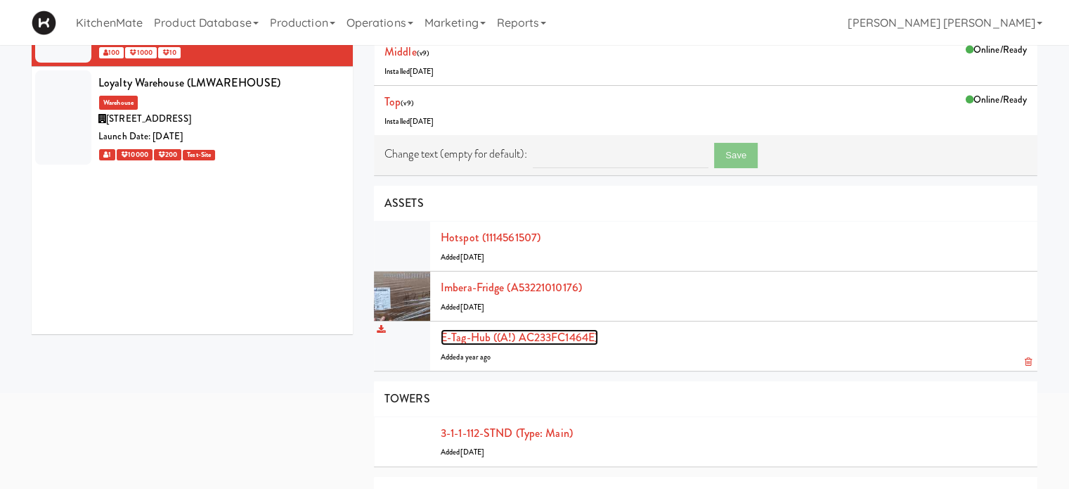
click at [515, 331] on link "E-tag-hub ((A!) AC233FC1464E)" at bounding box center [519, 337] width 157 height 16
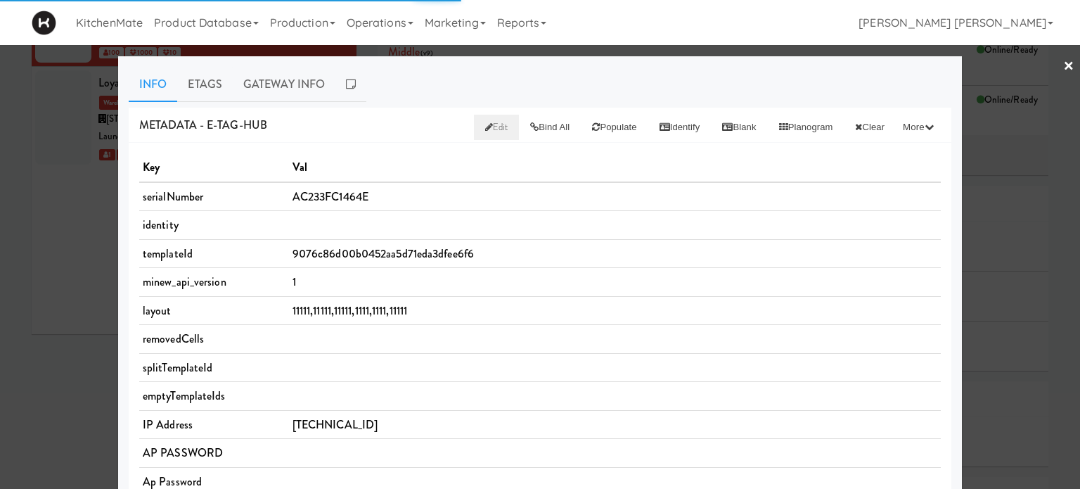
click at [485, 126] on span "Edit" at bounding box center [496, 126] width 23 height 13
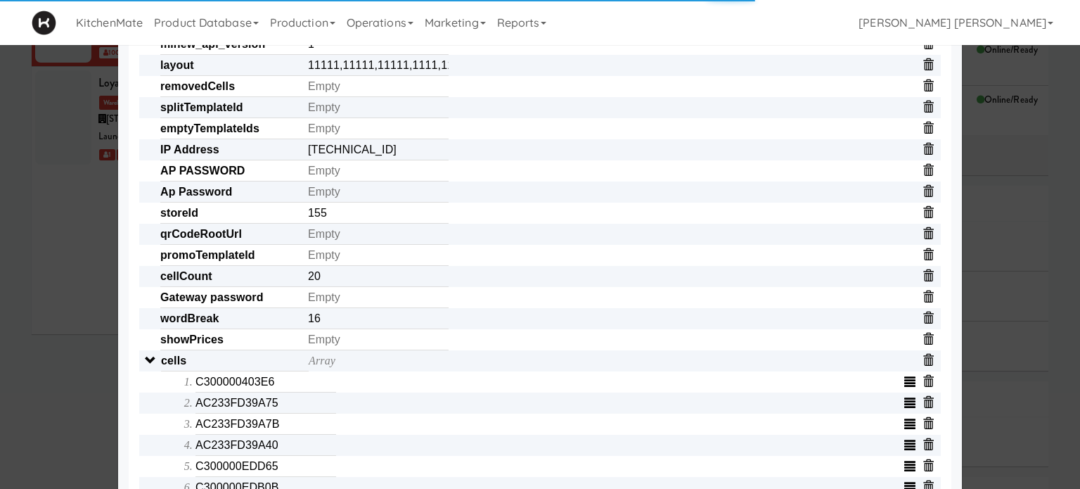
scroll to position [422, 0]
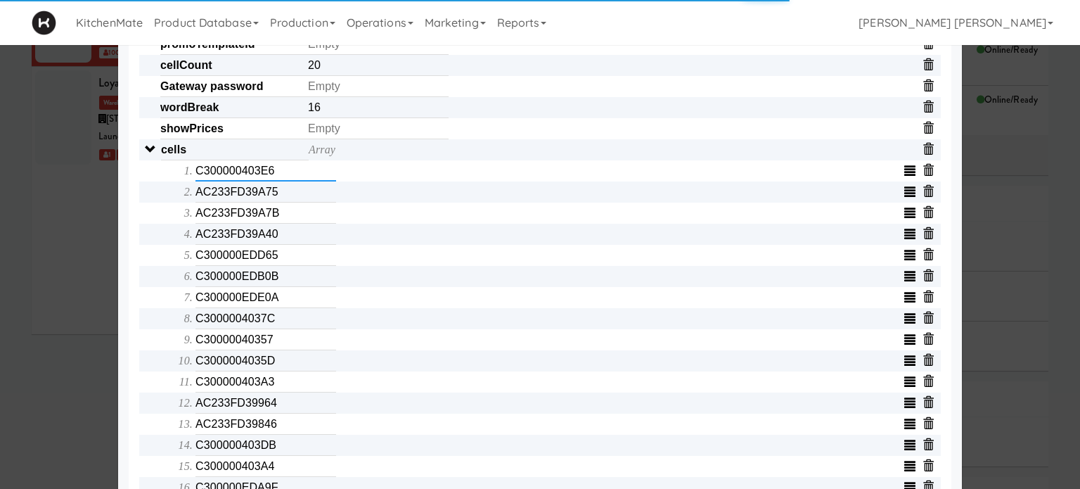
click at [278, 179] on input "C300000403E6" at bounding box center [265, 170] width 141 height 21
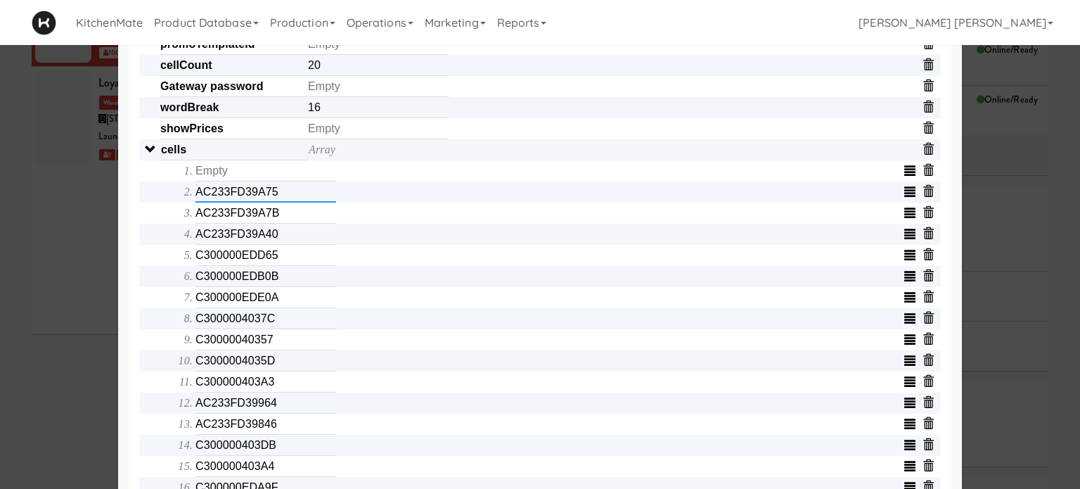
click at [281, 195] on input "AC233FD39A75" at bounding box center [265, 191] width 141 height 21
click at [280, 224] on input "AC233FD39A7B" at bounding box center [265, 212] width 141 height 21
click at [280, 244] on input "AC233FD39A40" at bounding box center [265, 234] width 141 height 21
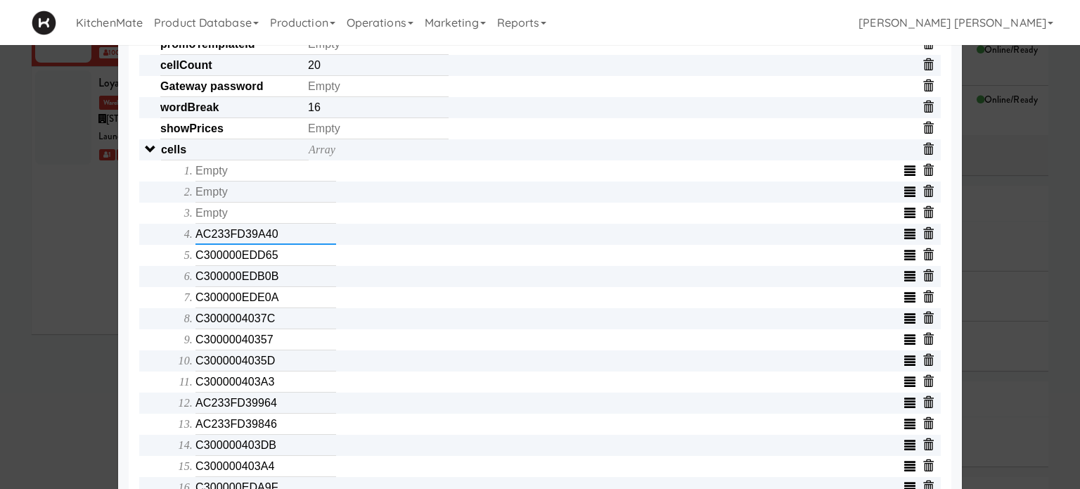
click at [280, 244] on input "AC233FD39A40" at bounding box center [265, 234] width 141 height 21
click at [281, 253] on input "C300000EDD65" at bounding box center [265, 255] width 141 height 21
click at [278, 278] on input "C300000EDB0B" at bounding box center [265, 276] width 141 height 21
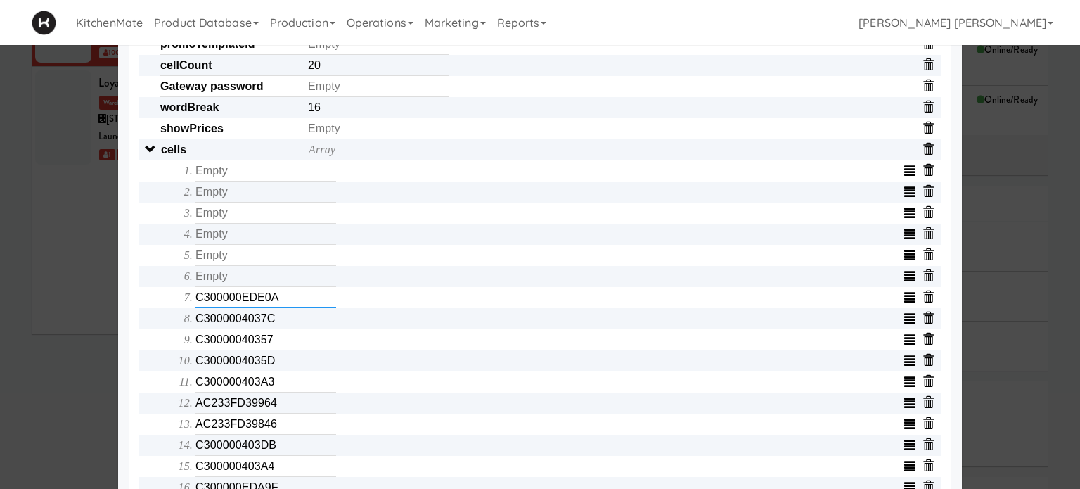
click at [278, 297] on input "C300000EDE0A" at bounding box center [265, 297] width 141 height 21
click at [275, 320] on input "C3000004037C" at bounding box center [265, 318] width 141 height 21
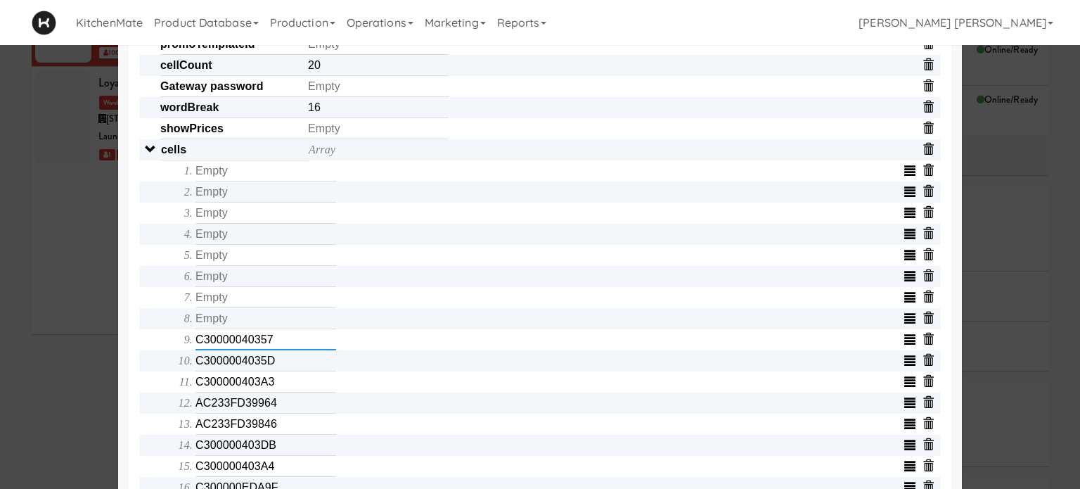
click at [276, 342] on input "C30000040357" at bounding box center [265, 339] width 141 height 21
click at [280, 359] on input "C3000004035D" at bounding box center [265, 360] width 141 height 21
click at [284, 386] on input "C300000403A3" at bounding box center [265, 381] width 141 height 21
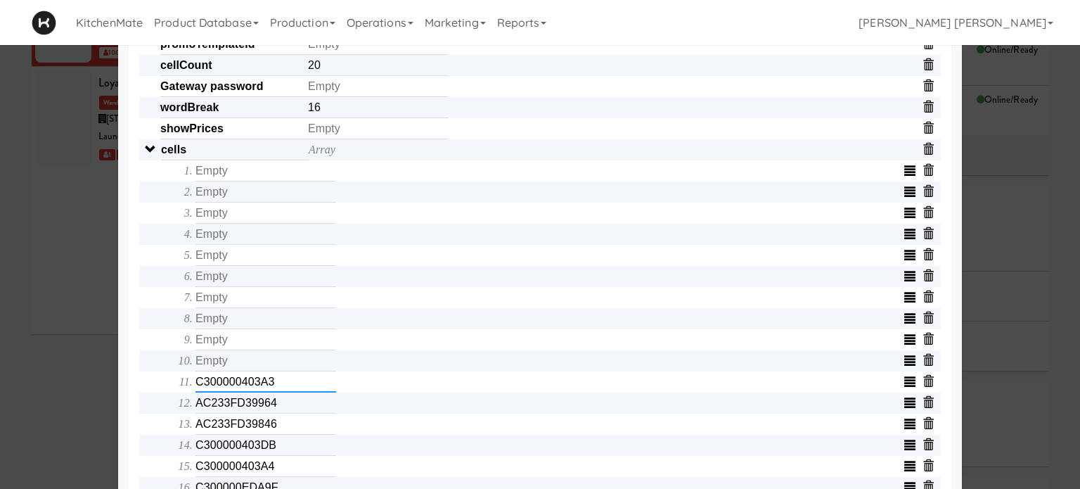
click at [284, 386] on input "C300000403A3" at bounding box center [265, 381] width 141 height 21
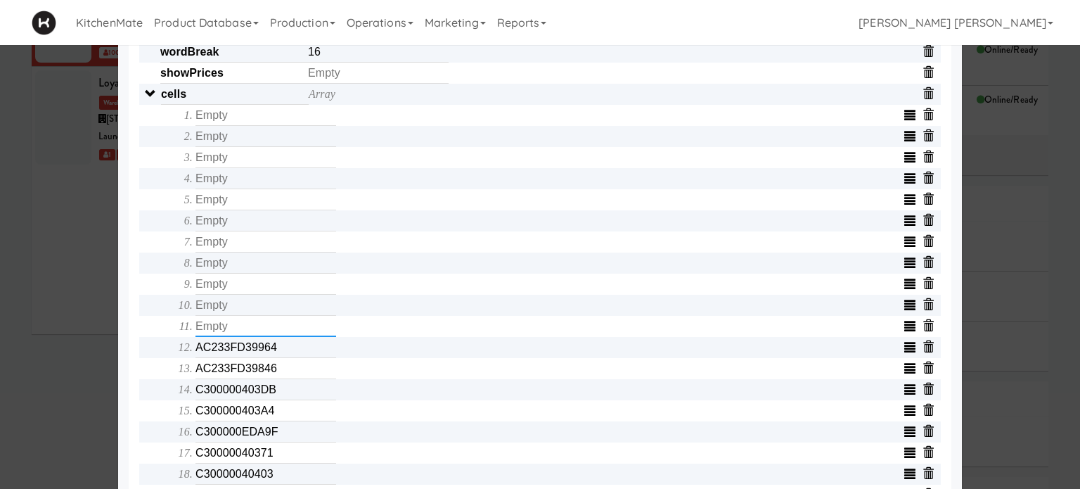
scroll to position [562, 0]
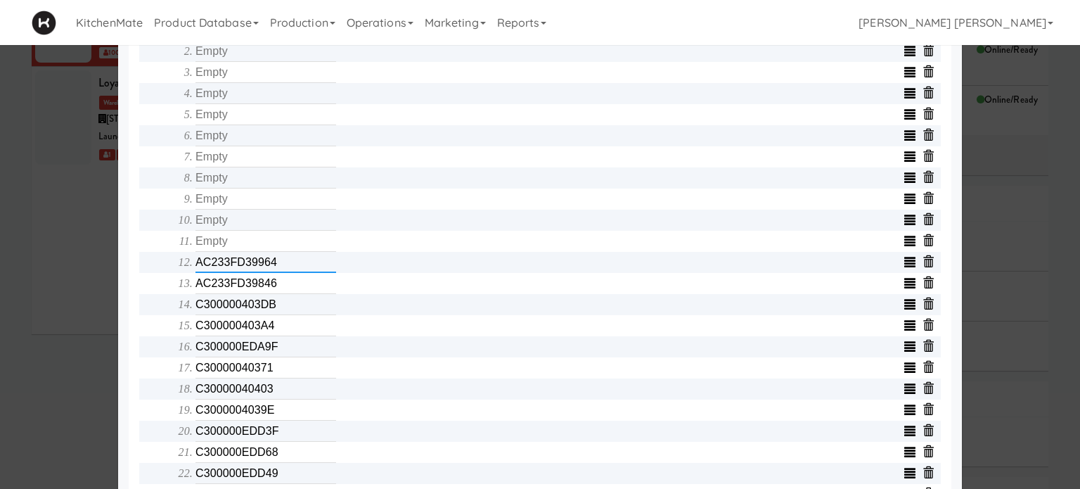
click at [291, 266] on input "AC233FD39964" at bounding box center [265, 262] width 141 height 21
click at [289, 289] on input "AC233FD39846" at bounding box center [265, 283] width 141 height 21
click at [290, 306] on input "C300000403DB" at bounding box center [265, 304] width 141 height 21
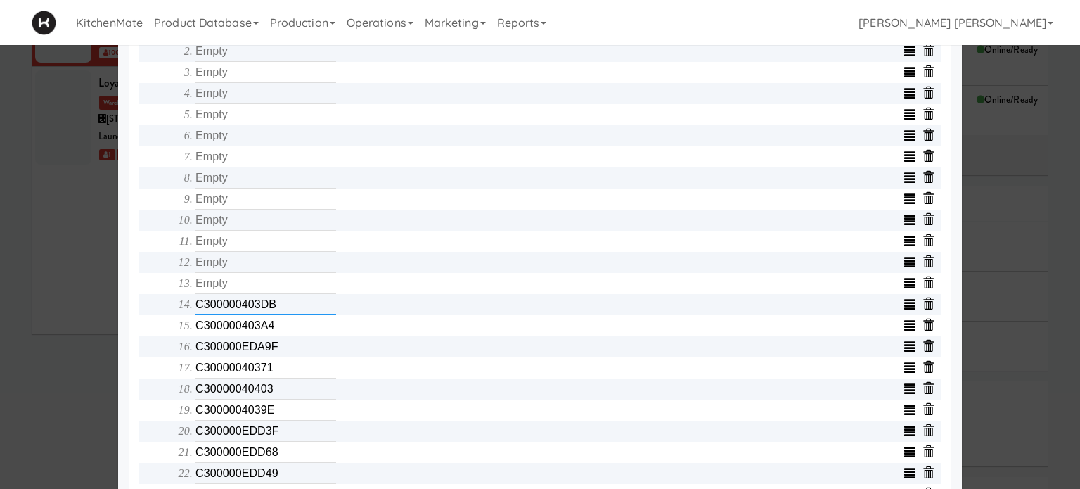
click at [290, 306] on input "C300000403DB" at bounding box center [265, 304] width 141 height 21
click at [290, 329] on input "C300000403A4" at bounding box center [265, 325] width 141 height 21
click at [289, 342] on input "C300000EDA9F" at bounding box center [265, 346] width 141 height 21
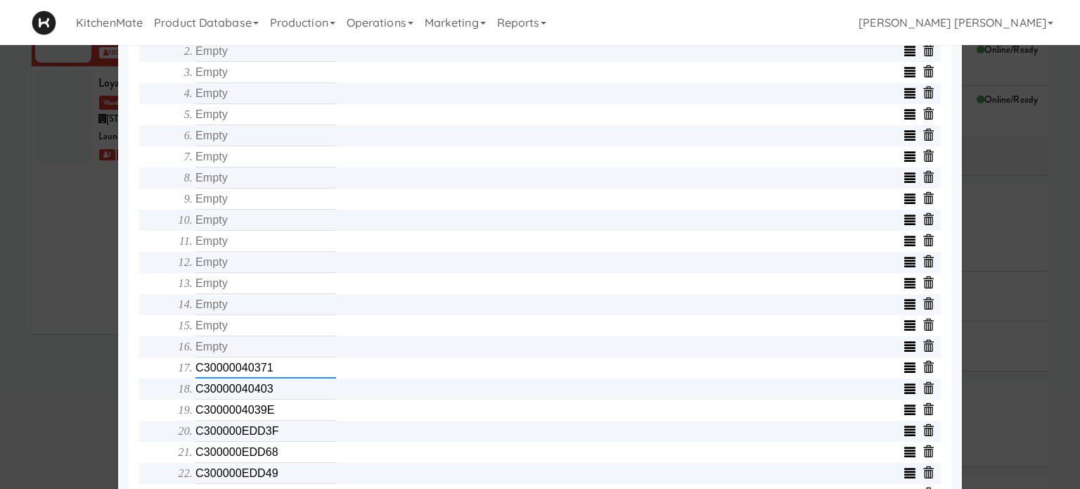
click at [290, 371] on input "C30000040371" at bounding box center [265, 367] width 141 height 21
click at [289, 389] on input "C30000040403" at bounding box center [265, 388] width 141 height 21
click at [290, 389] on input "C30000040403" at bounding box center [265, 388] width 141 height 21
click at [290, 413] on input "C3000004039E" at bounding box center [265, 409] width 141 height 21
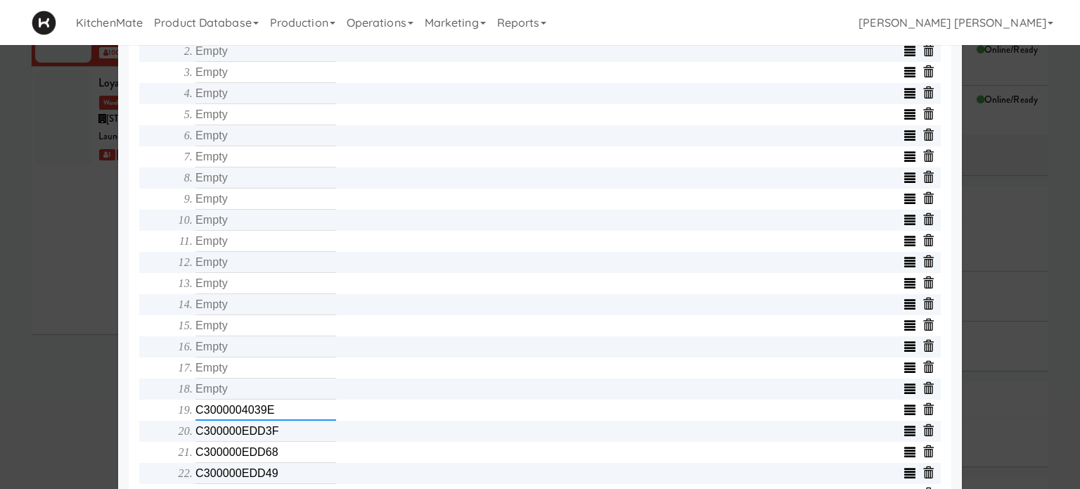
click at [290, 413] on input "C3000004039E" at bounding box center [265, 409] width 141 height 21
click at [287, 429] on input "C300000EDD3F" at bounding box center [265, 430] width 141 height 21
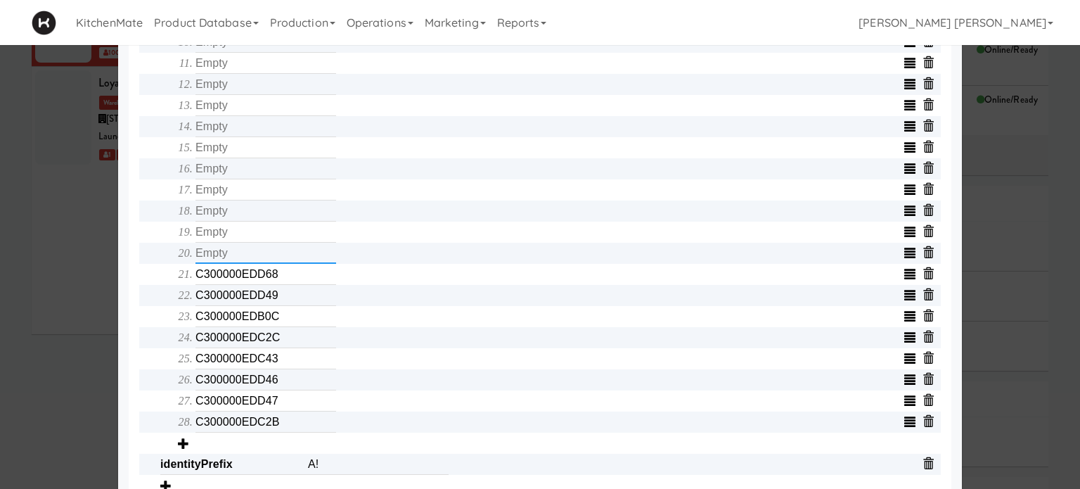
scroll to position [773, 0]
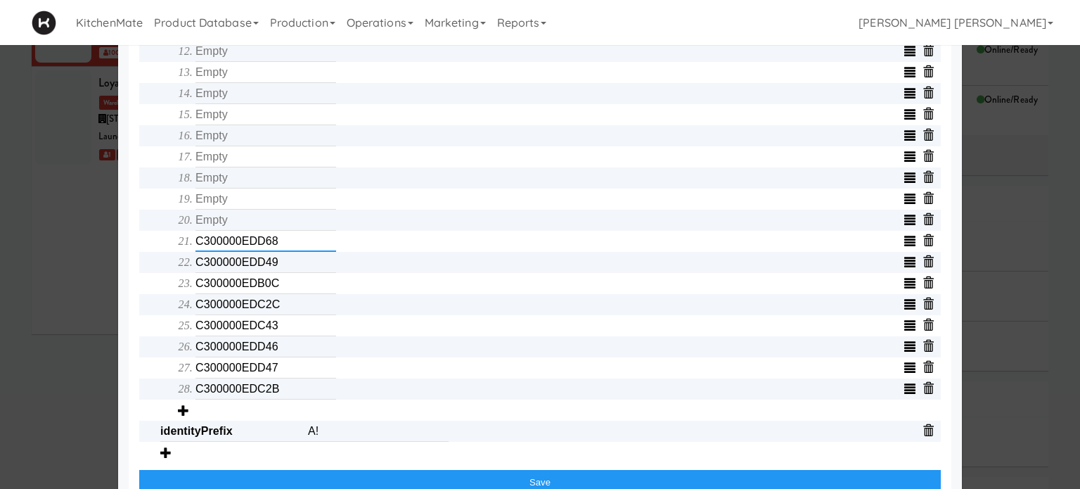
click at [284, 252] on input "C300000EDD68" at bounding box center [265, 241] width 141 height 21
click at [279, 271] on input "C300000EDD49" at bounding box center [265, 262] width 141 height 21
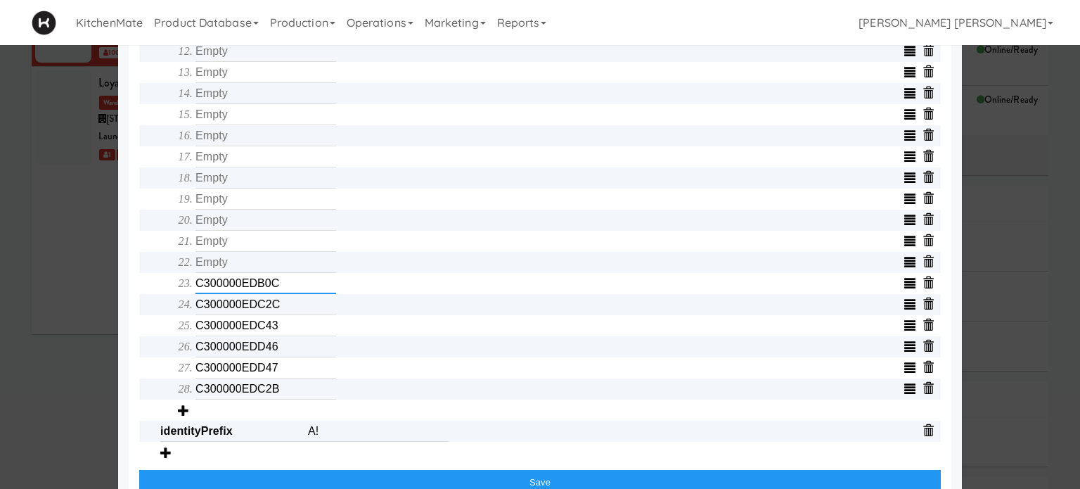
click at [285, 287] on input "C300000EDB0C" at bounding box center [265, 283] width 141 height 21
click at [284, 306] on input "C300000EDC2C" at bounding box center [265, 304] width 141 height 21
click at [279, 331] on input "C300000EDC43" at bounding box center [265, 325] width 141 height 21
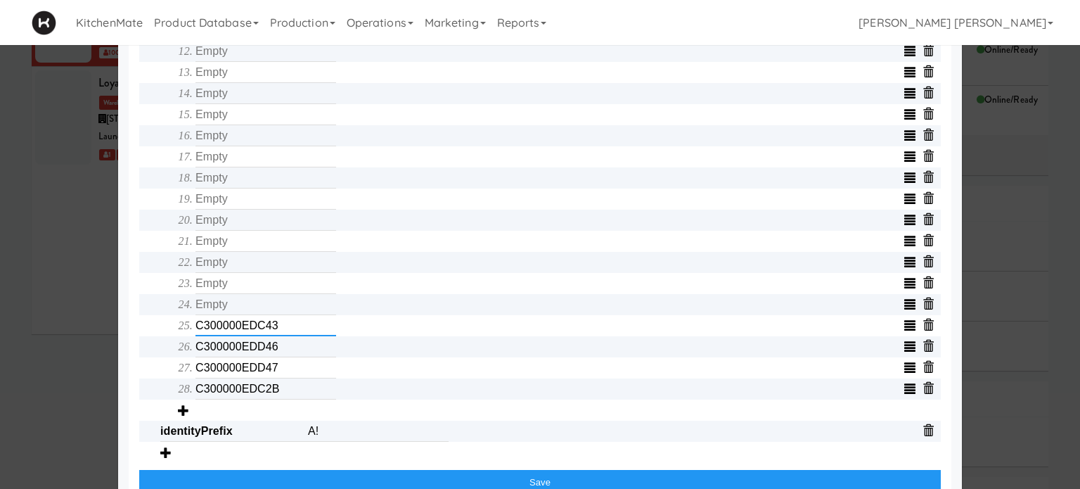
click at [279, 331] on input "C300000EDC43" at bounding box center [265, 325] width 141 height 21
click at [282, 345] on input "C300000EDD46" at bounding box center [265, 346] width 141 height 21
click at [285, 368] on input "C300000EDD47" at bounding box center [265, 367] width 141 height 21
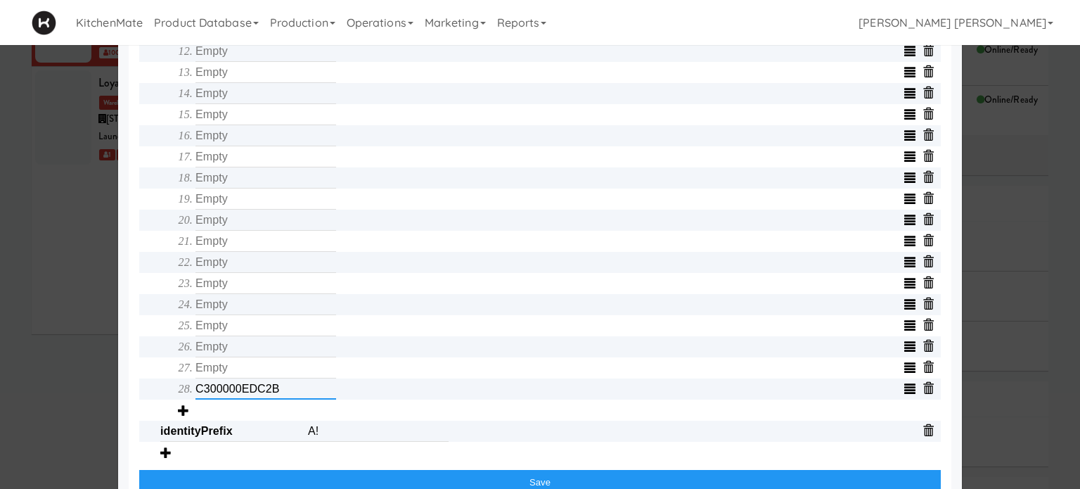
click at [290, 386] on input "C300000EDC2B" at bounding box center [265, 388] width 141 height 21
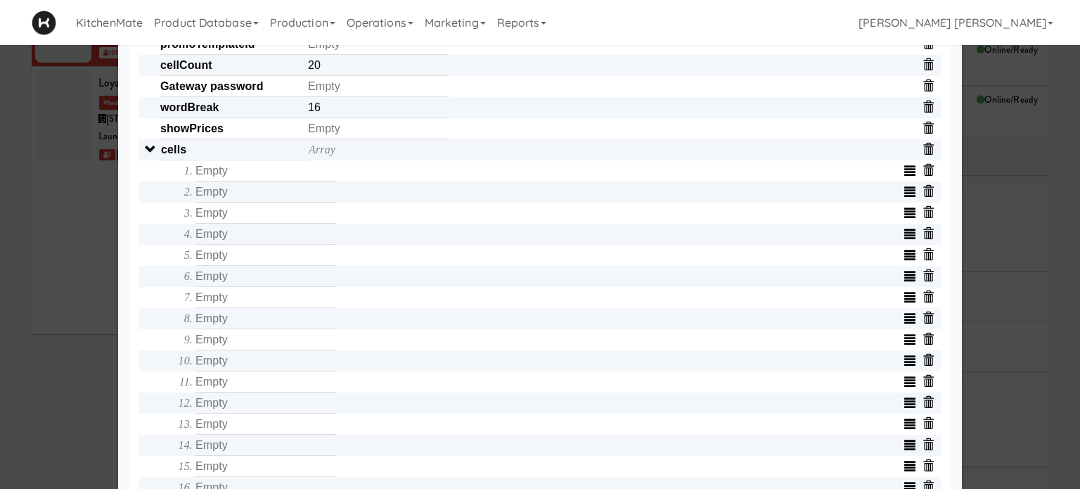
scroll to position [492, 0]
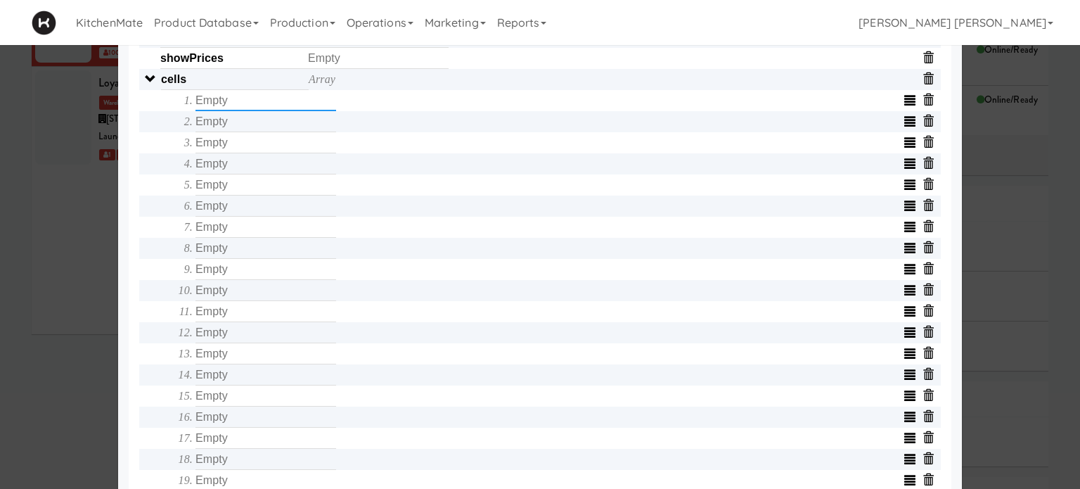
click at [283, 105] on input "text" at bounding box center [265, 100] width 141 height 21
type input "AC233FD39A85"
click at [272, 129] on input "text" at bounding box center [265, 121] width 141 height 21
type input "C30000040389"
click at [276, 149] on input "text" at bounding box center [265, 142] width 141 height 21
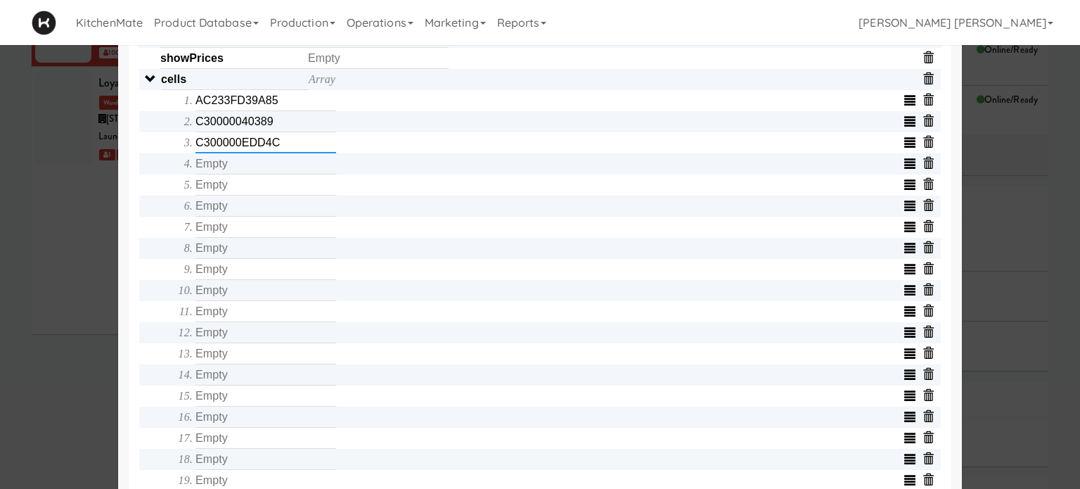
type input "C300000EDD4C"
click at [287, 169] on input "text" at bounding box center [265, 163] width 141 height 21
type input "C300000EDD48"
click at [296, 190] on input "text" at bounding box center [265, 184] width 141 height 21
type input "AC233FD39926"
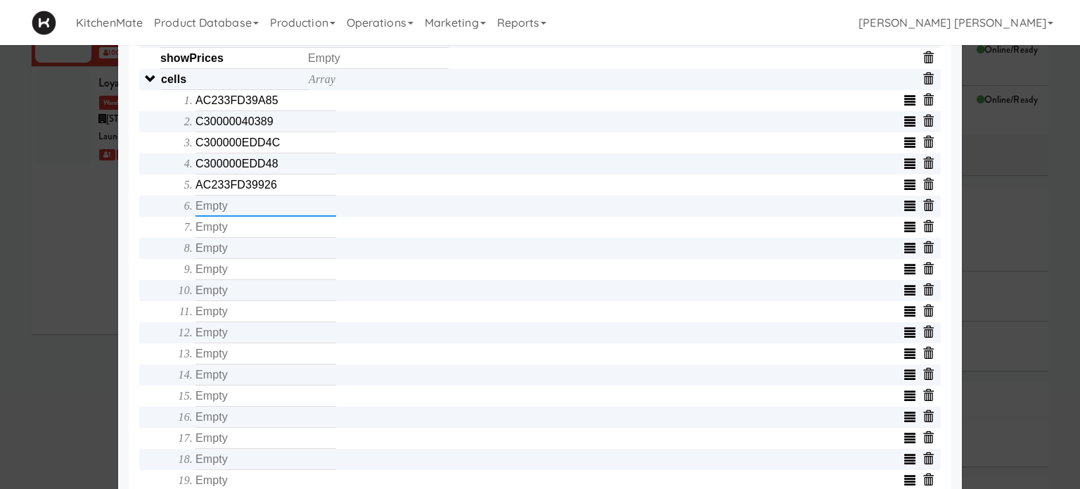
click at [298, 214] on input "text" at bounding box center [265, 205] width 141 height 21
type input "C300000EDD4A"
click at [282, 234] on input "text" at bounding box center [265, 226] width 141 height 21
type input "AC233FD39A8C"
click at [279, 253] on input "text" at bounding box center [265, 248] width 141 height 21
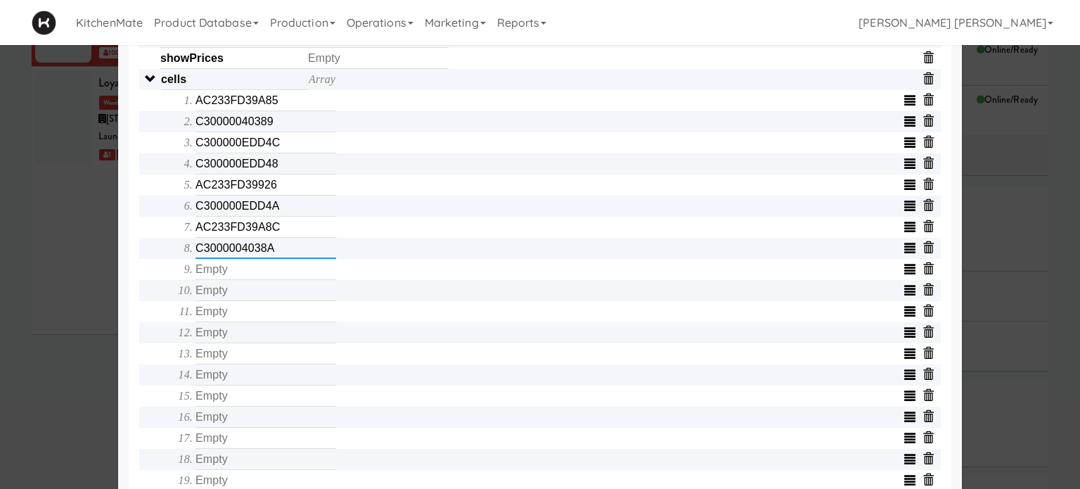
type input "C3000004038A"
click at [278, 276] on input "text" at bounding box center [265, 269] width 141 height 21
type input "C300000403BA"
click at [276, 297] on input "text" at bounding box center [265, 290] width 141 height 21
type input "C30000040377"
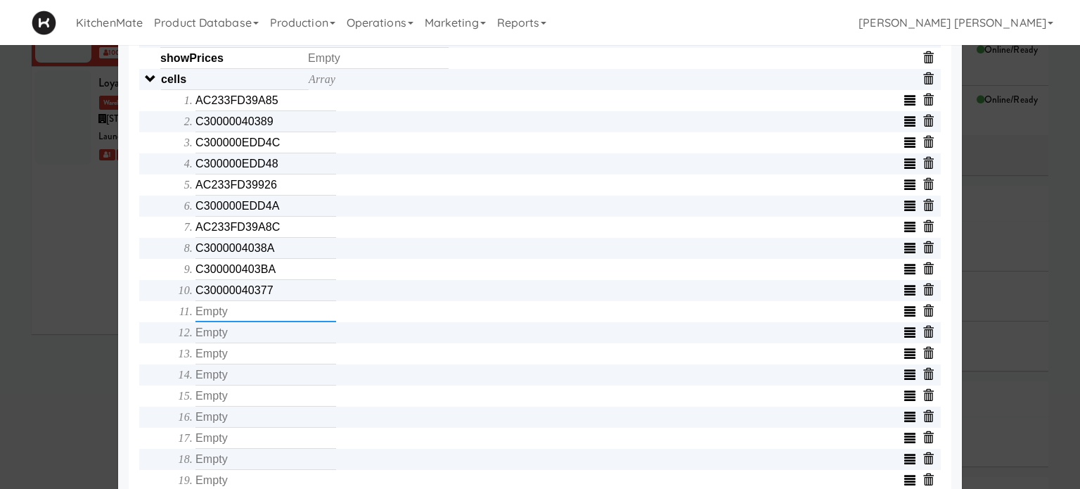
click at [264, 322] on input "text" at bounding box center [265, 311] width 141 height 21
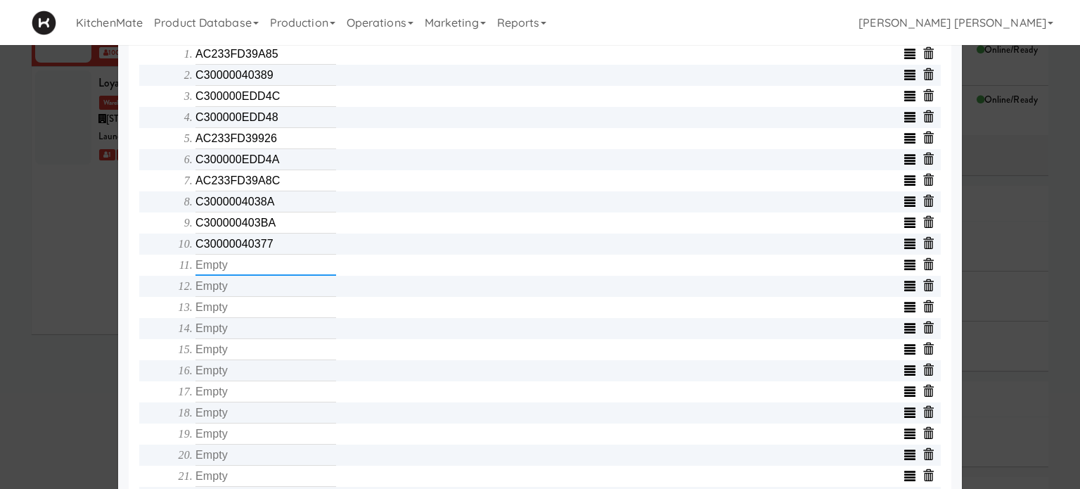
scroll to position [562, 0]
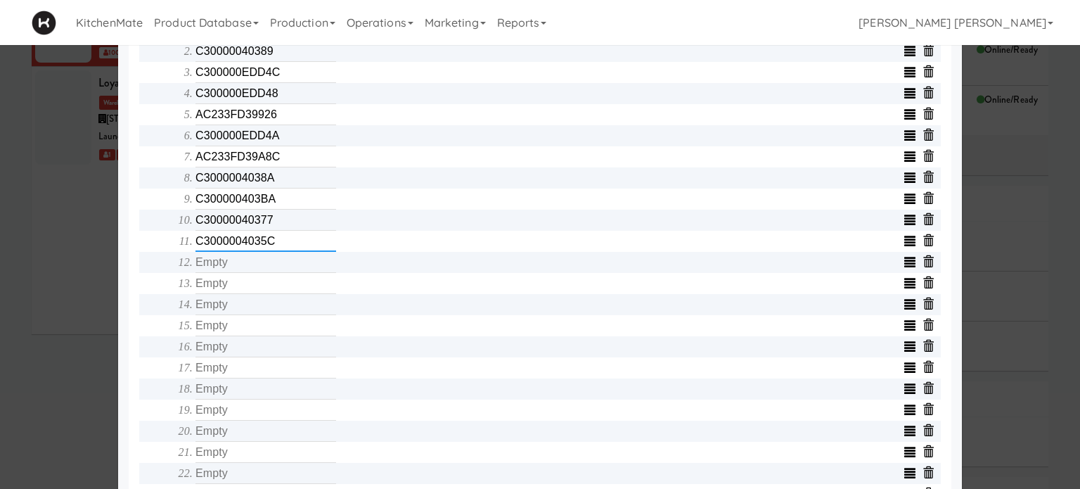
type input "C3000004035C"
click at [266, 269] on input "text" at bounding box center [265, 262] width 141 height 21
type input "AC233FD3991E"
click at [262, 285] on input "text" at bounding box center [265, 283] width 141 height 21
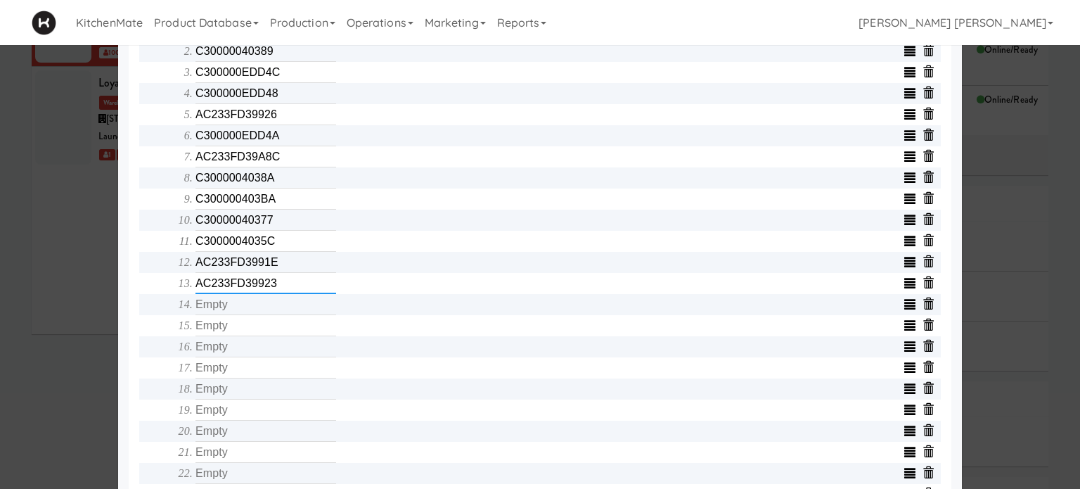
type input "AC233FD39923"
click at [259, 308] on input "text" at bounding box center [265, 304] width 141 height 21
type input "AC233FD39A08"
click at [250, 326] on input "text" at bounding box center [265, 325] width 141 height 21
type input "AC233FD399D4"
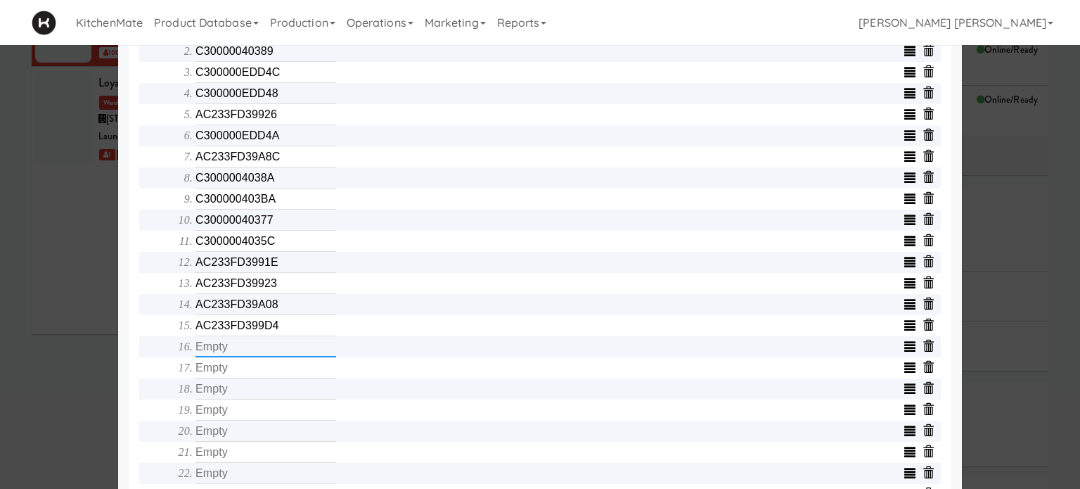
click at [247, 352] on input "text" at bounding box center [265, 346] width 141 height 21
type input "C30000040382"
click at [250, 371] on input "text" at bounding box center [265, 367] width 141 height 21
type input "C300000403B3"
click at [259, 391] on input "text" at bounding box center [265, 388] width 141 height 21
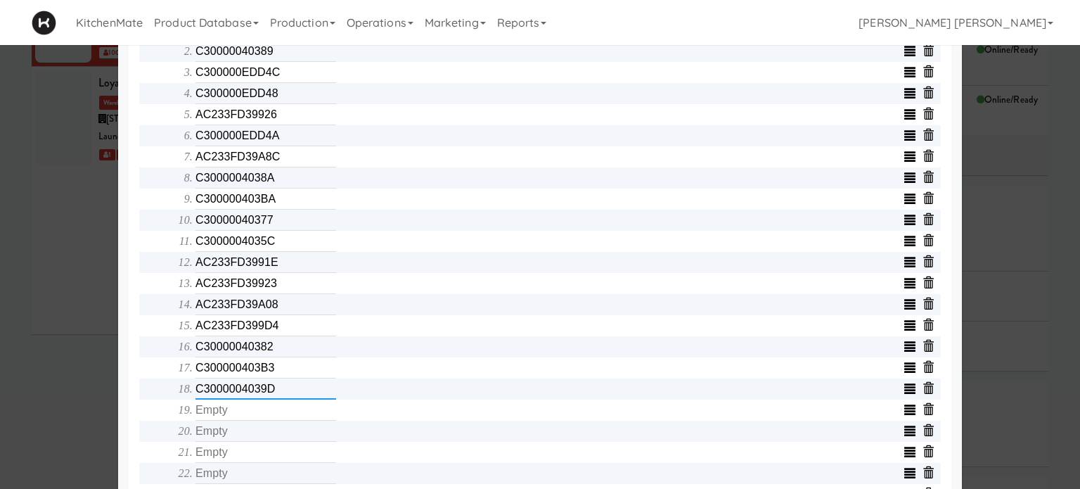
type input "C3000004039D"
click at [257, 410] on input "text" at bounding box center [265, 409] width 141 height 21
type input "C300000403A5"
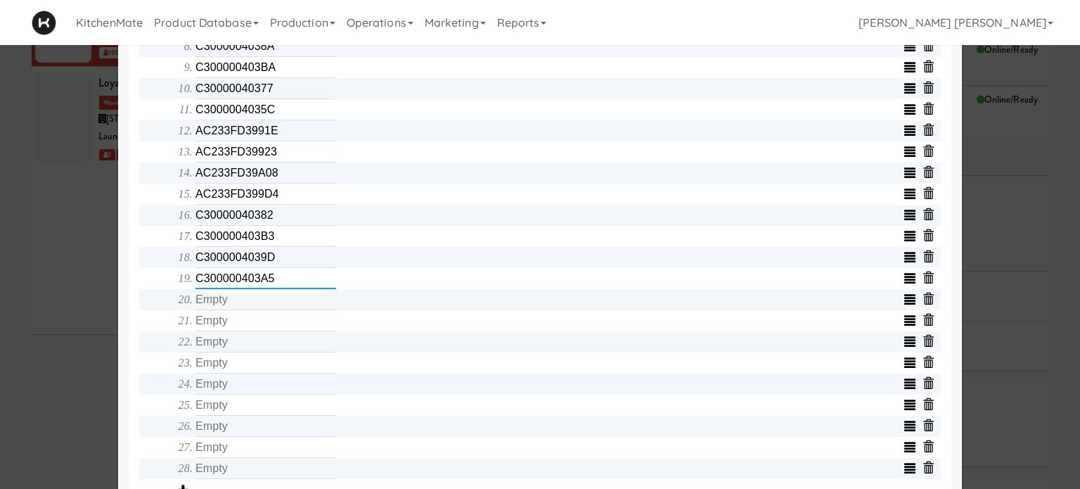
scroll to position [703, 0]
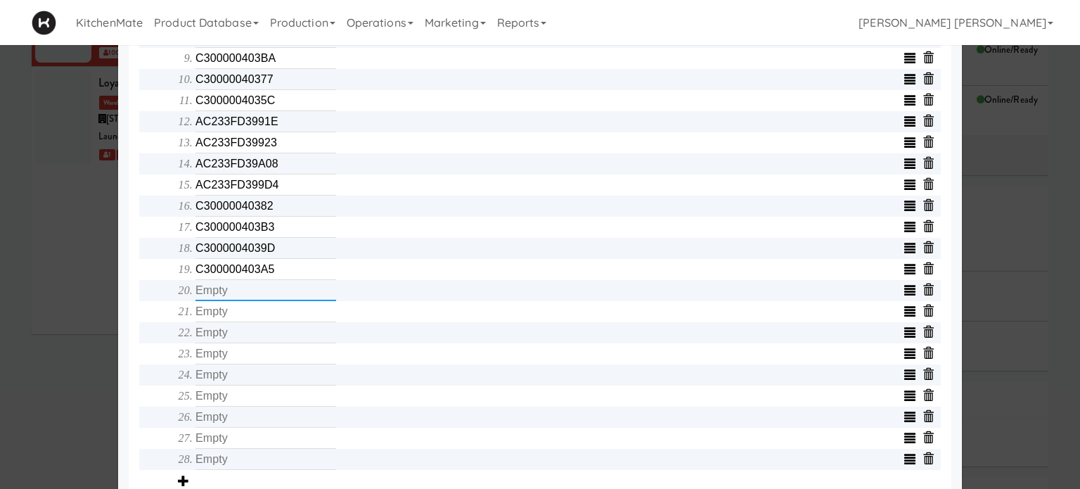
click at [243, 301] on input "text" at bounding box center [265, 290] width 141 height 21
type input "AC233FD39A4D"
click at [243, 317] on input "text" at bounding box center [265, 311] width 141 height 21
type input "C3000004035E"
click at [254, 339] on input "text" at bounding box center [265, 332] width 141 height 21
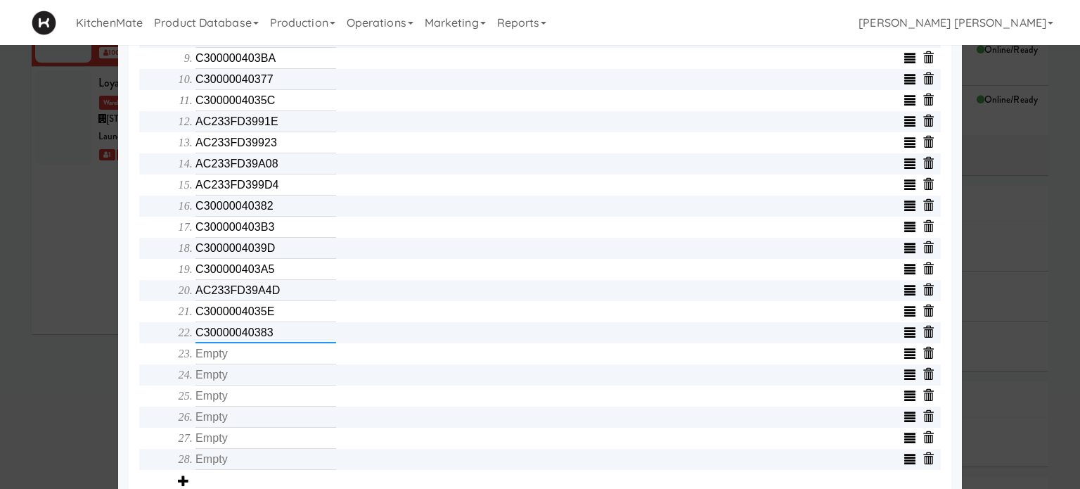
type input "C30000040383"
click at [252, 352] on input "text" at bounding box center [265, 353] width 141 height 21
type input "C30000040381"
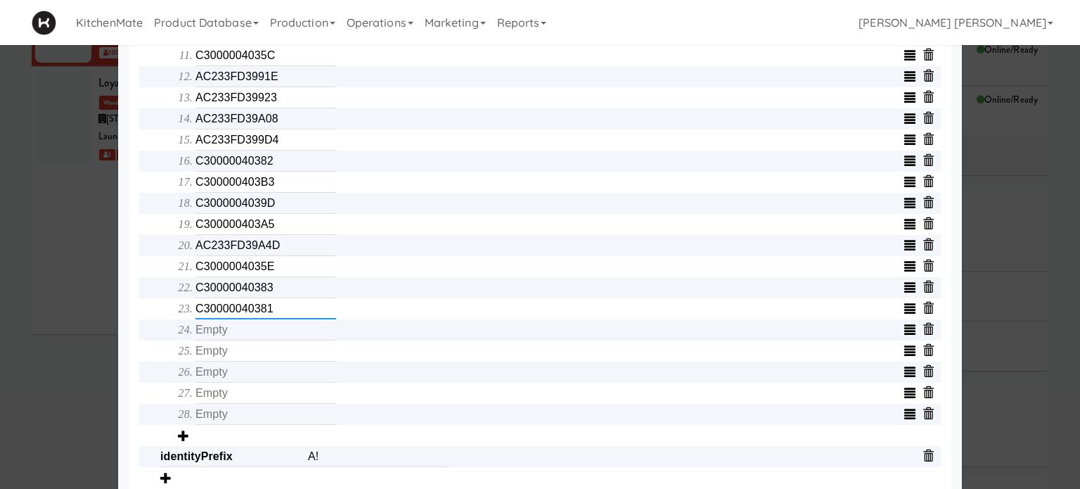
scroll to position [773, 0]
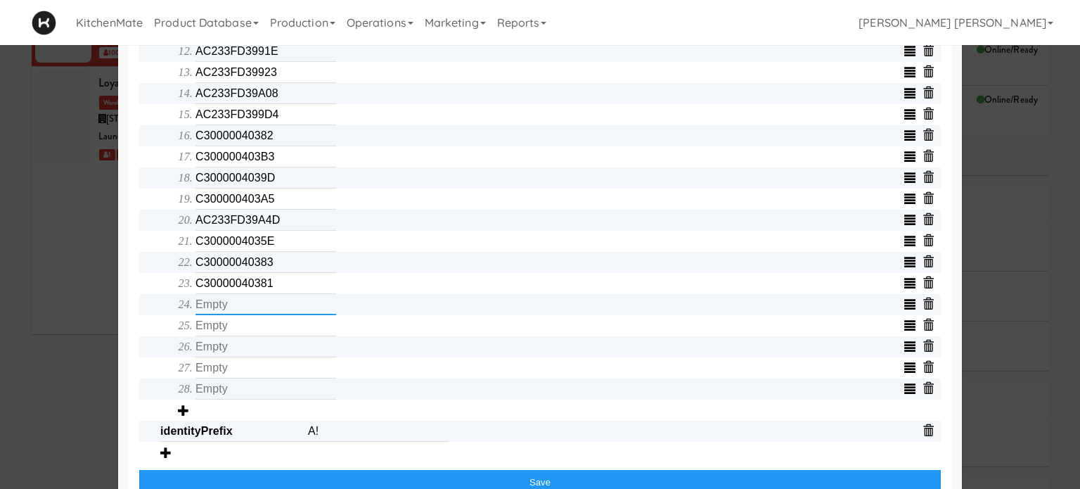
click at [223, 308] on input "text" at bounding box center [265, 304] width 141 height 21
type input "C300000EDE0B"
click at [235, 335] on input "text" at bounding box center [265, 325] width 141 height 21
type input "C300000EDE0C"
click at [241, 348] on input "text" at bounding box center [265, 346] width 141 height 21
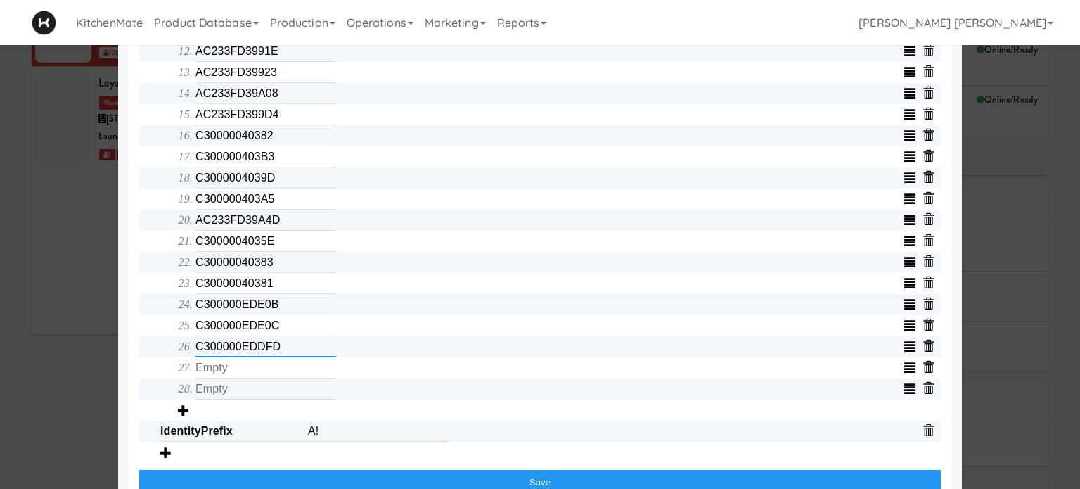
type input "C300000EDDFD"
click at [243, 368] on input "text" at bounding box center [265, 367] width 141 height 21
type input "C300000EDD45"
click at [235, 394] on input "text" at bounding box center [265, 388] width 141 height 21
type input "C300000EDD44"
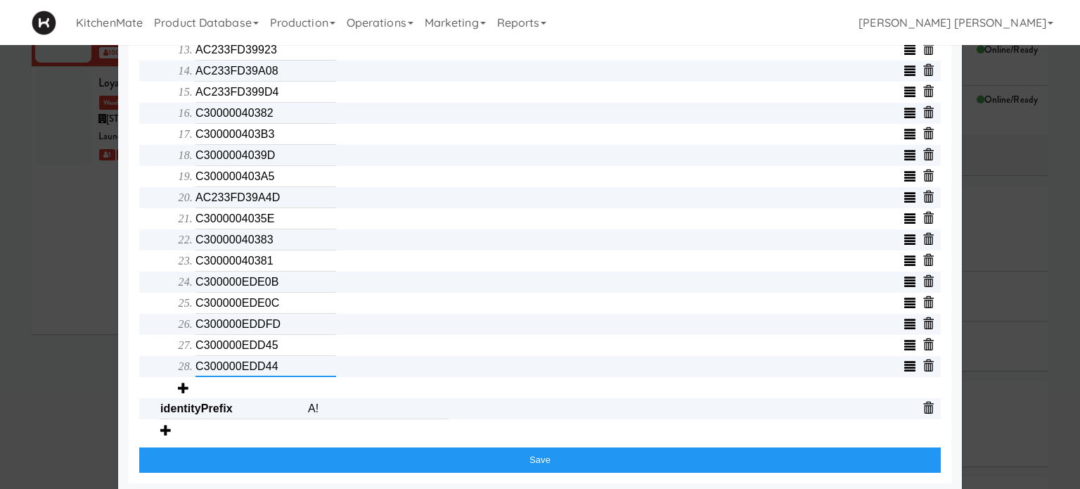
scroll to position [808, 0]
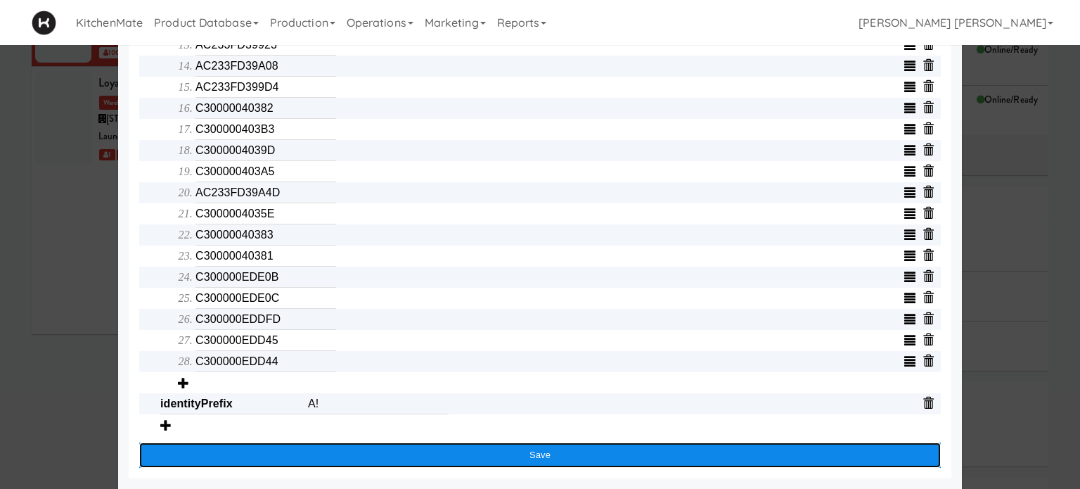
drag, startPoint x: 543, startPoint y: 452, endPoint x: 261, endPoint y: 365, distance: 295.0
click at [541, 452] on button "Save" at bounding box center [539, 454] width 801 height 25
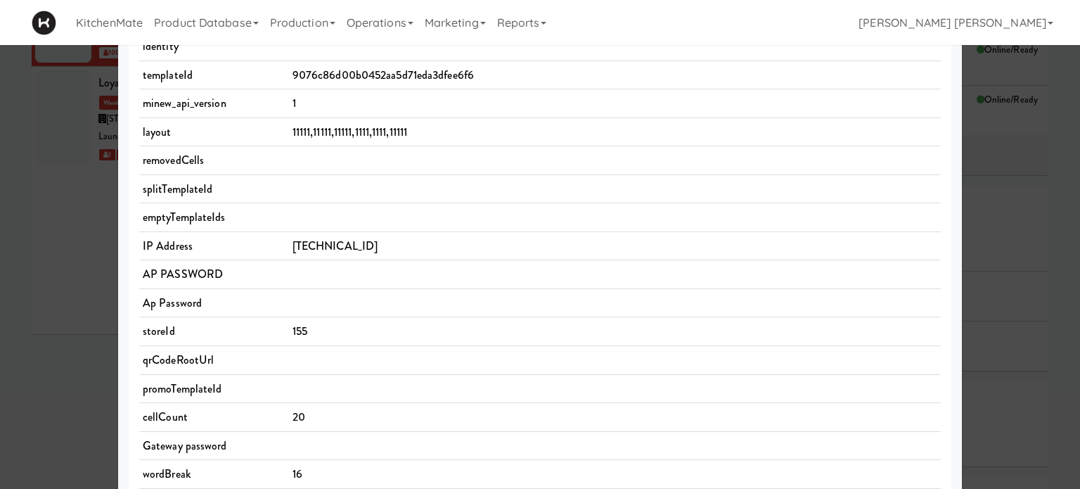
scroll to position [0, 0]
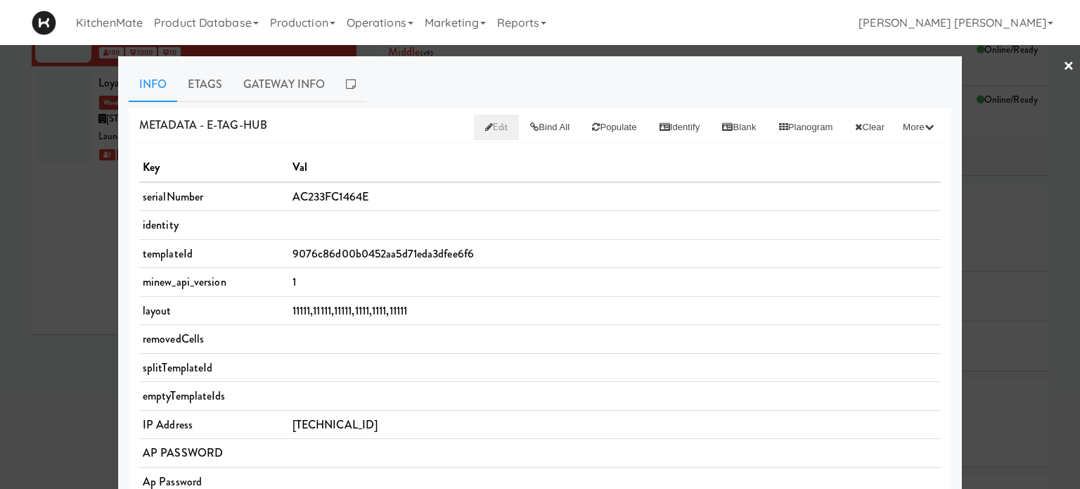
click at [0, 289] on div at bounding box center [540, 244] width 1080 height 489
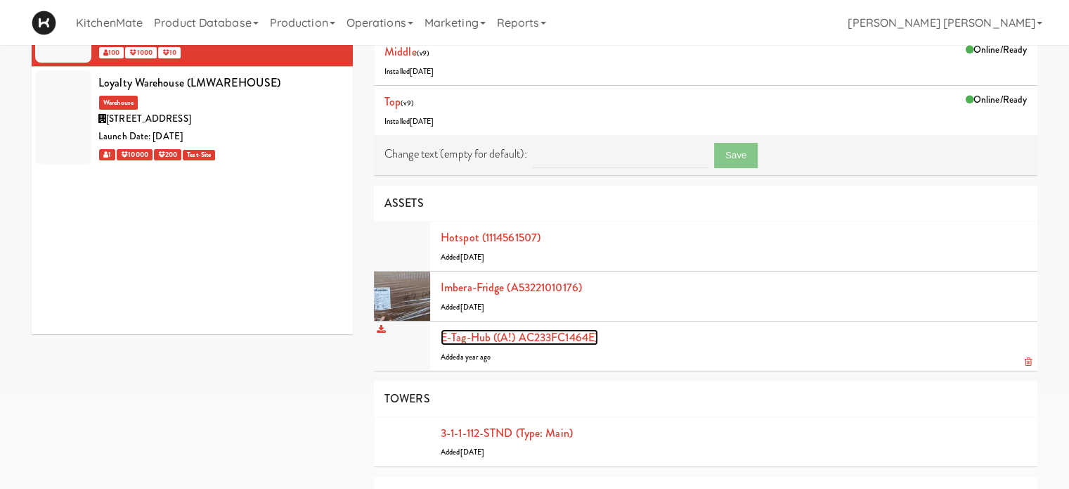
click at [565, 335] on link "E-tag-hub ((A!) AC233FC1464E)" at bounding box center [519, 337] width 157 height 16
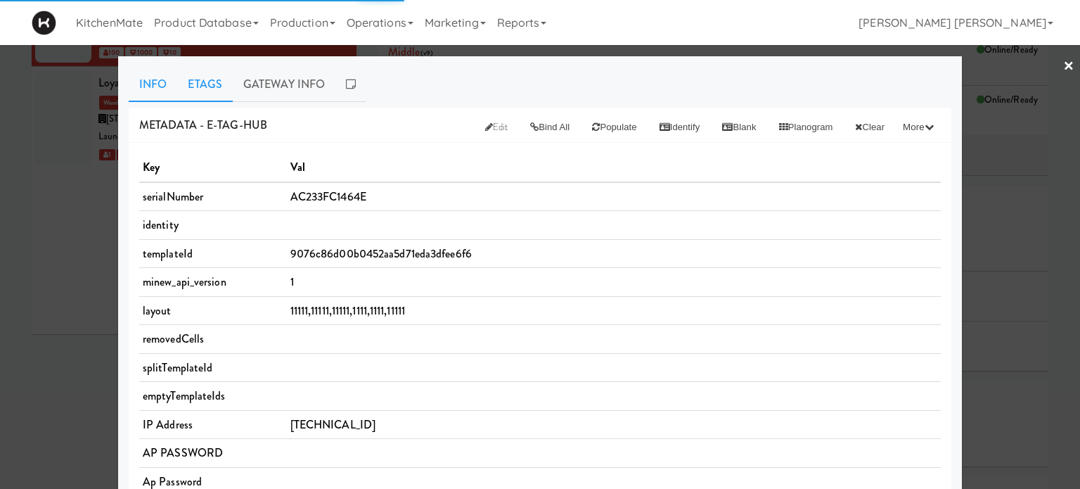
click at [192, 81] on link "Etags" at bounding box center [205, 84] width 56 height 35
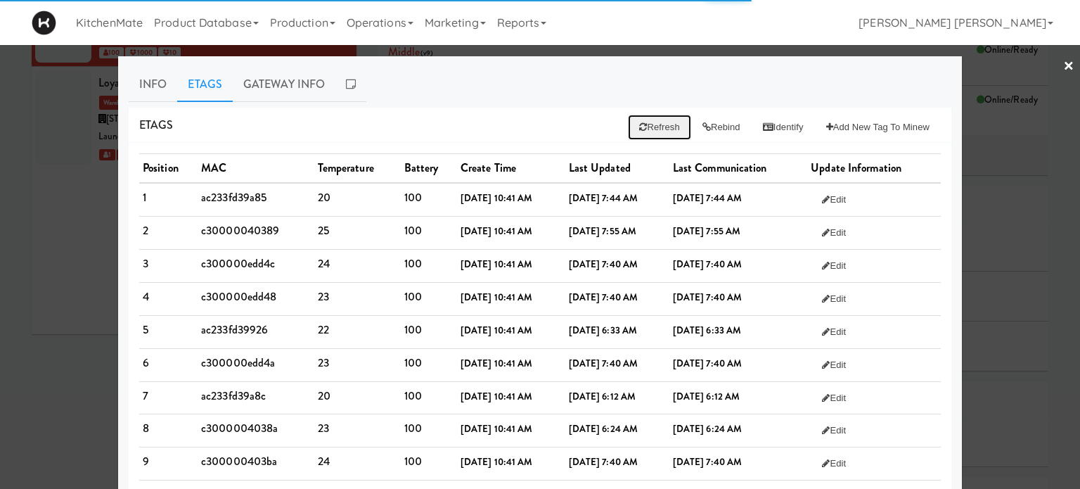
click at [639, 122] on icon at bounding box center [643, 126] width 8 height 9
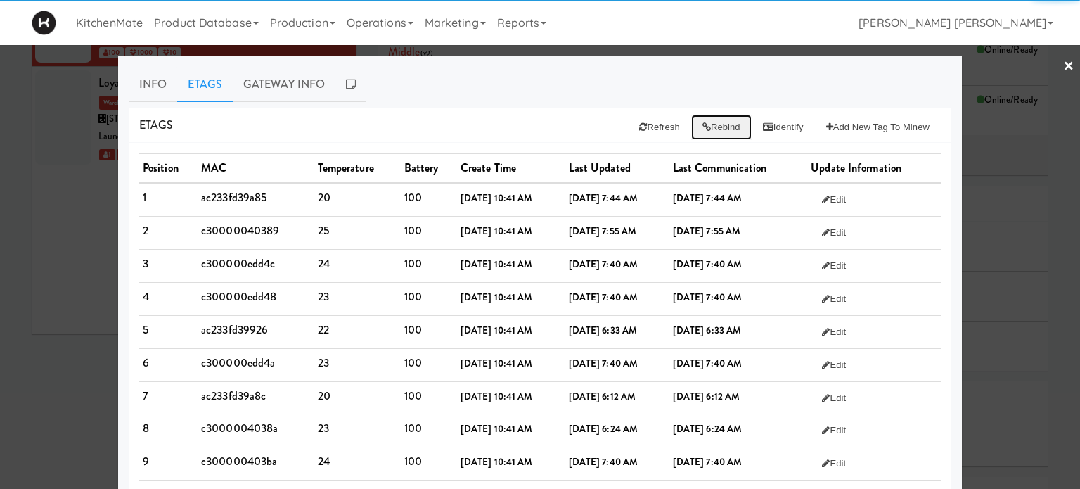
click at [712, 126] on button "Rebind" at bounding box center [721, 127] width 60 height 25
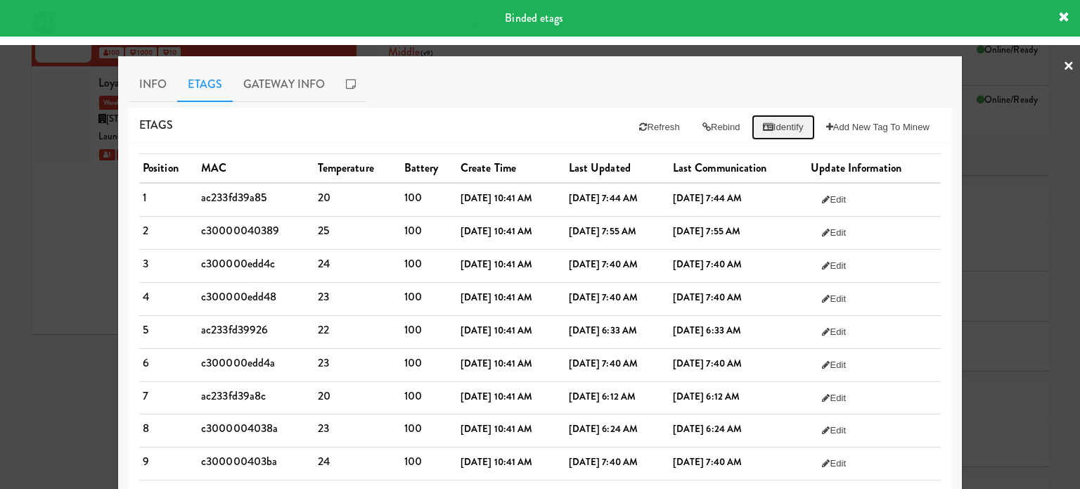
click at [768, 127] on button "Identify" at bounding box center [782, 127] width 63 height 25
